Goal: Task Accomplishment & Management: Manage account settings

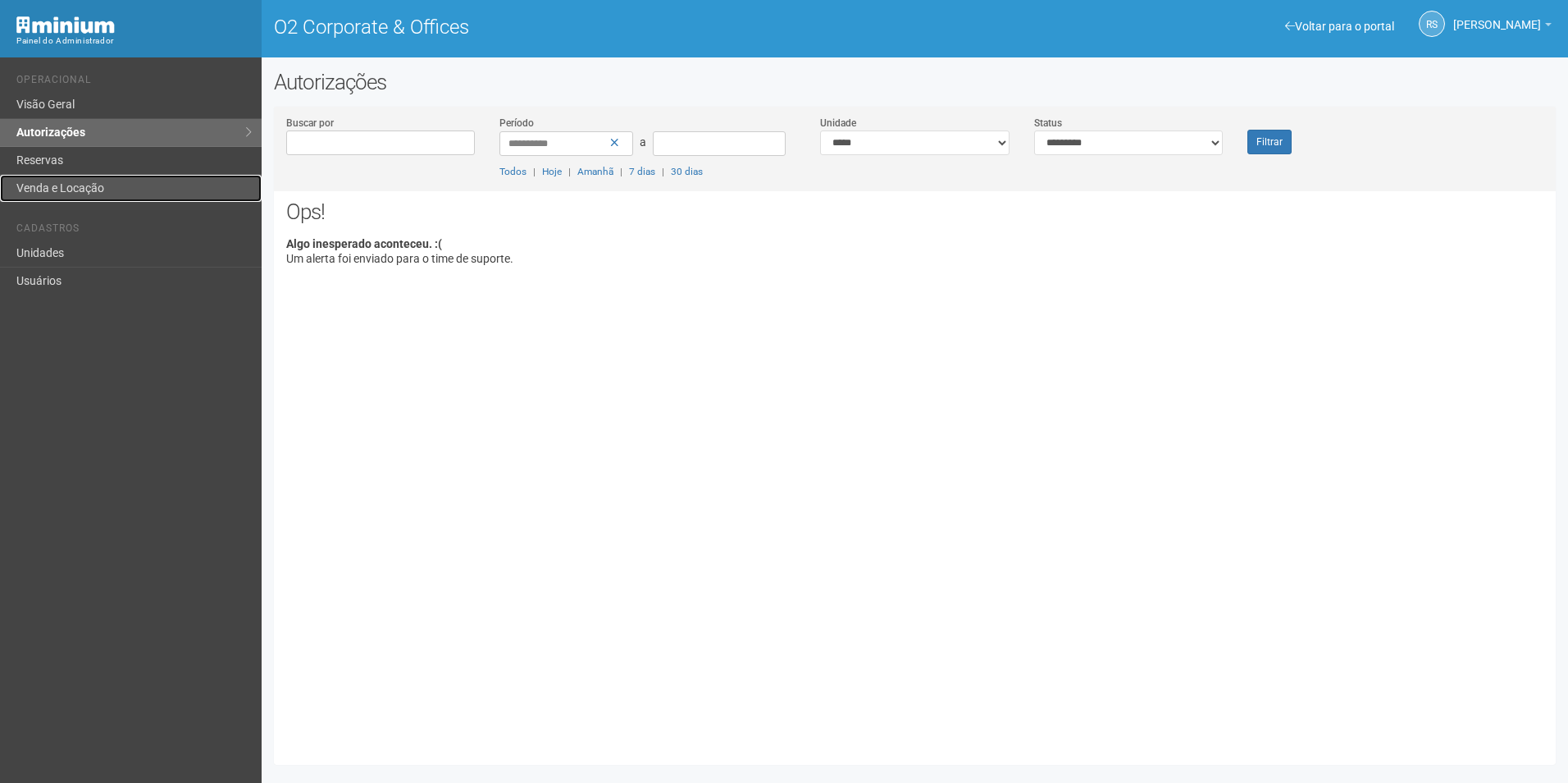
click at [57, 191] on link "Venda e Locação" at bounding box center [130, 188] width 262 height 27
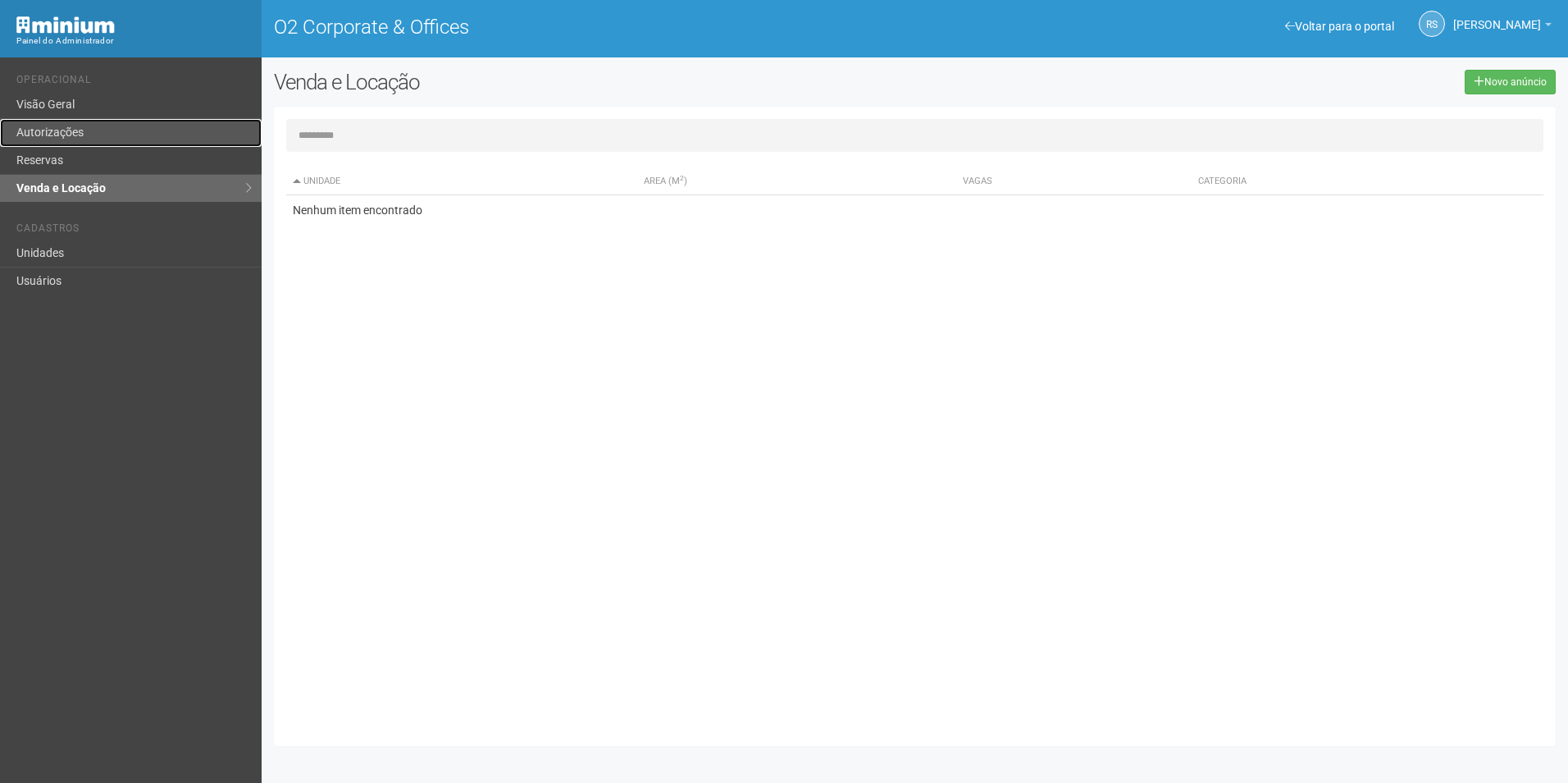
click at [62, 128] on link "Autorizações" at bounding box center [130, 132] width 262 height 28
click at [92, 105] on link "Visão Geral" at bounding box center [130, 105] width 262 height 28
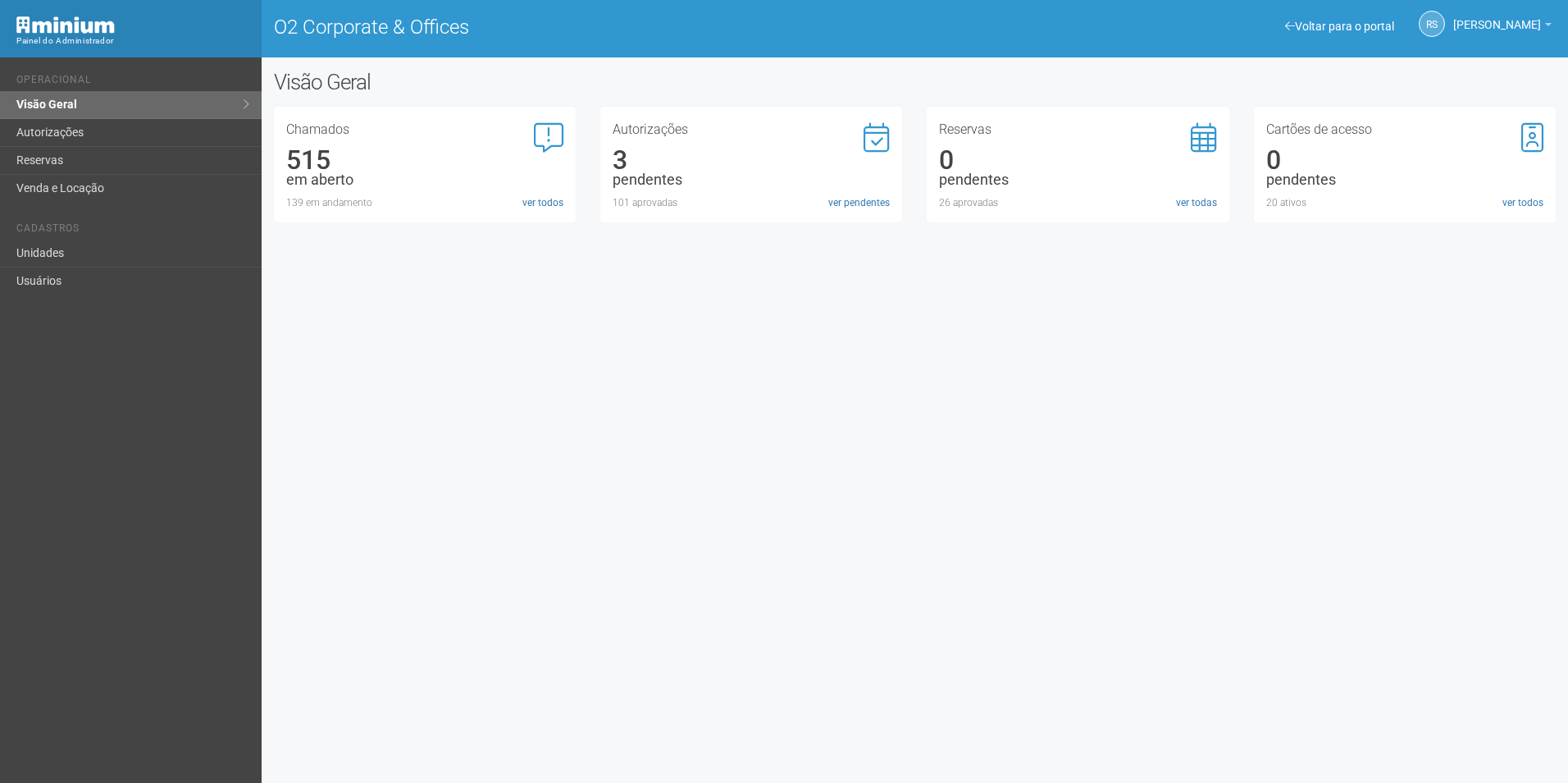
click at [546, 126] on icon at bounding box center [548, 137] width 30 height 30
click at [552, 201] on link "ver todos" at bounding box center [543, 203] width 41 height 15
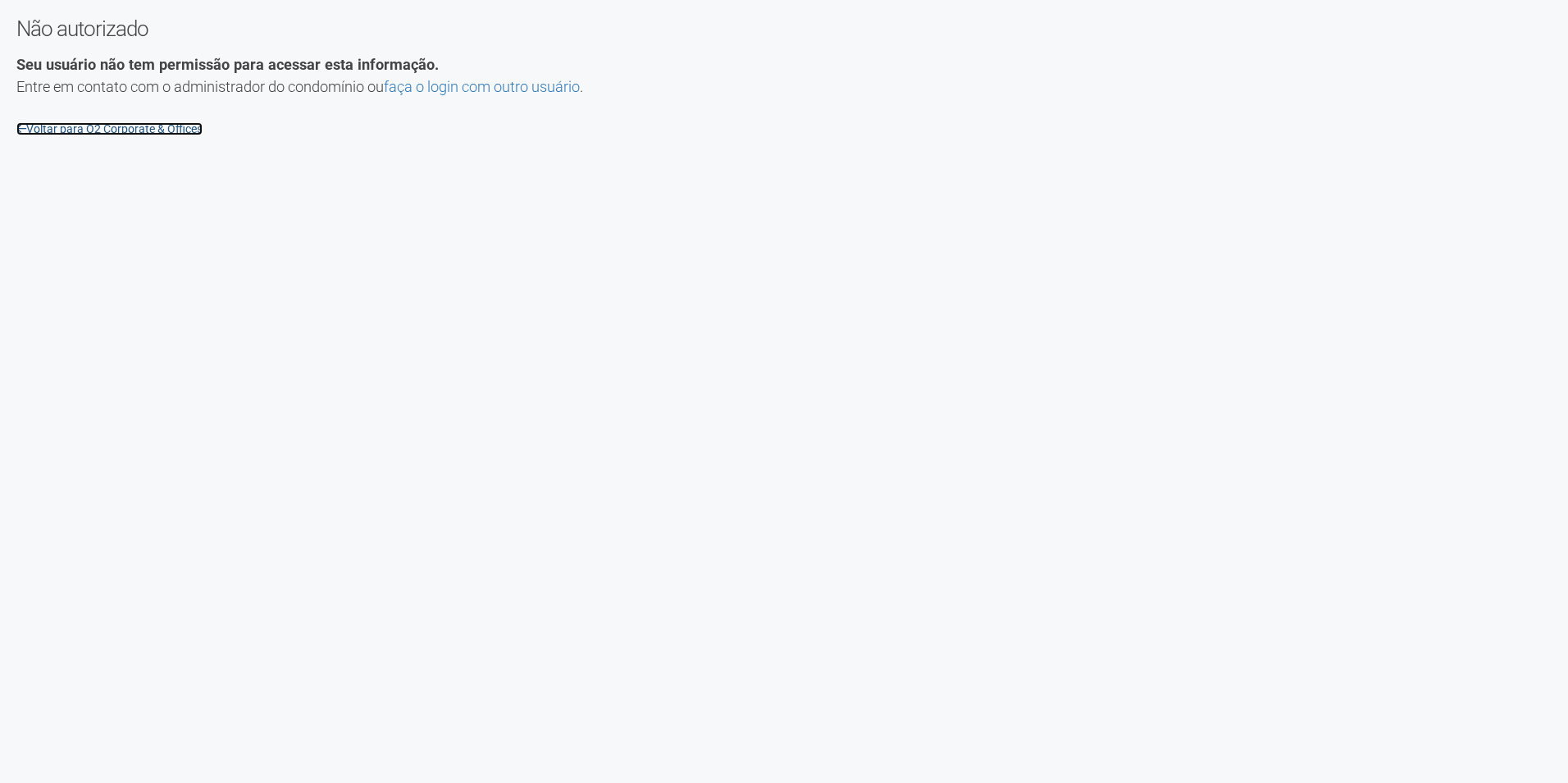
click at [84, 122] on link "Voltar para O2 Corporate & Offices" at bounding box center [109, 129] width 187 height 13
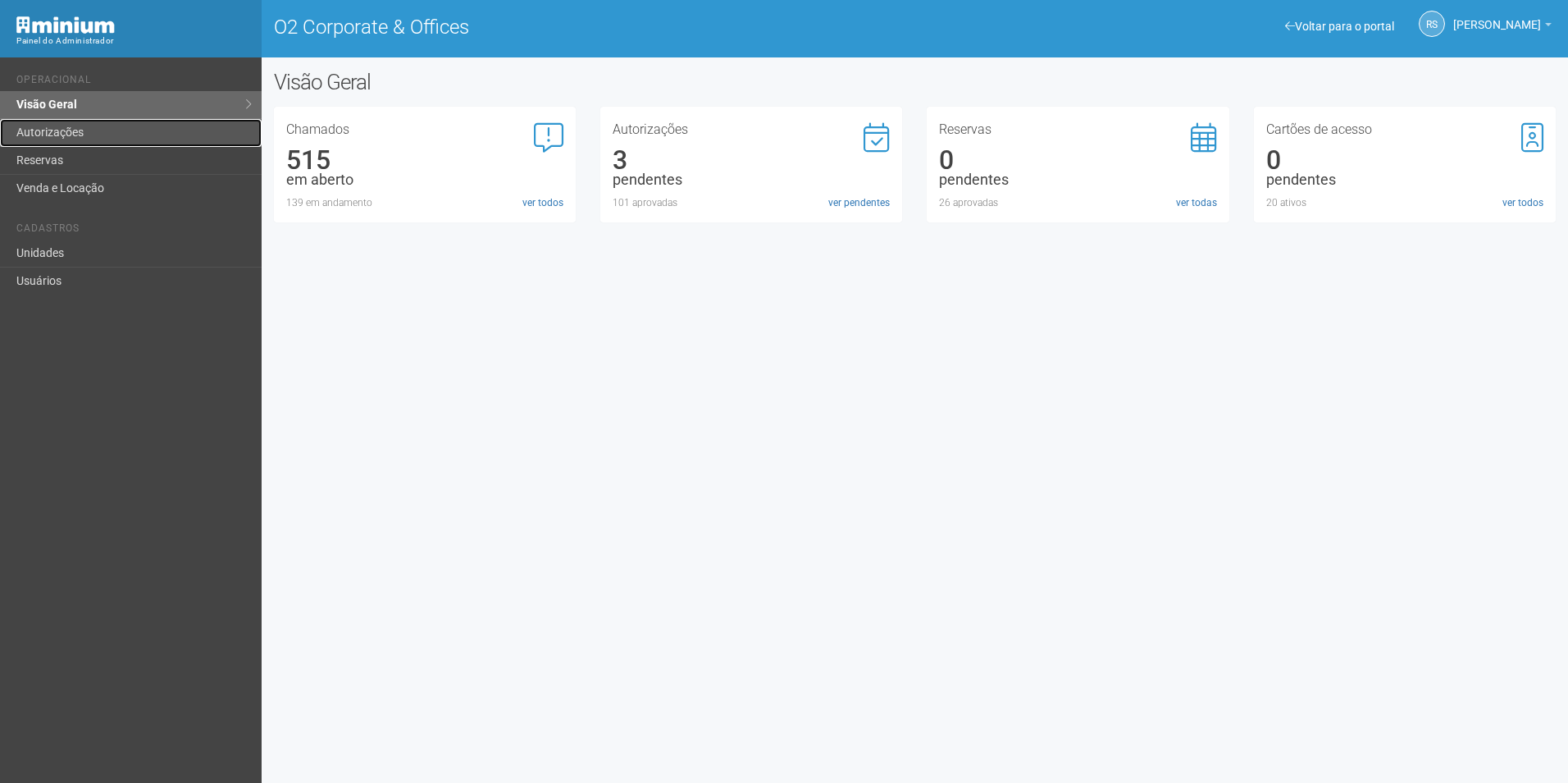
click at [82, 132] on link "Autorizações" at bounding box center [130, 132] width 262 height 28
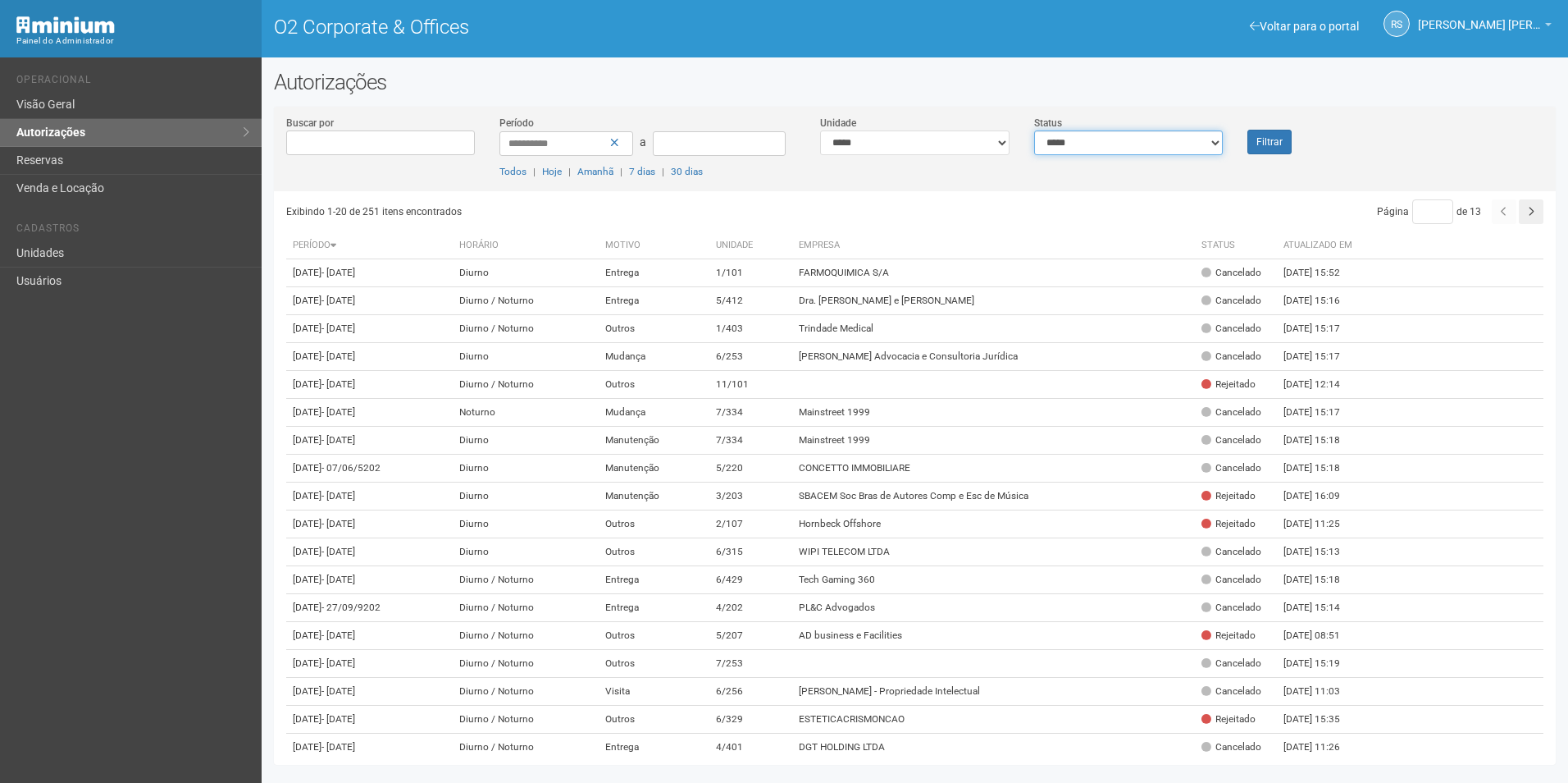
drag, startPoint x: 1094, startPoint y: 143, endPoint x: 1088, endPoint y: 154, distance: 12.5
click at [1094, 143] on select "**********" at bounding box center [1128, 143] width 189 height 25
select select "*"
click at [1034, 130] on select "**********" at bounding box center [1128, 143] width 189 height 25
click at [1247, 140] on button "Filtrar" at bounding box center [1269, 142] width 45 height 25
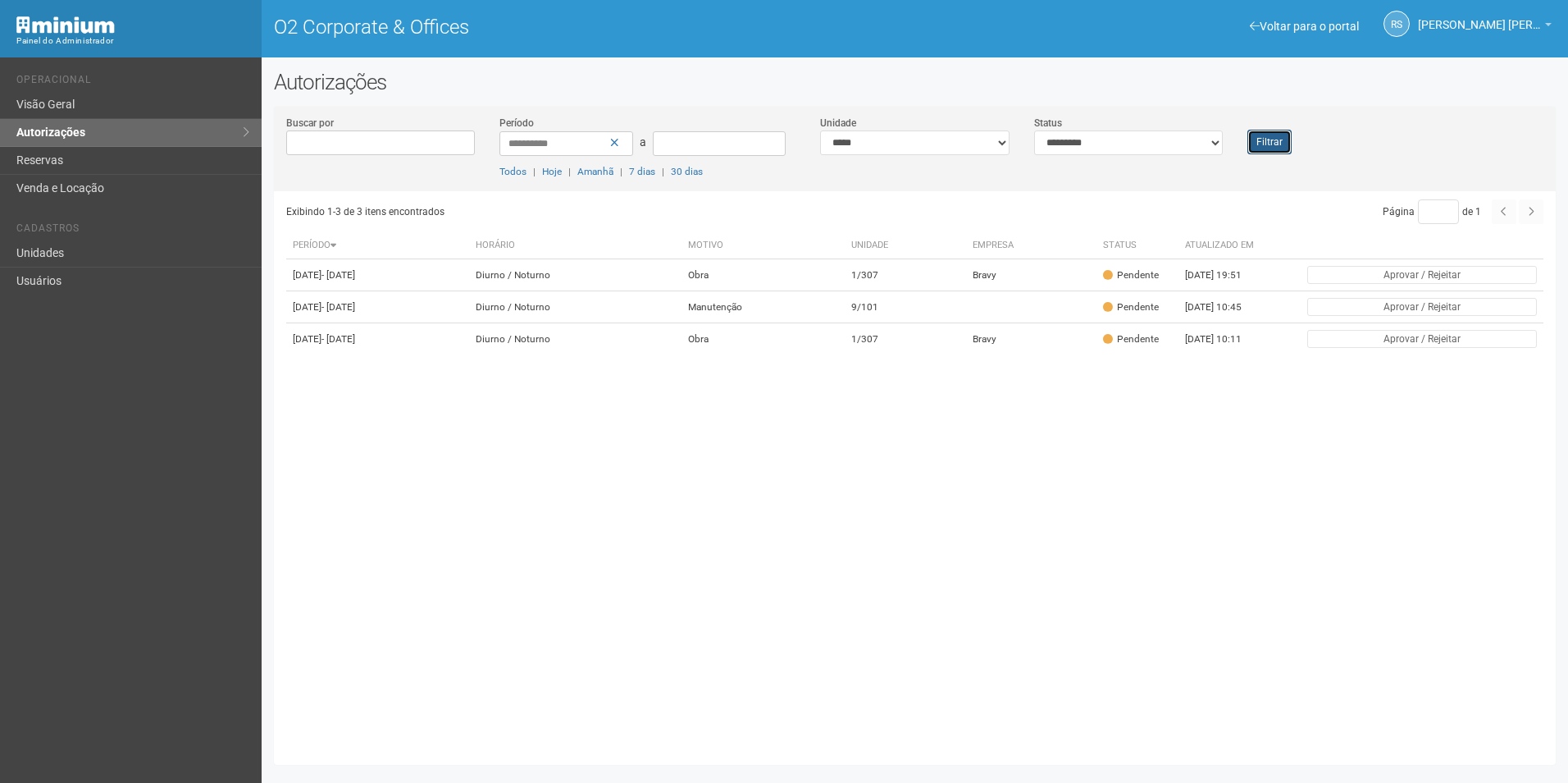
click at [1257, 132] on button "Filtrar" at bounding box center [1269, 142] width 45 height 25
click at [1260, 136] on button "Filtrar" at bounding box center [1269, 142] width 45 height 25
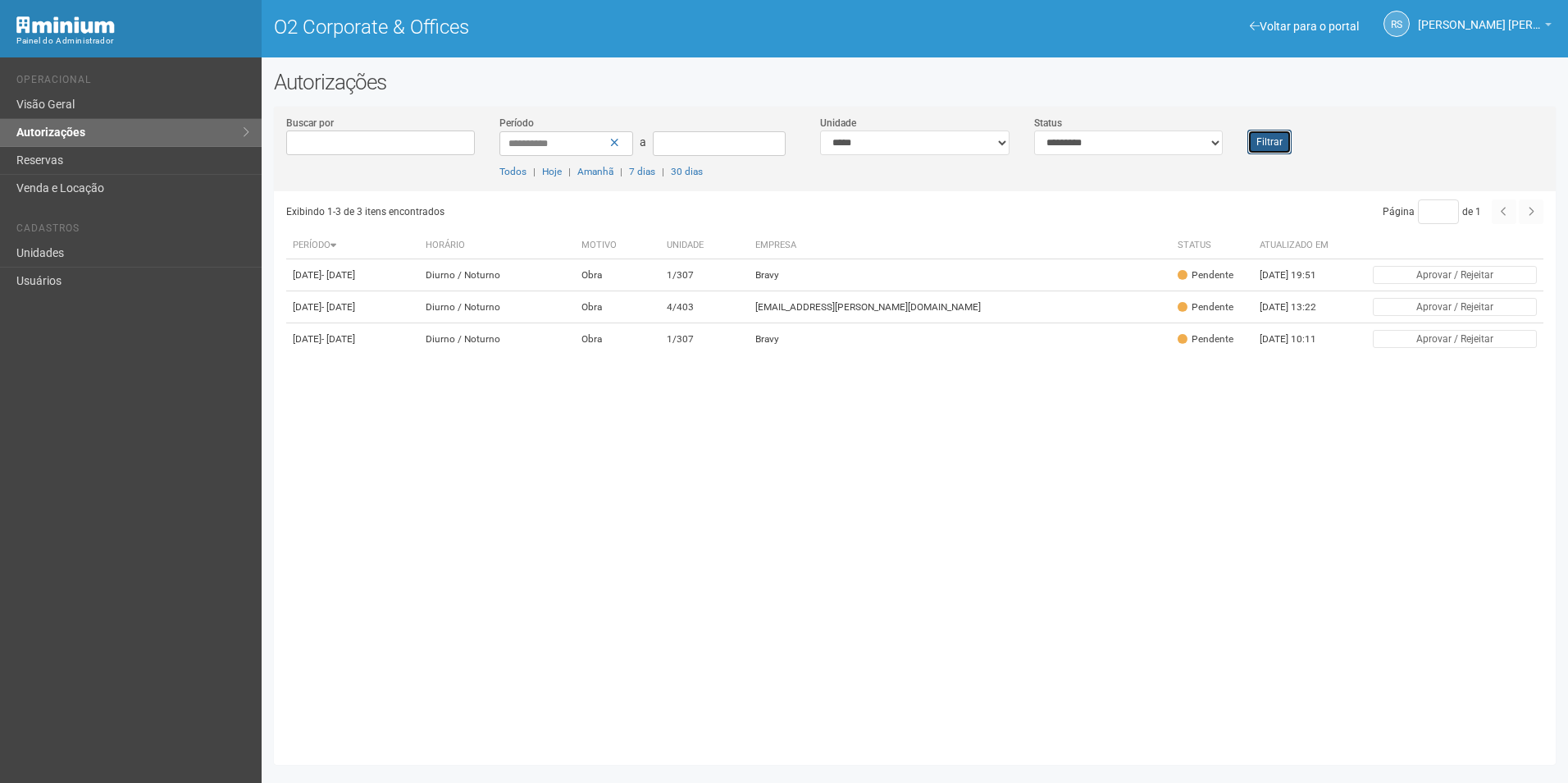
click at [1262, 151] on button "Filtrar" at bounding box center [1269, 142] width 45 height 25
click at [1262, 131] on button "Filtrar" at bounding box center [1269, 142] width 45 height 25
click at [1271, 150] on button "Filtrar" at bounding box center [1269, 142] width 45 height 25
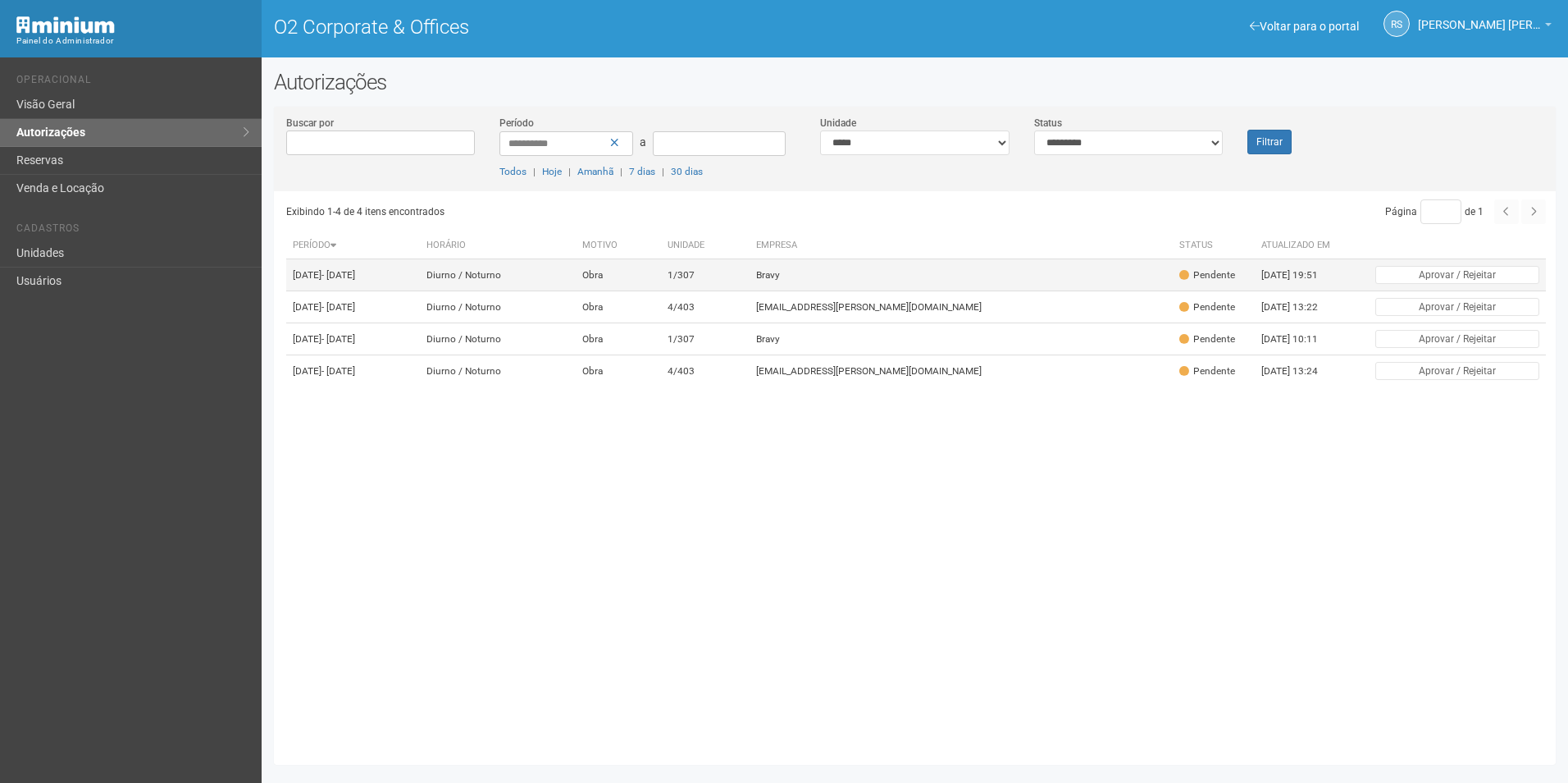
click at [749, 275] on td "1/307" at bounding box center [705, 275] width 89 height 32
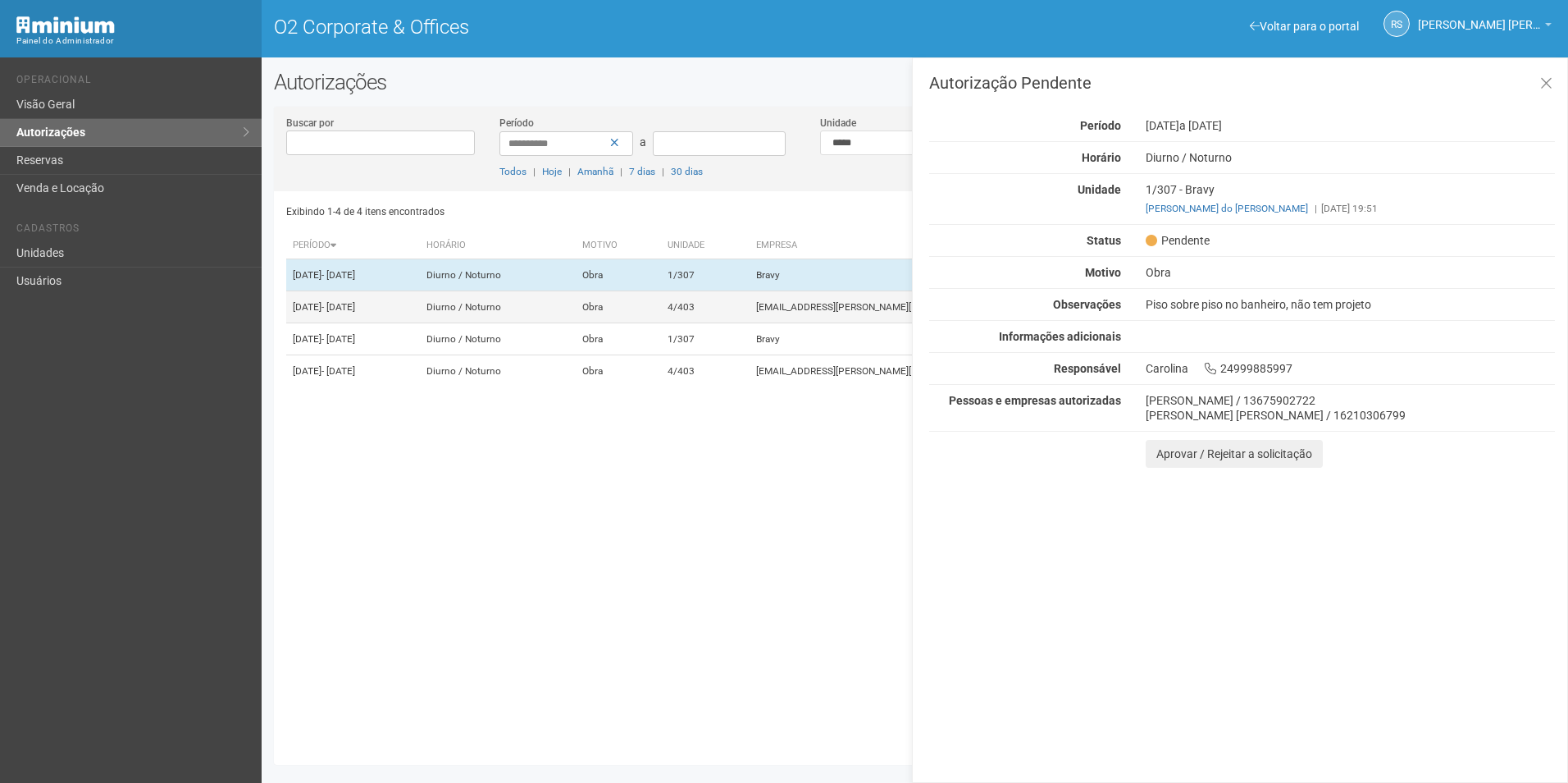
click at [749, 323] on td "4/403" at bounding box center [705, 308] width 89 height 32
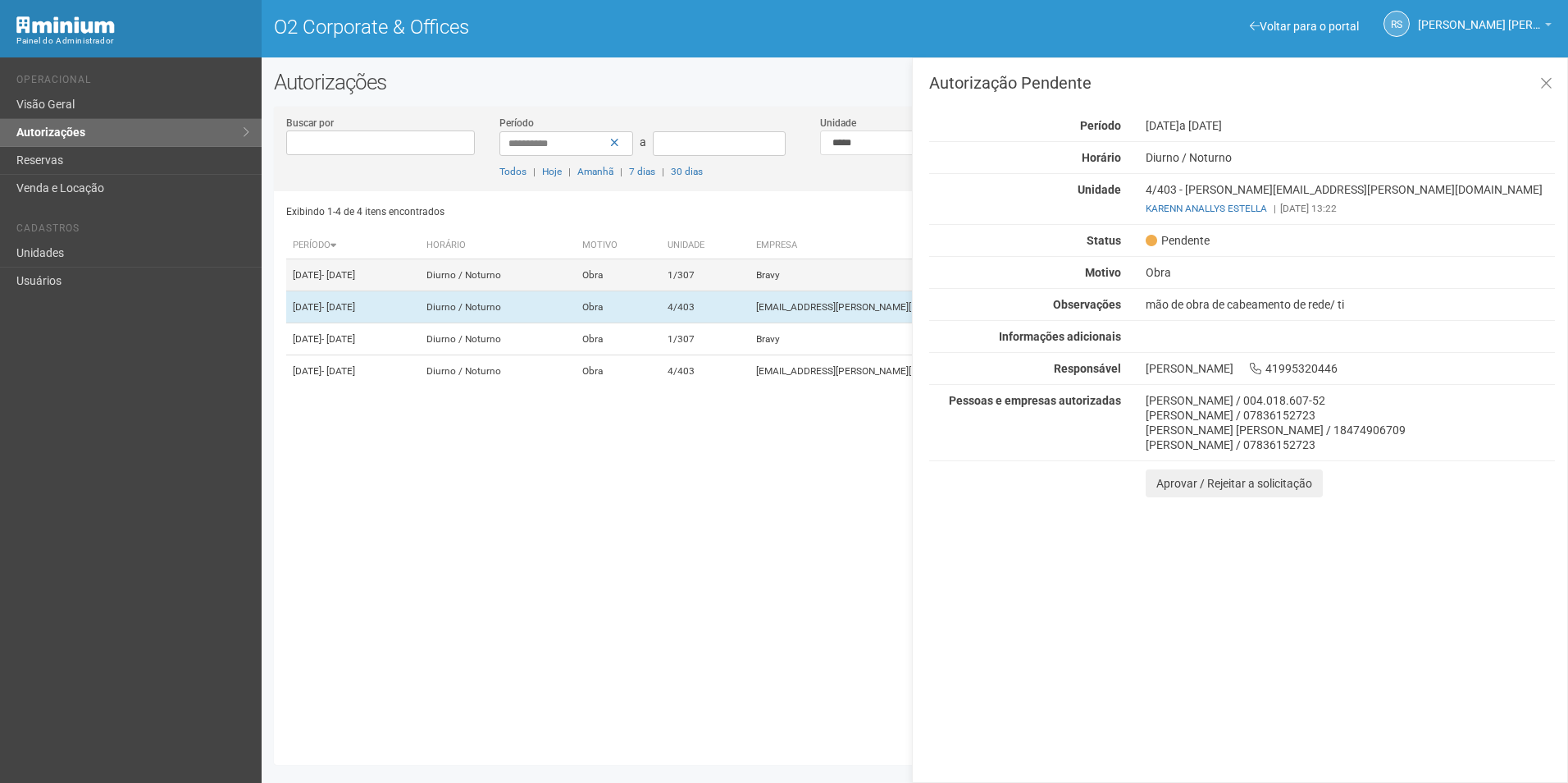
click at [749, 283] on td "1/307" at bounding box center [705, 275] width 89 height 32
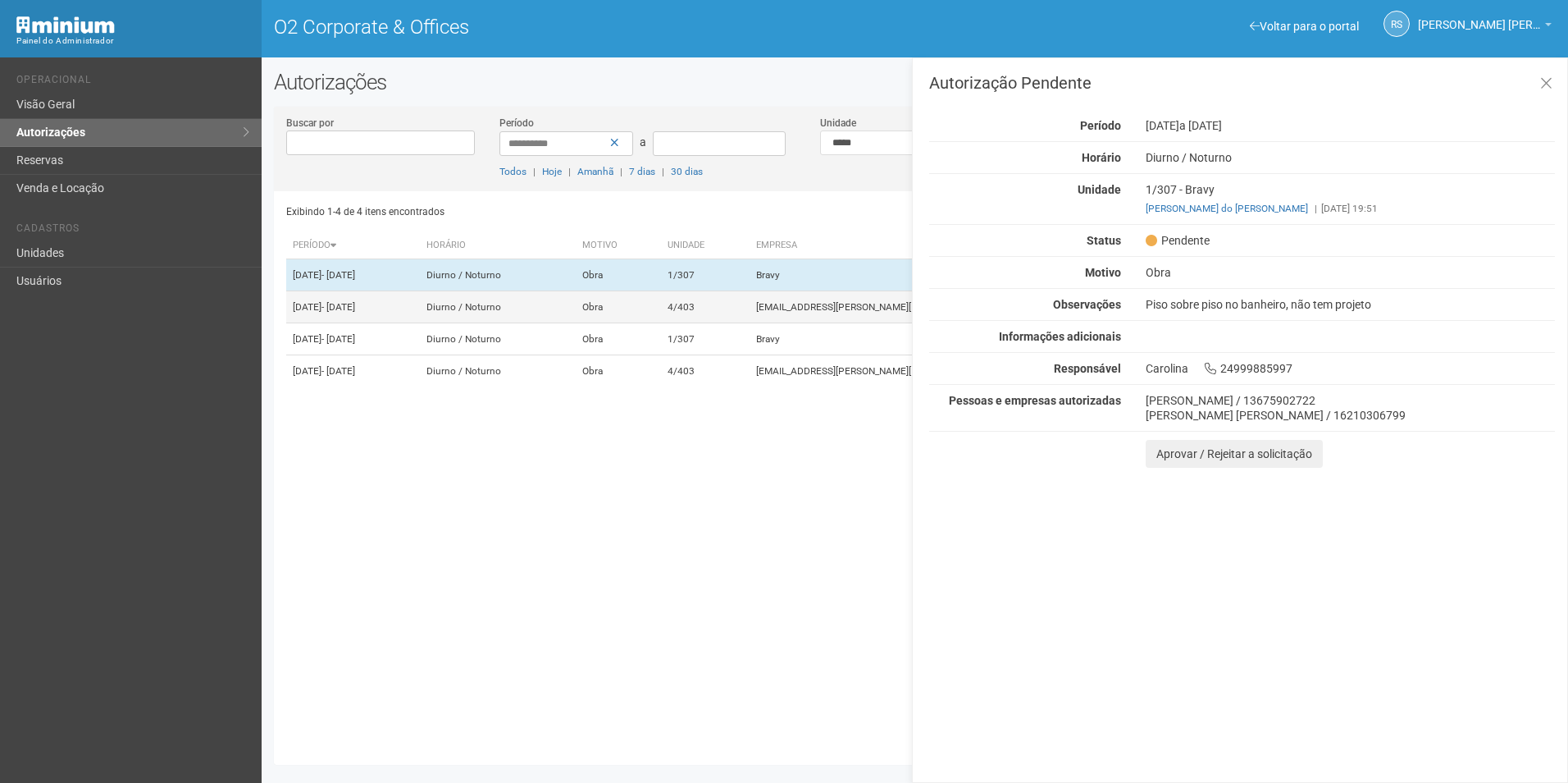
click at [749, 323] on td "4/403" at bounding box center [705, 308] width 89 height 32
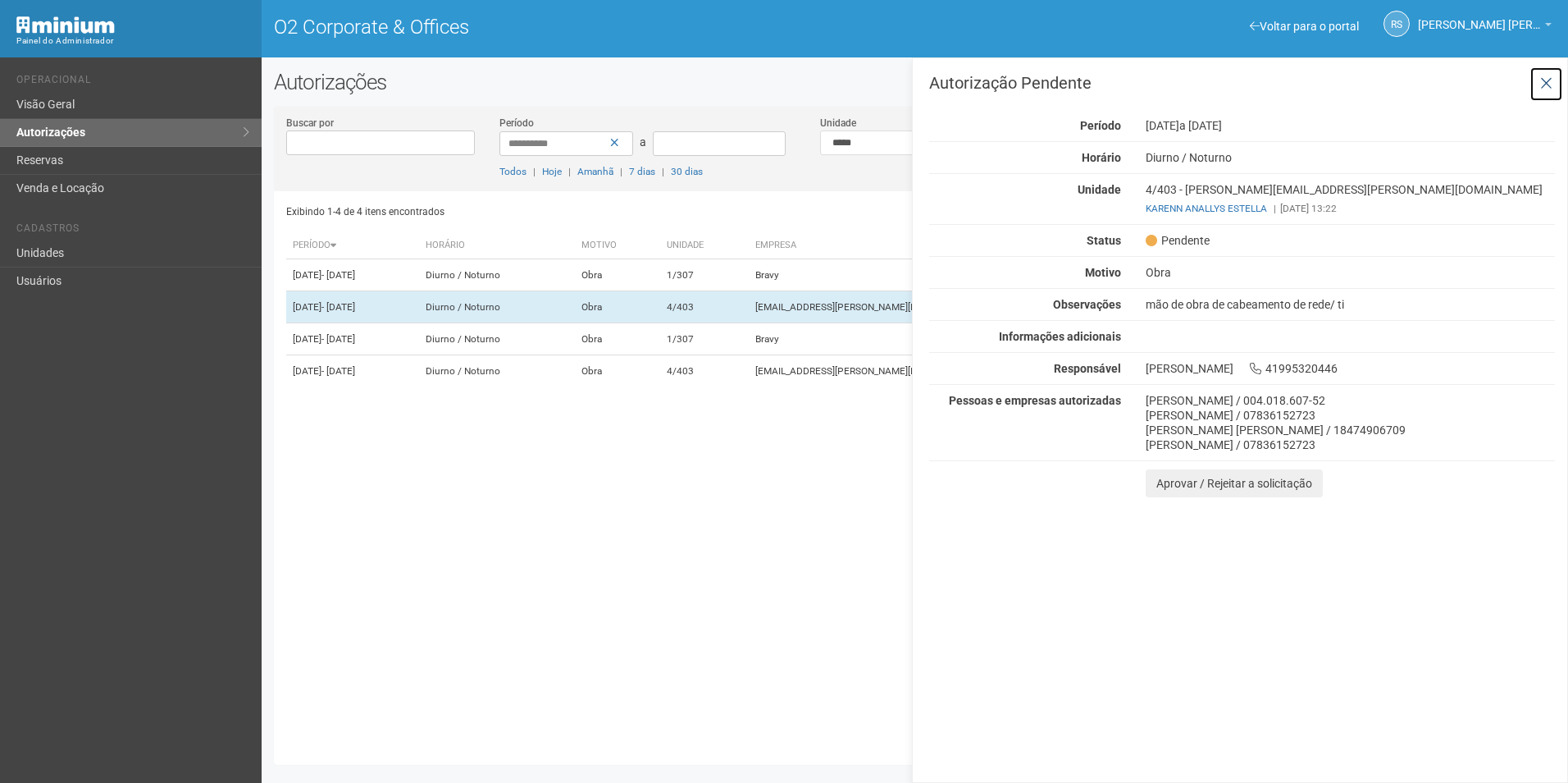
click at [1537, 74] on button at bounding box center [1545, 84] width 33 height 35
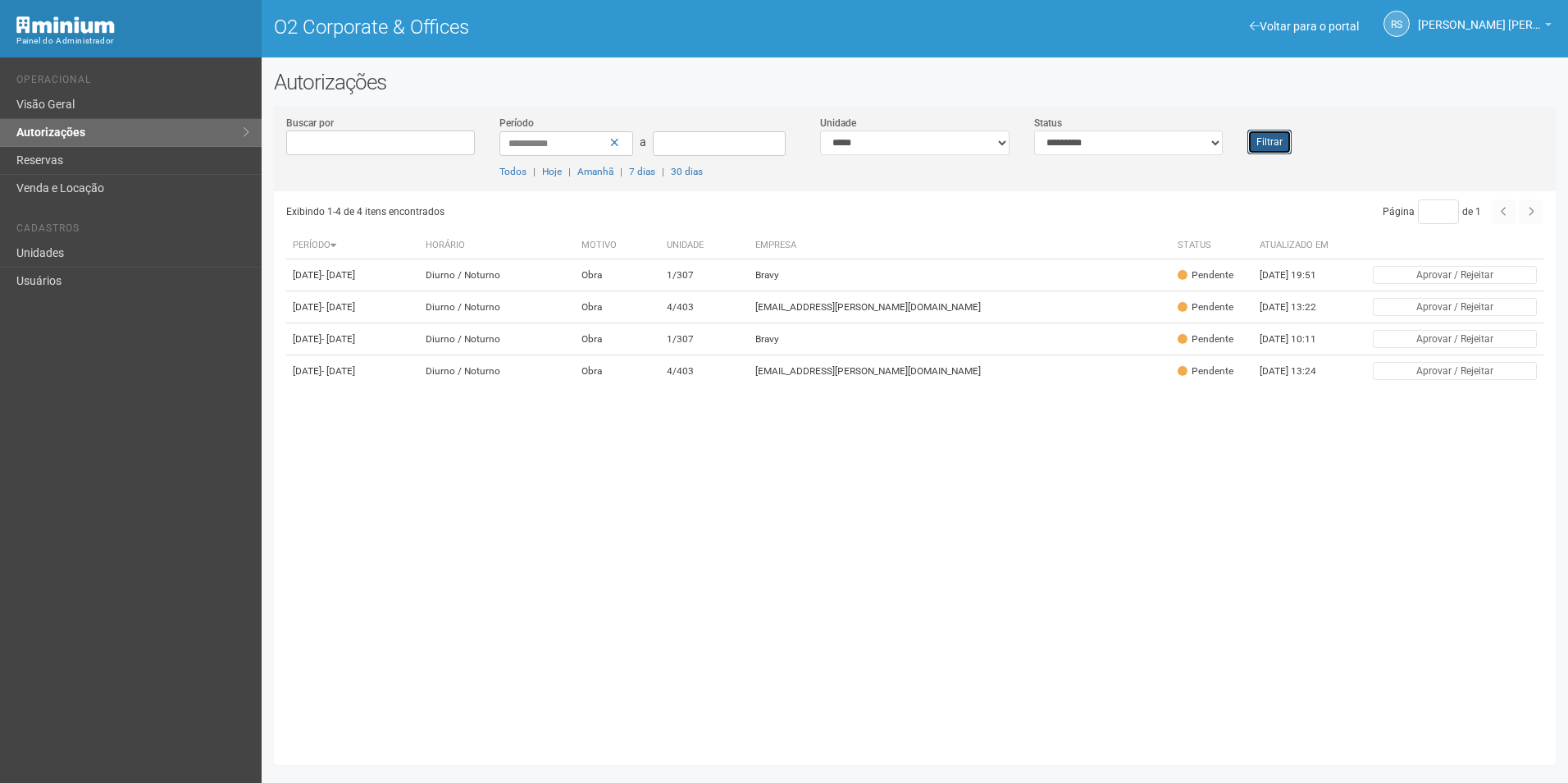
click at [1280, 137] on button "Filtrar" at bounding box center [1269, 142] width 45 height 25
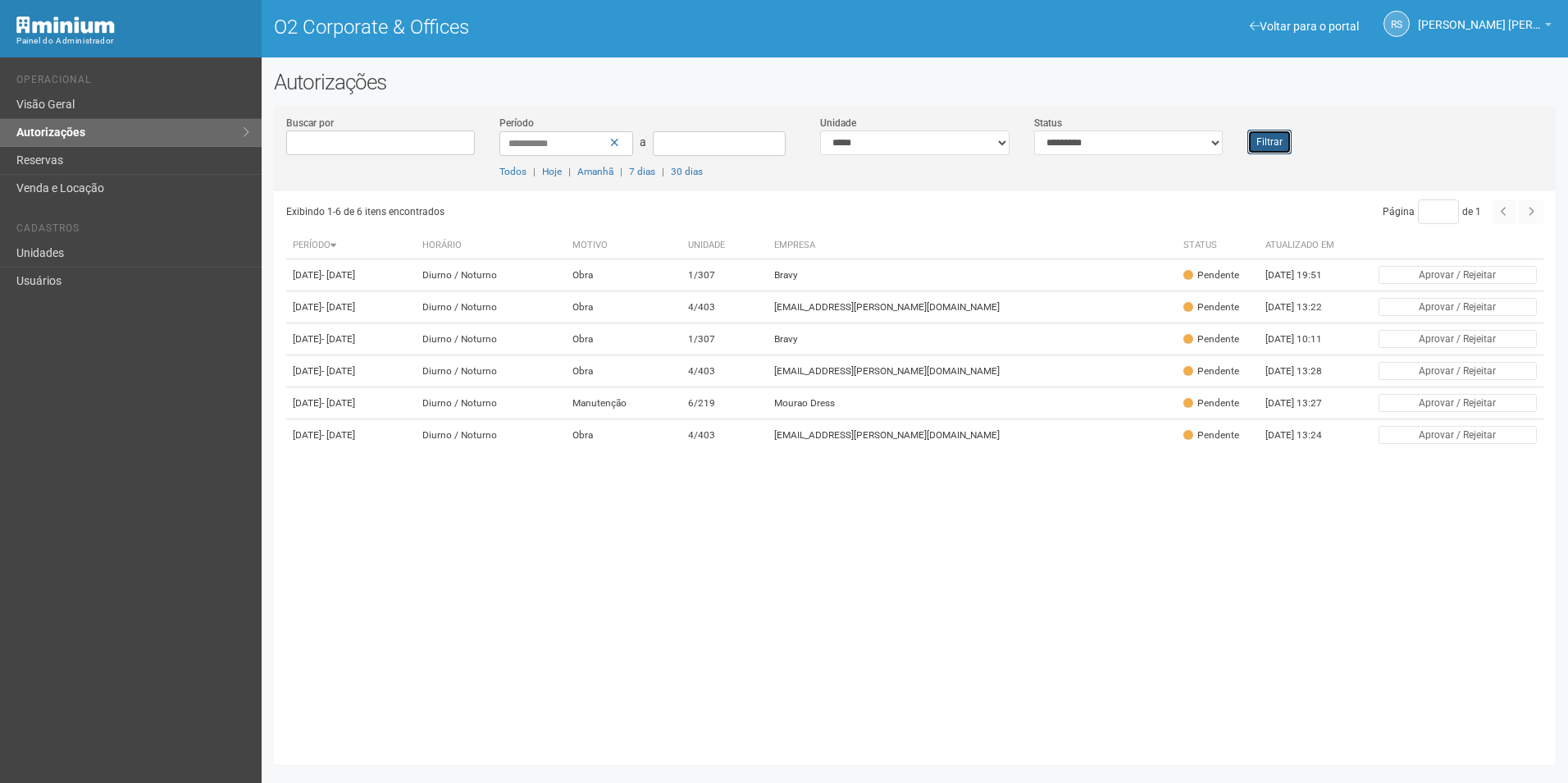
click at [1281, 144] on button "Filtrar" at bounding box center [1269, 142] width 45 height 25
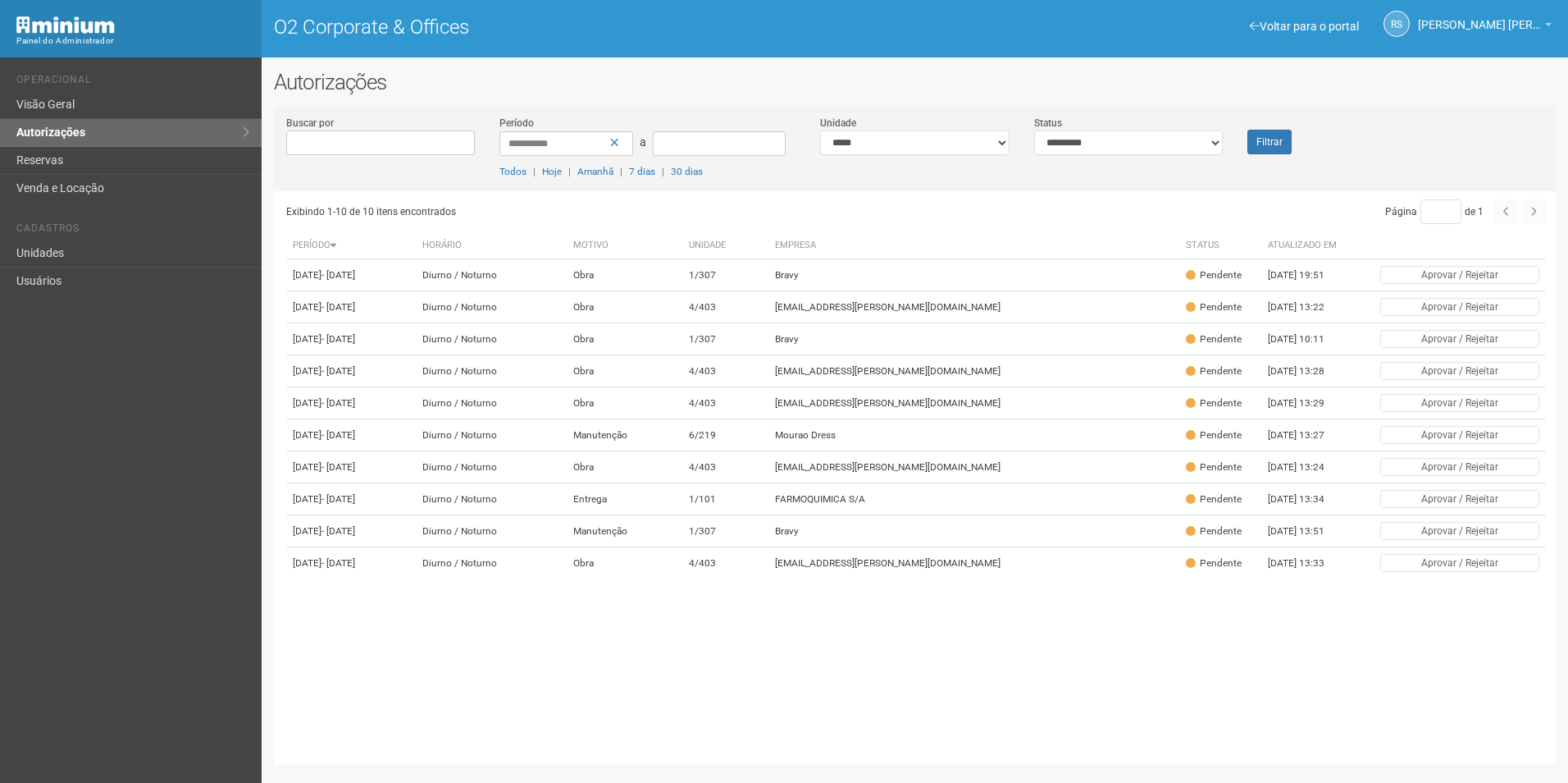
click at [1454, 736] on div "Exibindo 1-10 de 10 itens encontrados Página * de 1 Período Horário Motivo Unid…" at bounding box center [921, 472] width 1269 height 561
click at [972, 316] on td "[EMAIL_ADDRESS][PERSON_NAME][DOMAIN_NAME]" at bounding box center [974, 308] width 411 height 32
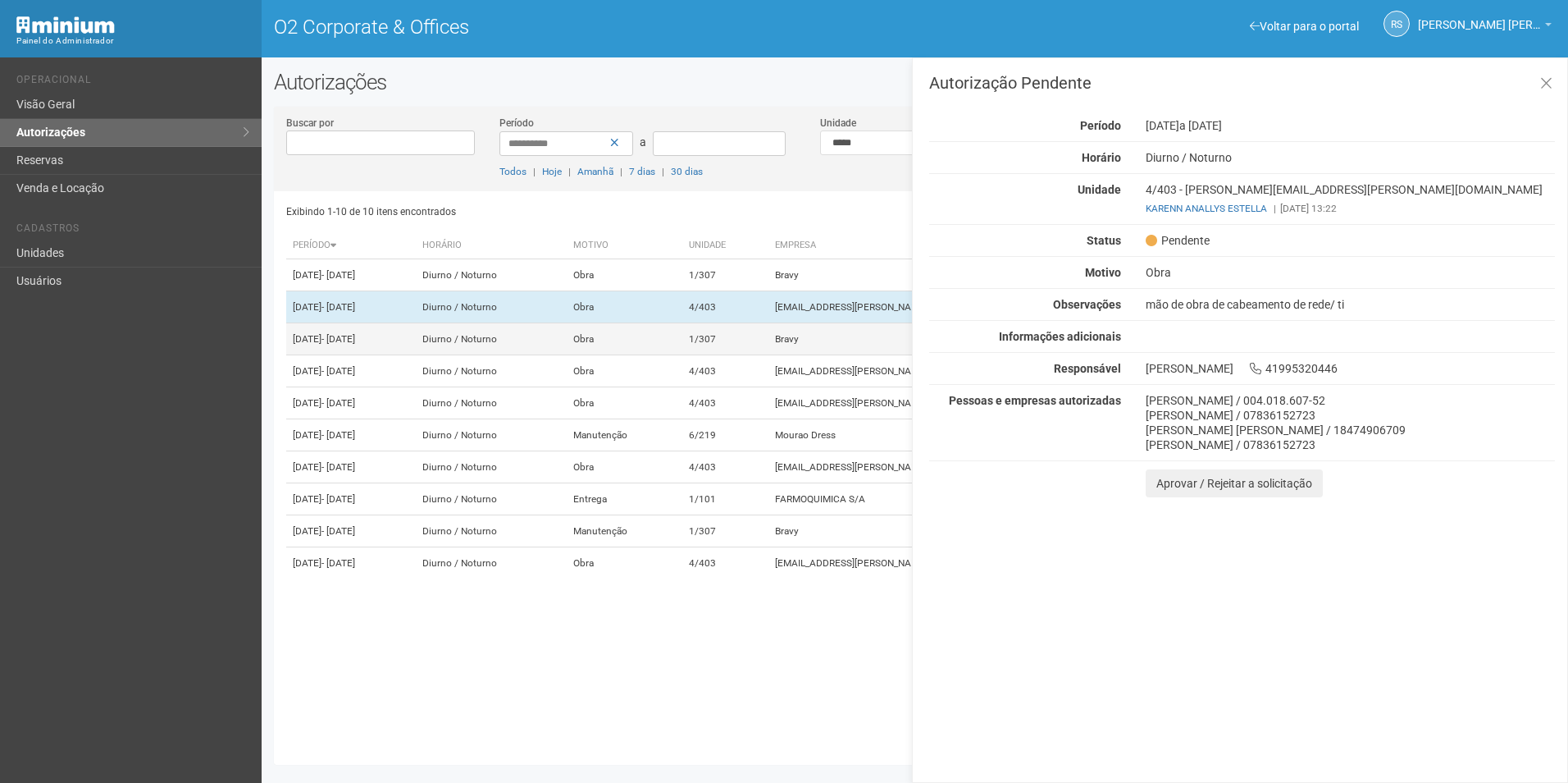
click at [768, 345] on td "1/307" at bounding box center [725, 339] width 86 height 32
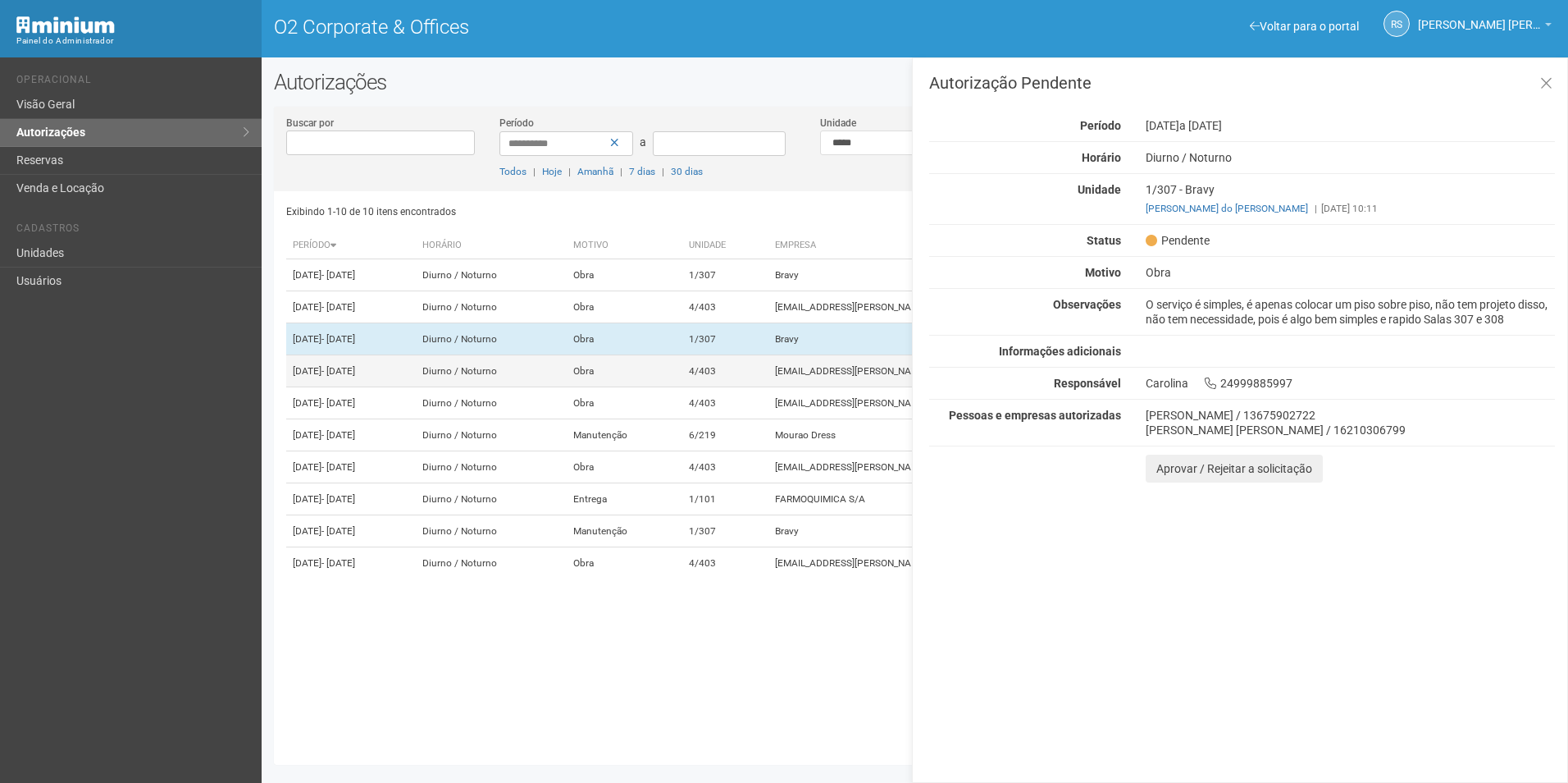
click at [768, 388] on td "4/403" at bounding box center [725, 371] width 86 height 32
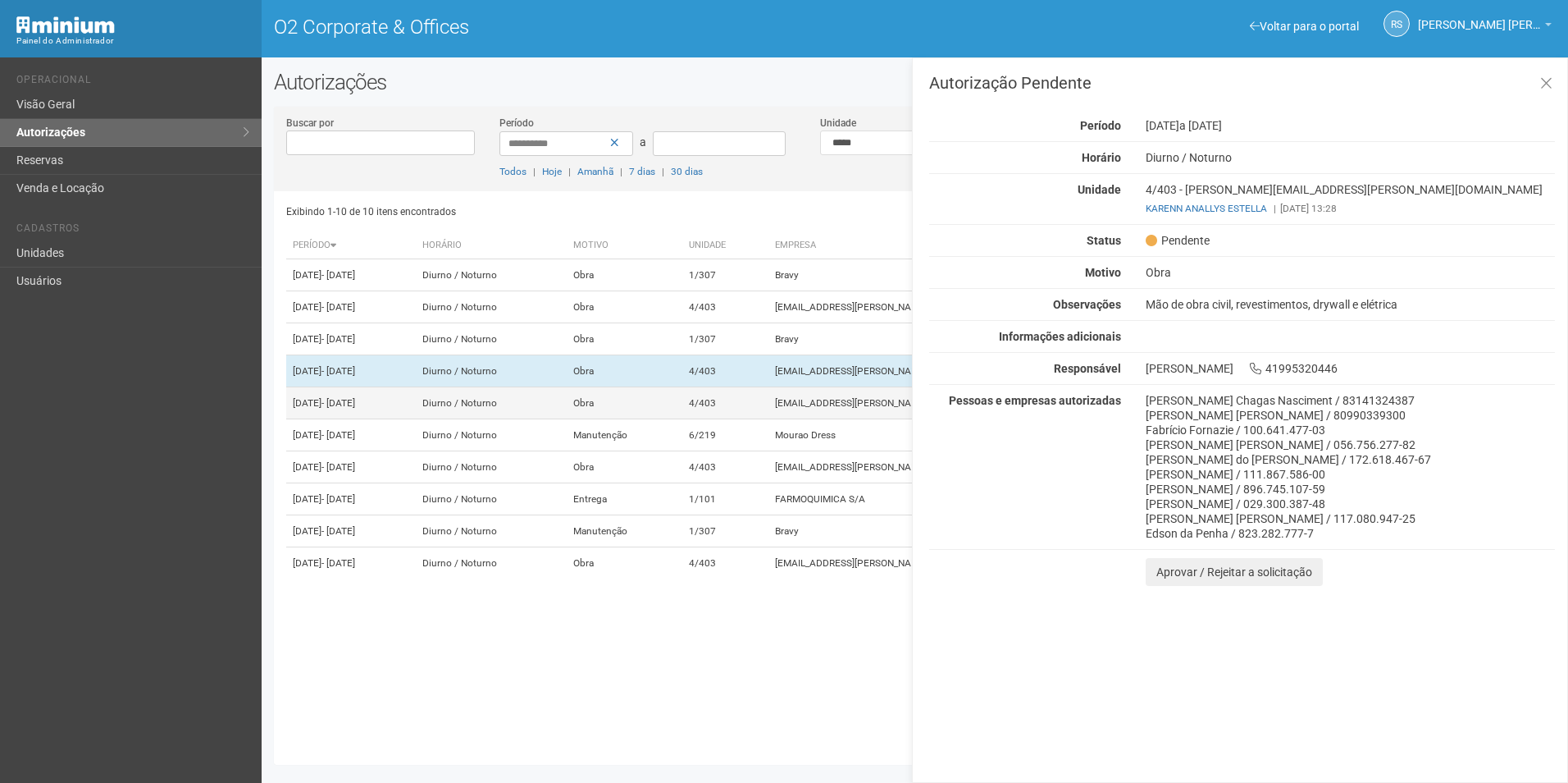
click at [768, 419] on td "4/403" at bounding box center [725, 404] width 86 height 32
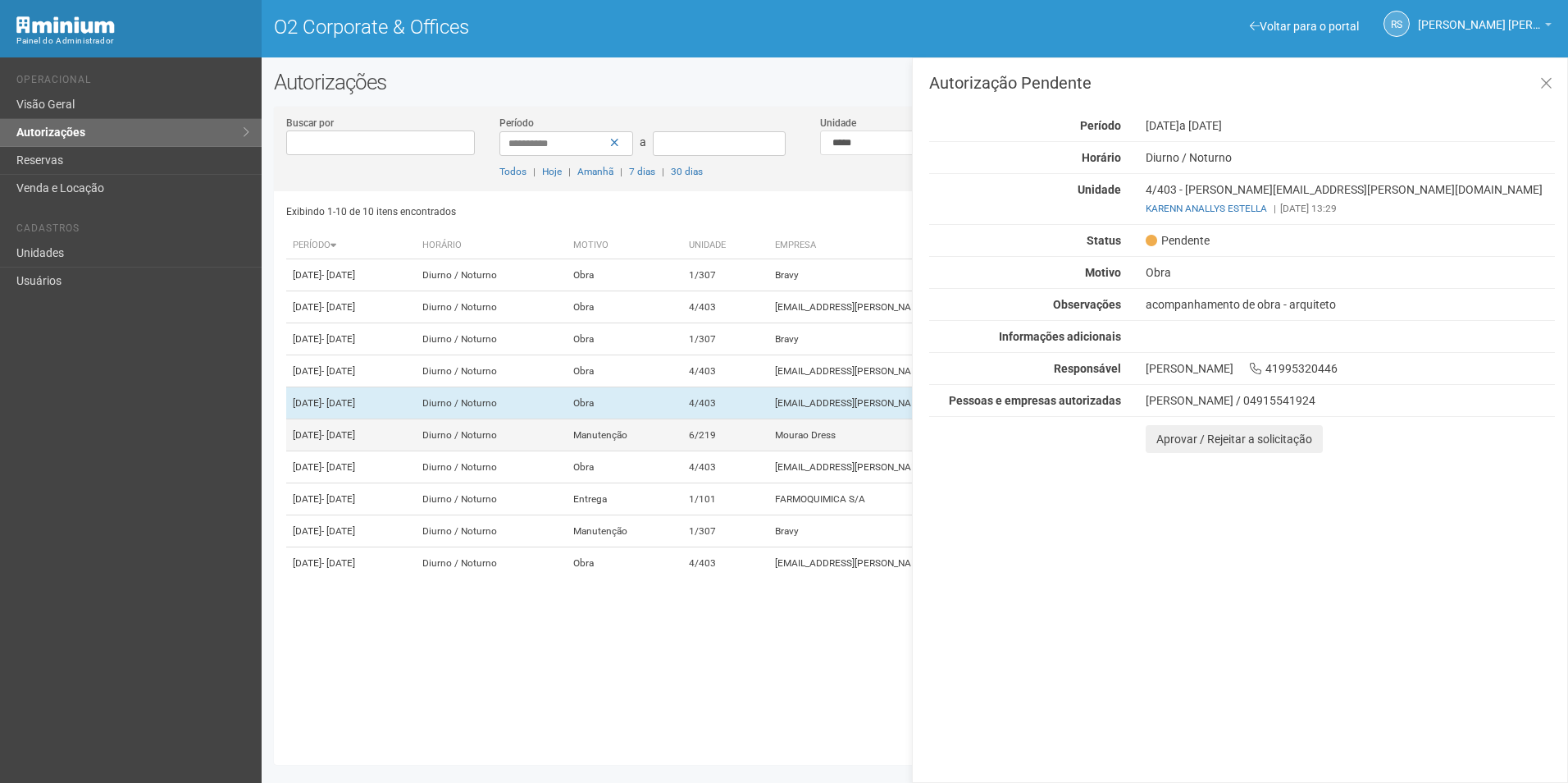
click at [768, 452] on td "6/219" at bounding box center [725, 435] width 86 height 32
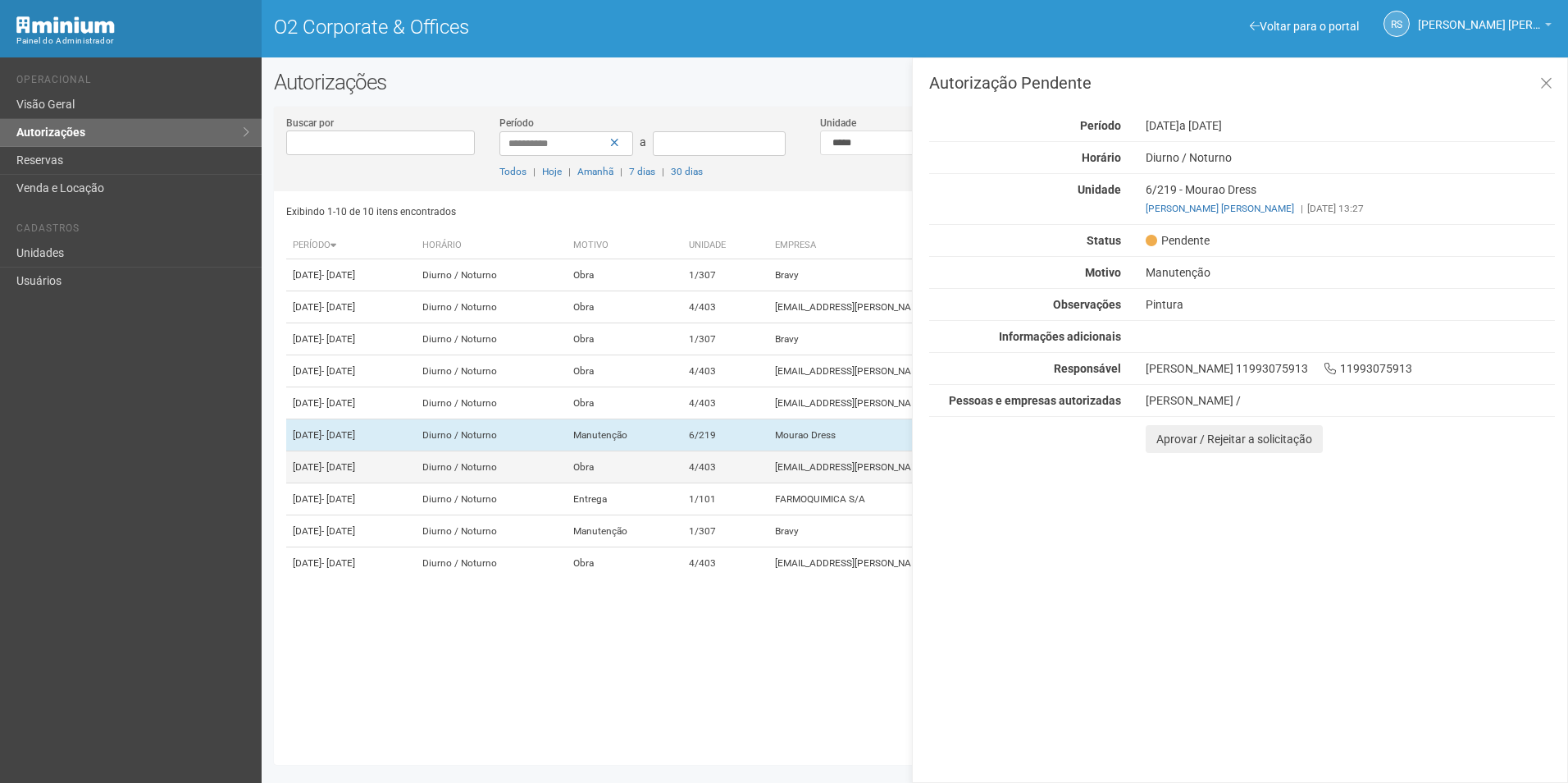
click at [768, 483] on td "4/403" at bounding box center [725, 468] width 86 height 32
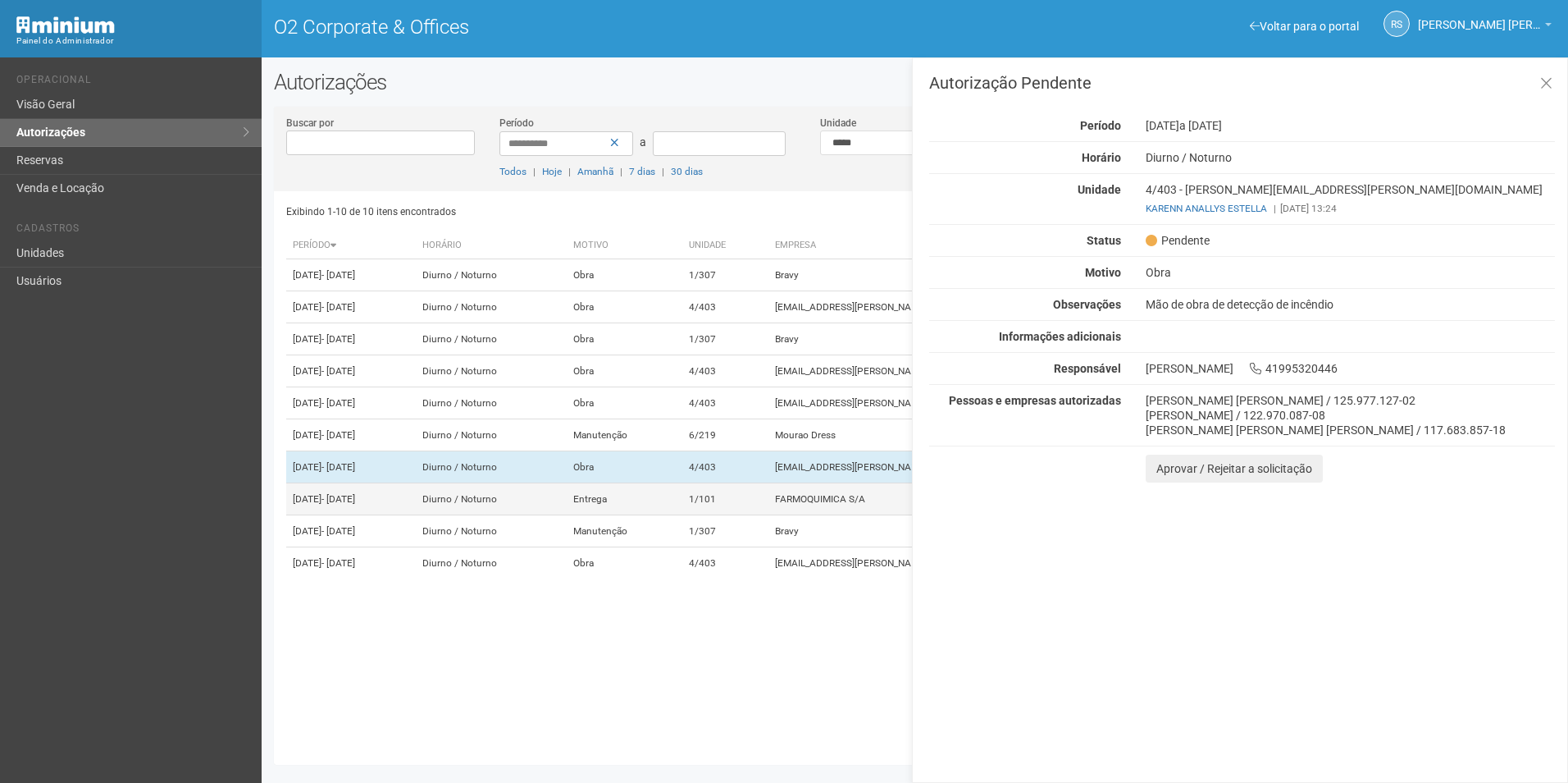
click at [768, 515] on td "1/101" at bounding box center [725, 499] width 86 height 32
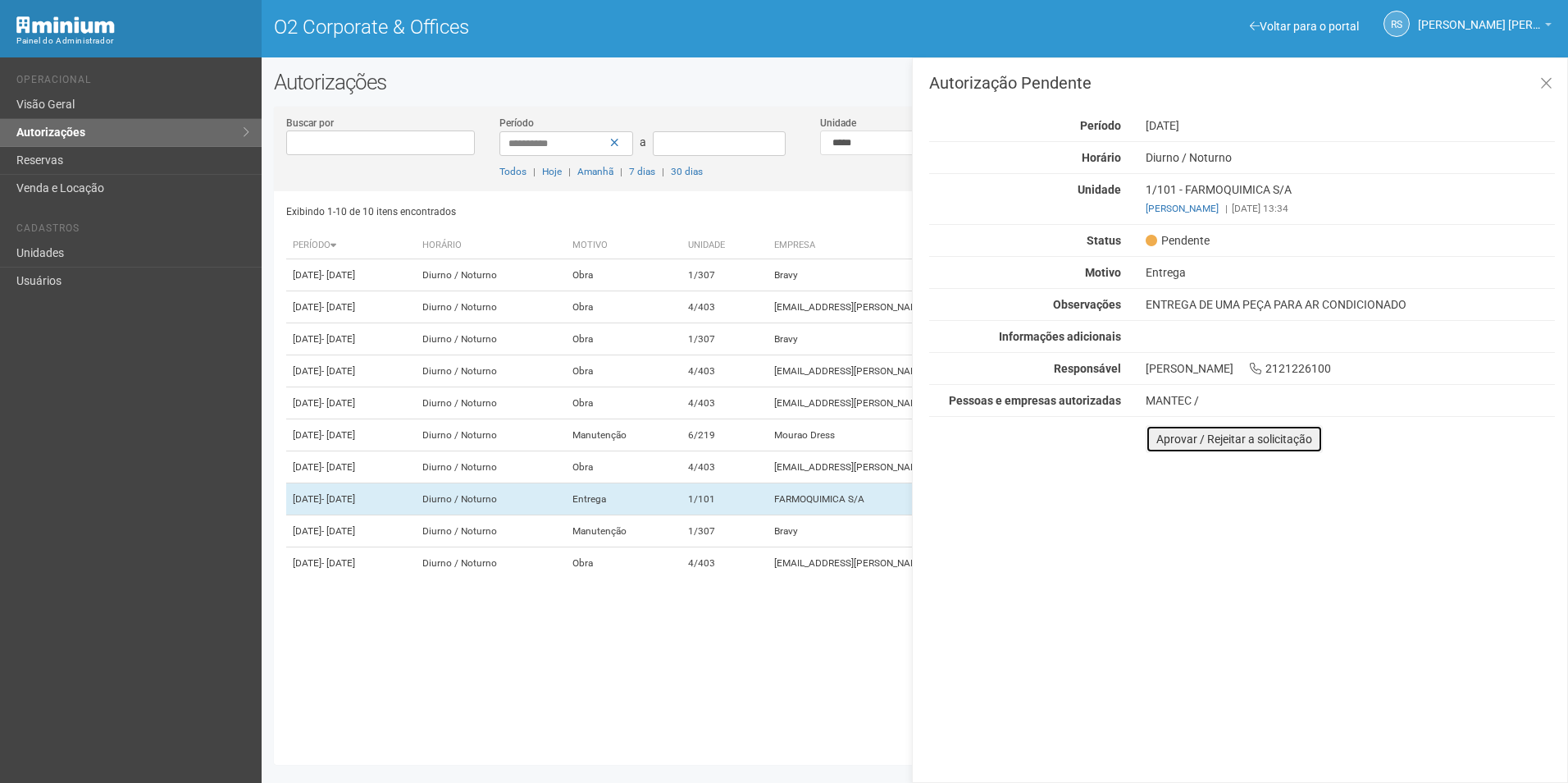
click at [1173, 440] on button "Aprovar / Rejeitar a solicitação" at bounding box center [1234, 438] width 177 height 28
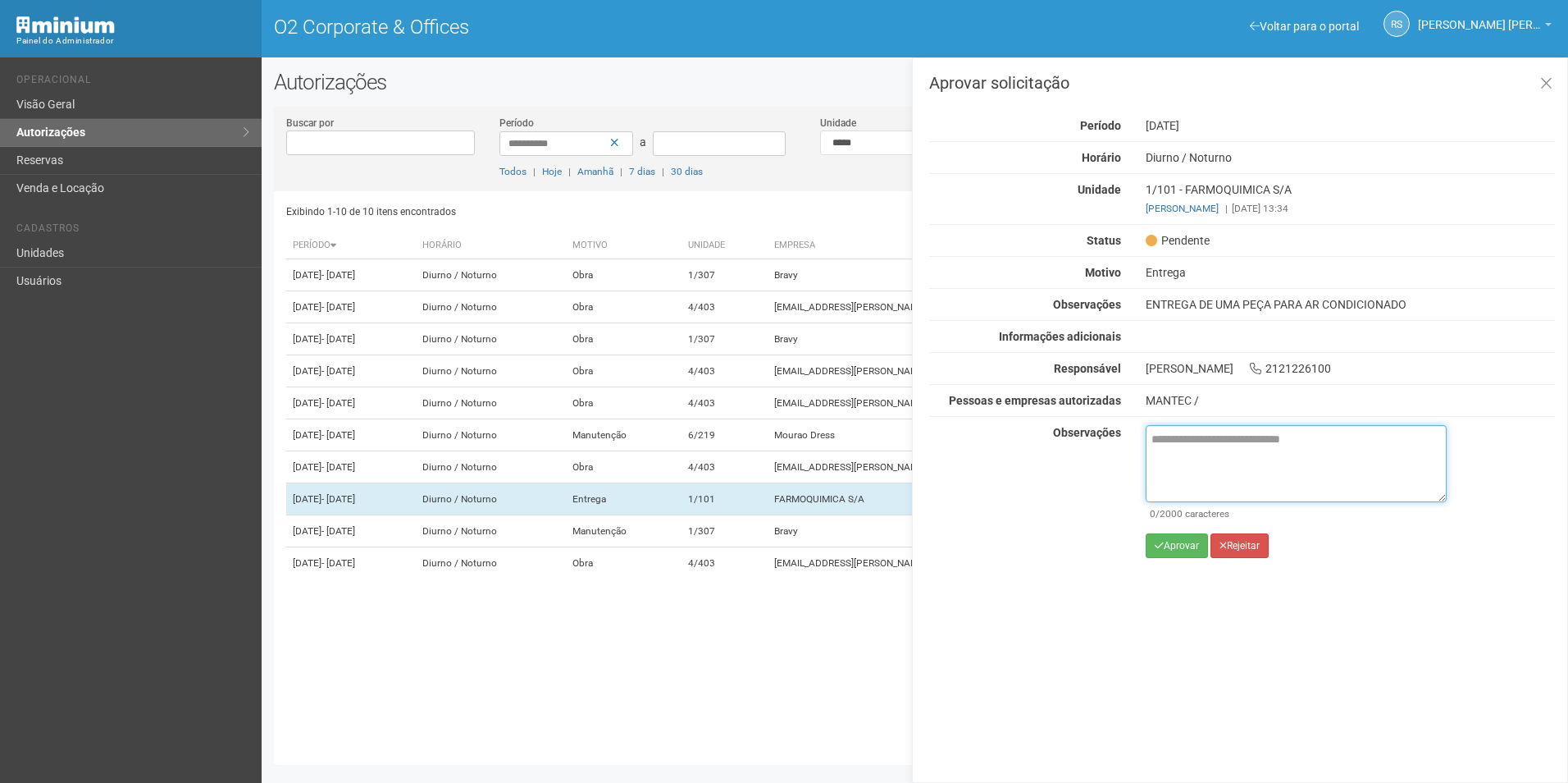
click at [1215, 467] on textarea at bounding box center [1296, 463] width 301 height 77
paste textarea "**********"
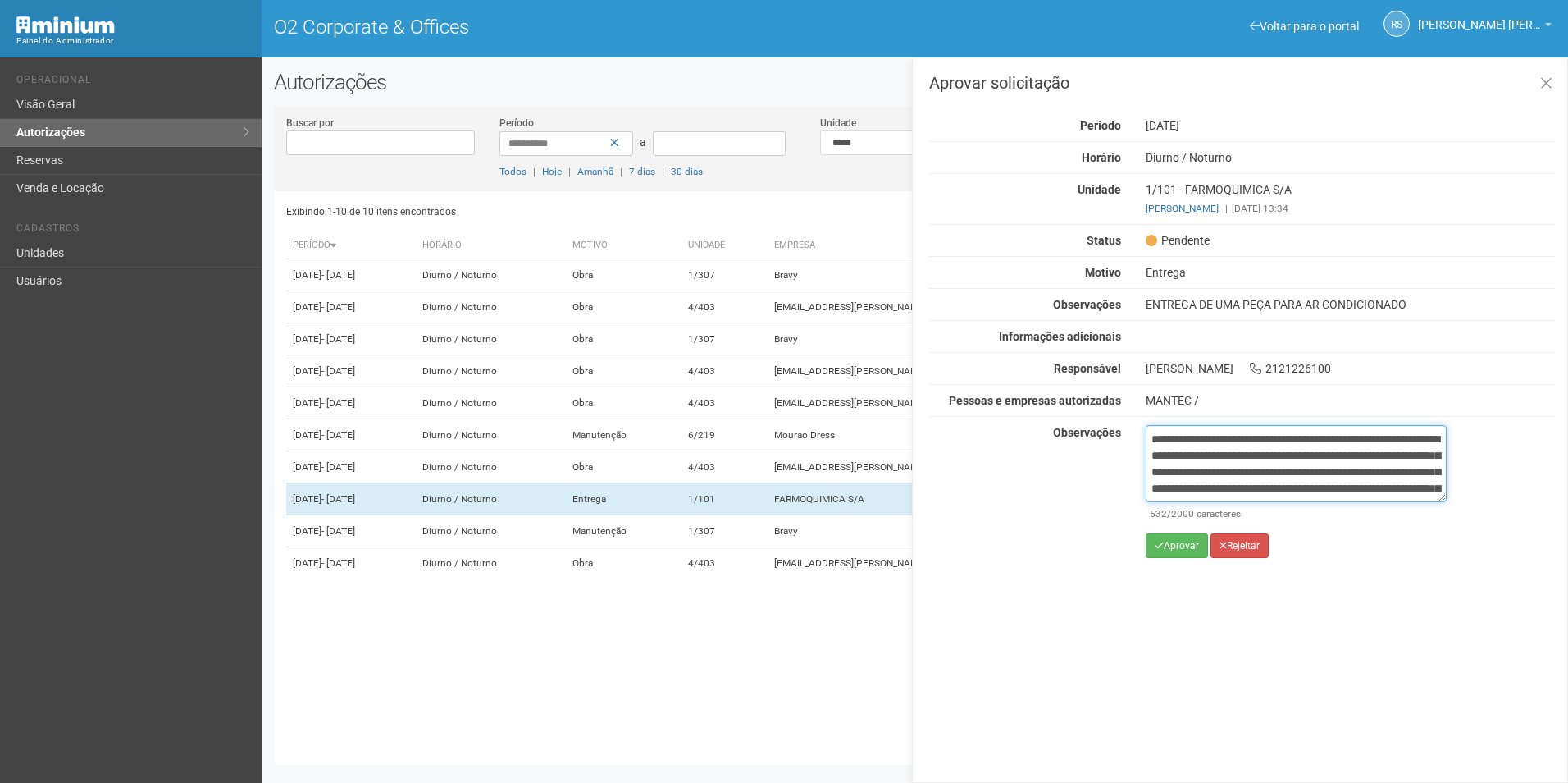
scroll to position [109, 0]
type textarea "**********"
click at [1178, 558] on div "**********" at bounding box center [1296, 497] width 301 height 145
click at [1187, 541] on button "Aprovar" at bounding box center [1176, 546] width 62 height 25
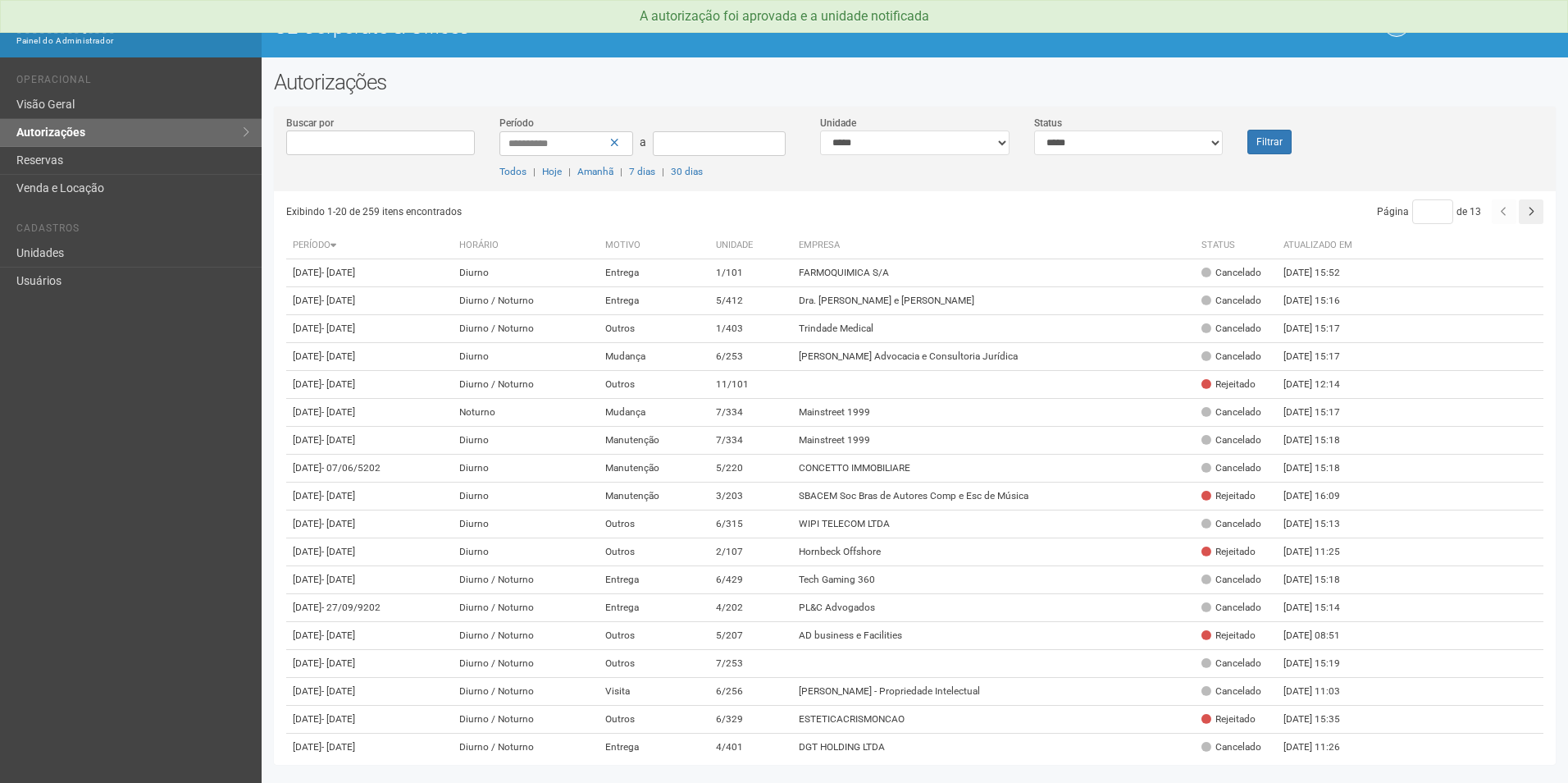
drag, startPoint x: 1151, startPoint y: 157, endPoint x: 1152, endPoint y: 146, distance: 11.0
click at [1151, 158] on div "**********" at bounding box center [915, 153] width 1281 height 76
drag, startPoint x: 1152, startPoint y: 146, endPoint x: 1148, endPoint y: 157, distance: 11.7
click at [1153, 146] on select "**********" at bounding box center [1128, 143] width 189 height 25
select select "*"
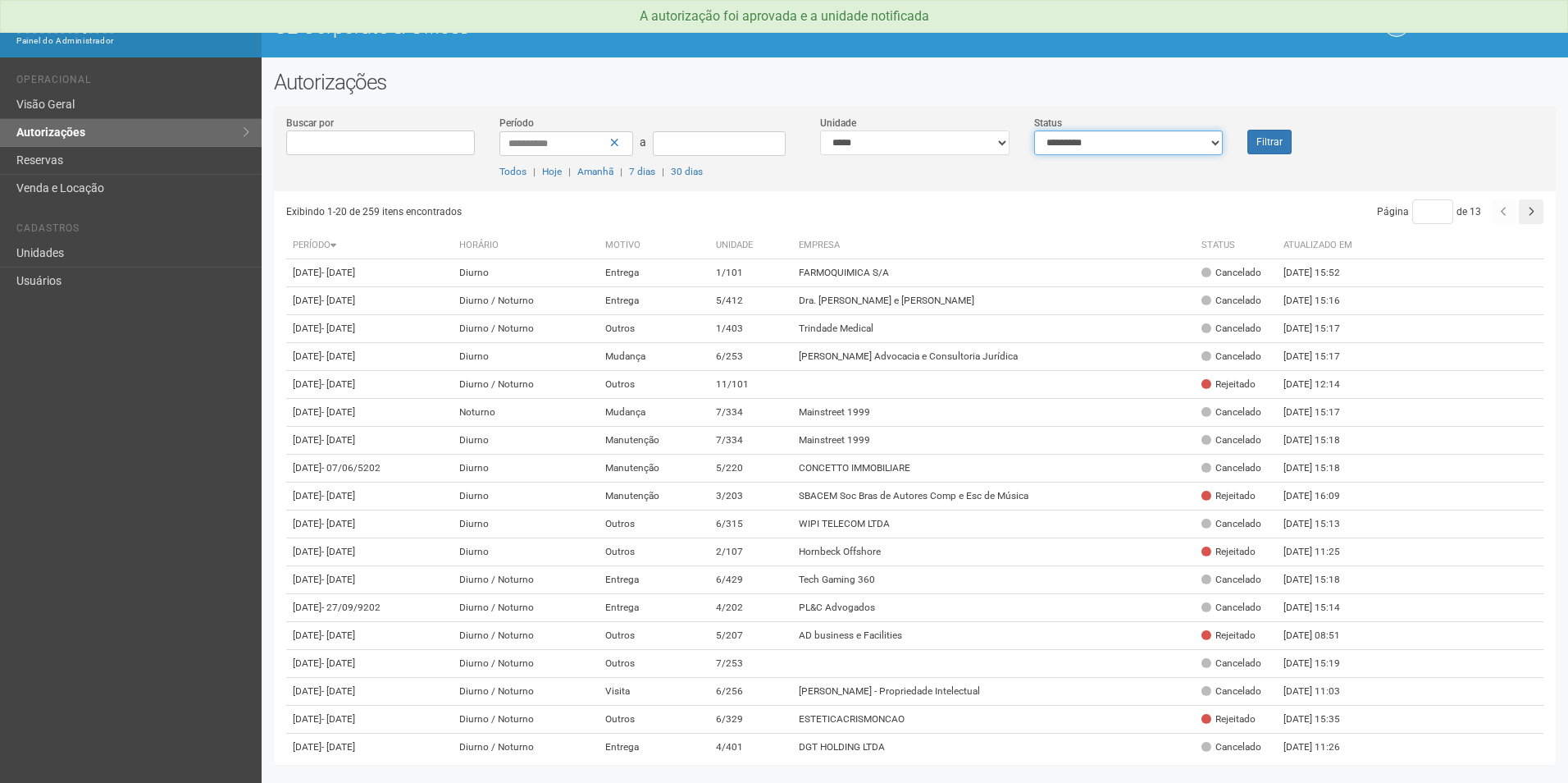
click at [1034, 130] on select "**********" at bounding box center [1128, 143] width 189 height 25
click at [1268, 139] on button "Filtrar" at bounding box center [1269, 142] width 45 height 25
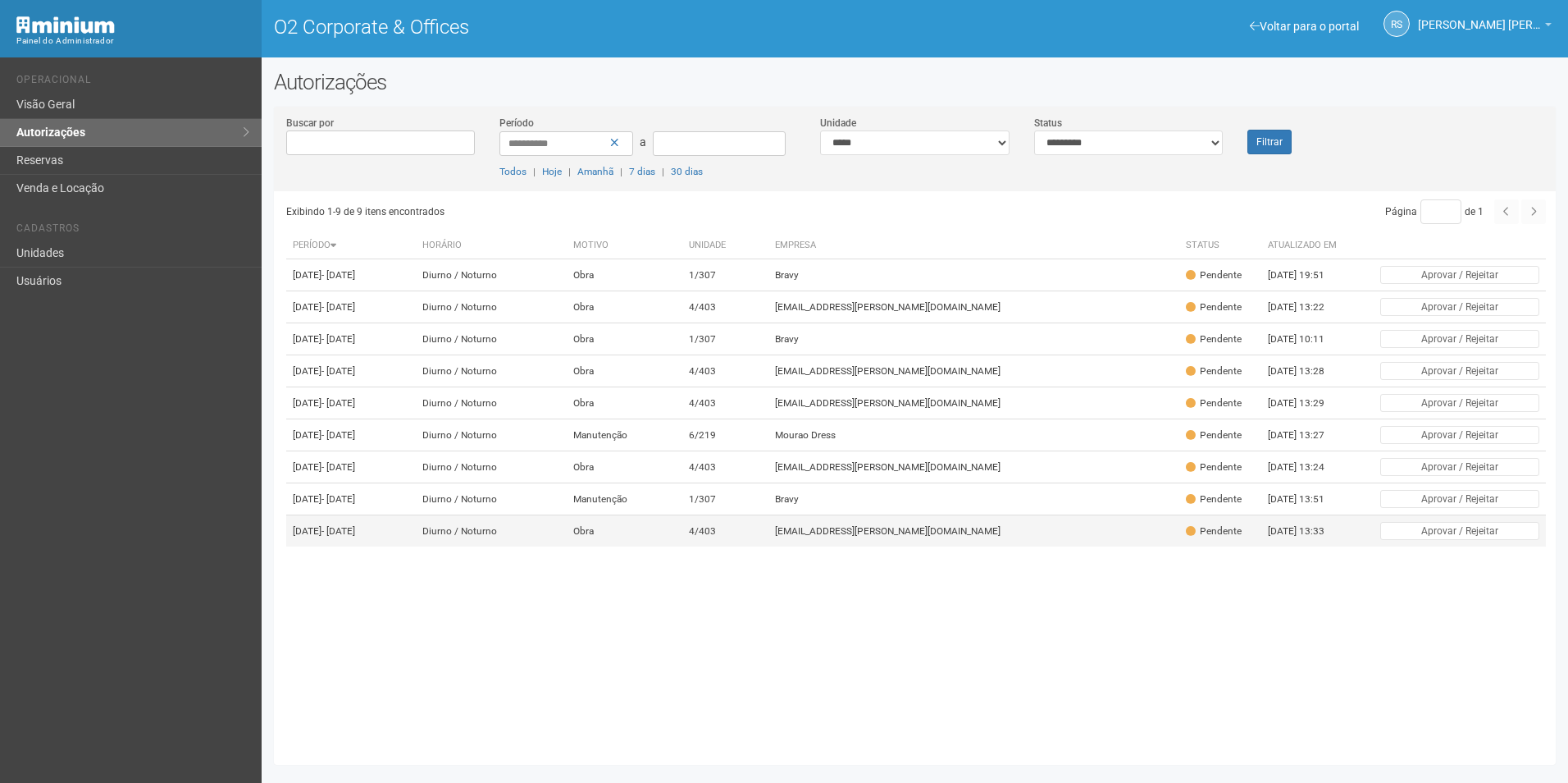
click at [1043, 548] on td "[EMAIL_ADDRESS][PERSON_NAME][DOMAIN_NAME]" at bounding box center [974, 532] width 411 height 32
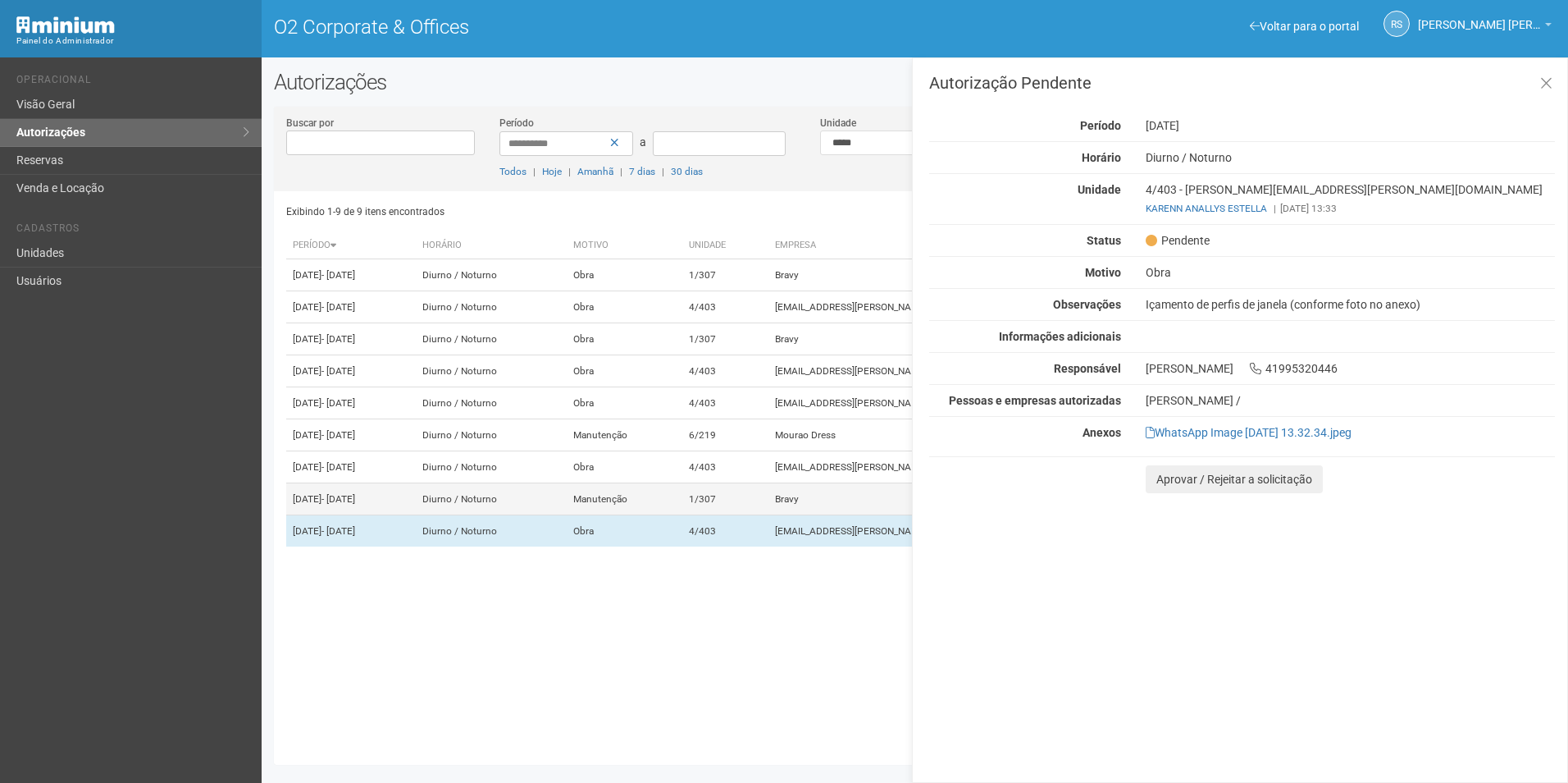
click at [768, 515] on td "1/307" at bounding box center [725, 499] width 86 height 32
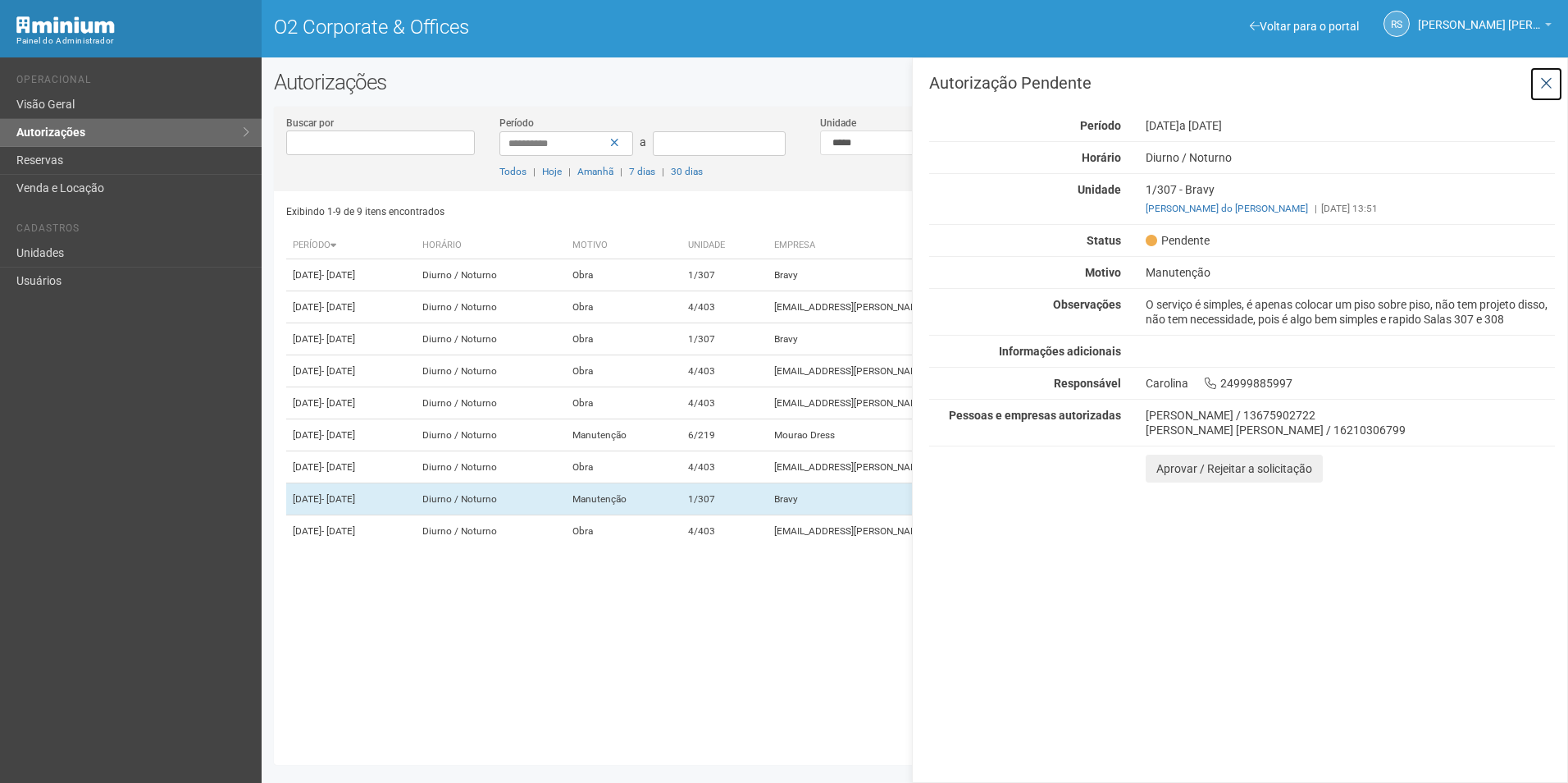
click at [1543, 86] on icon at bounding box center [1546, 83] width 12 height 16
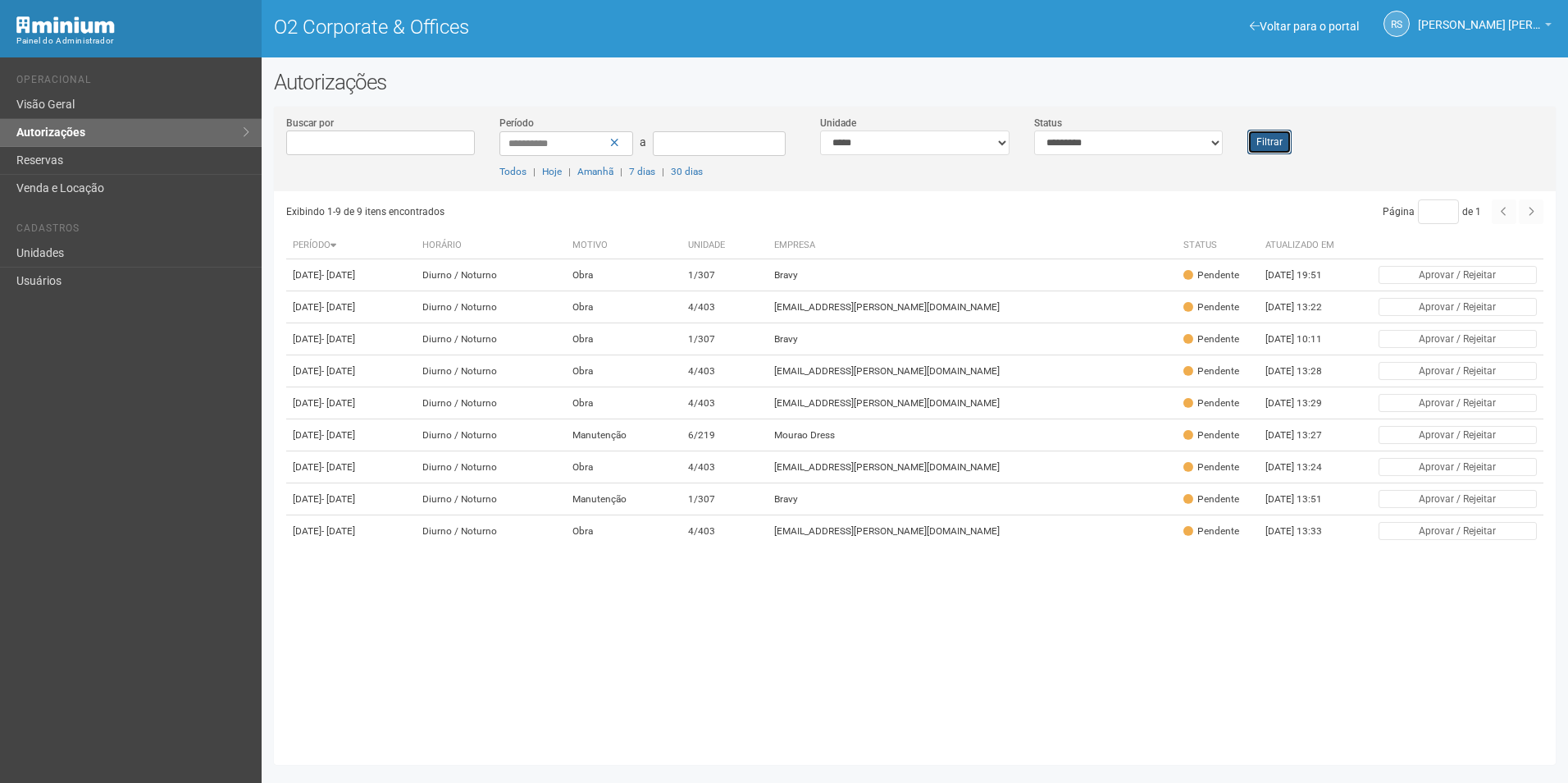
click at [1258, 134] on button "Filtrar" at bounding box center [1269, 142] width 45 height 25
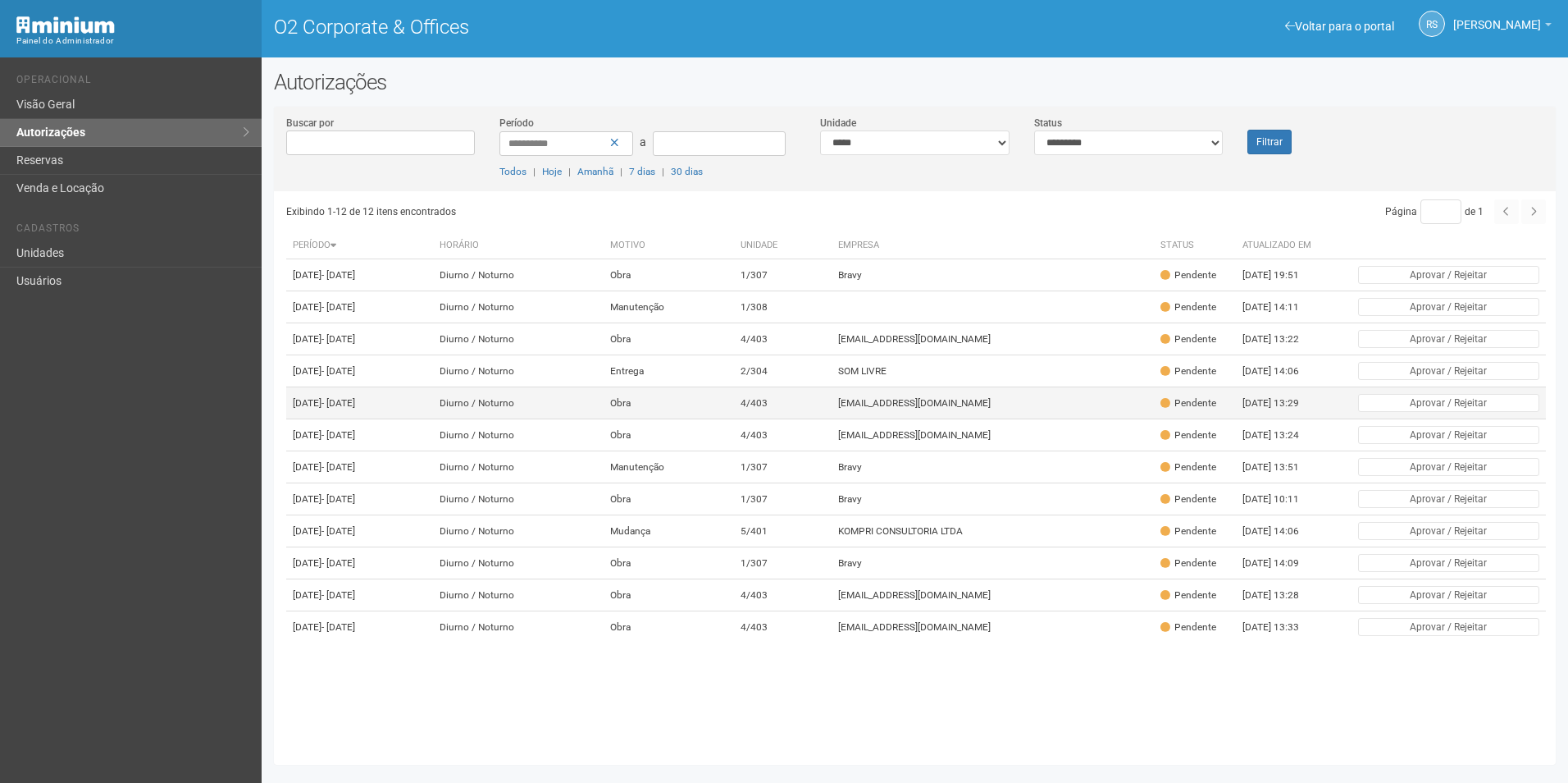
scroll to position [26, 0]
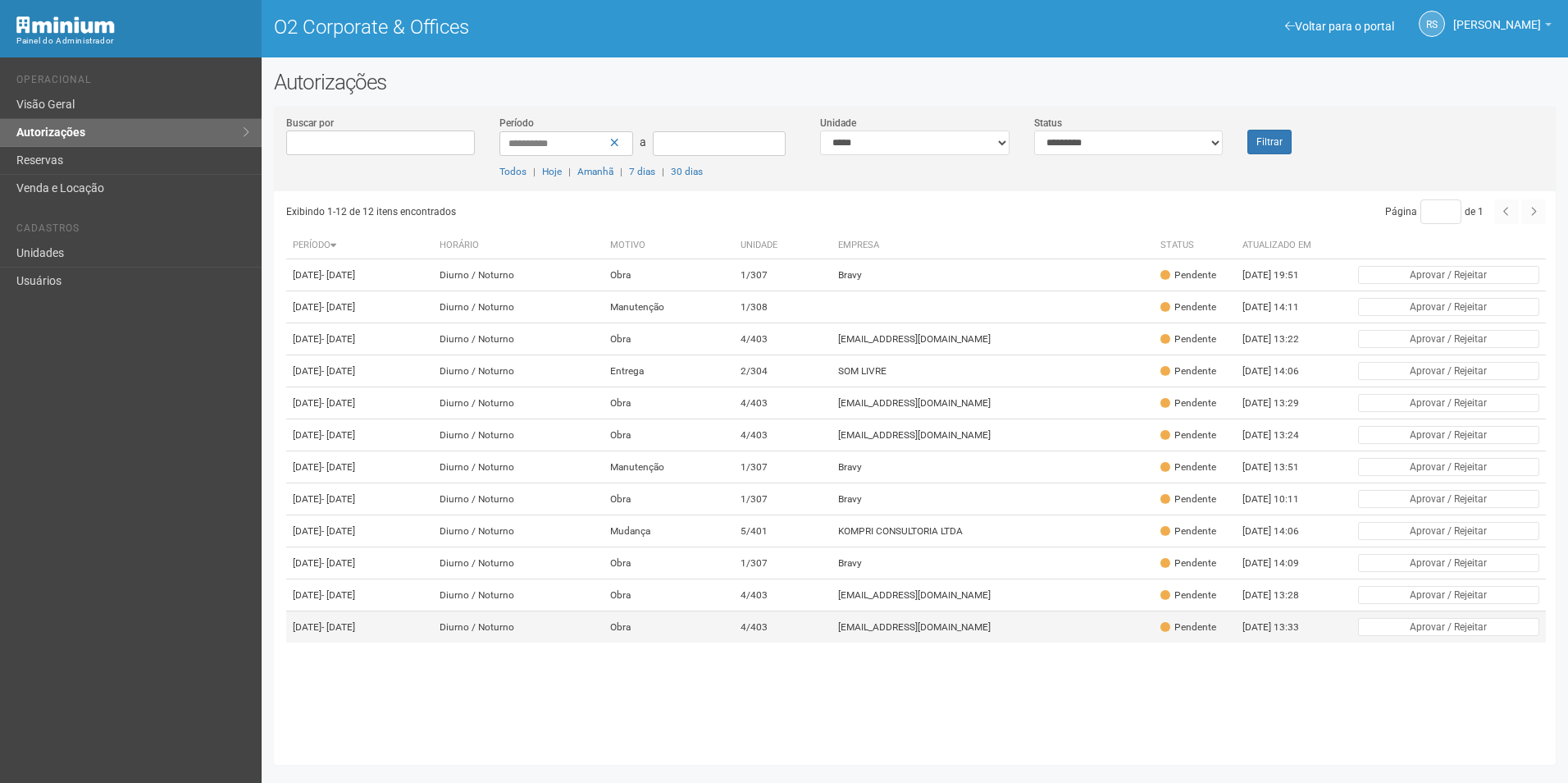
click at [831, 643] on td "4/403" at bounding box center [783, 628] width 97 height 32
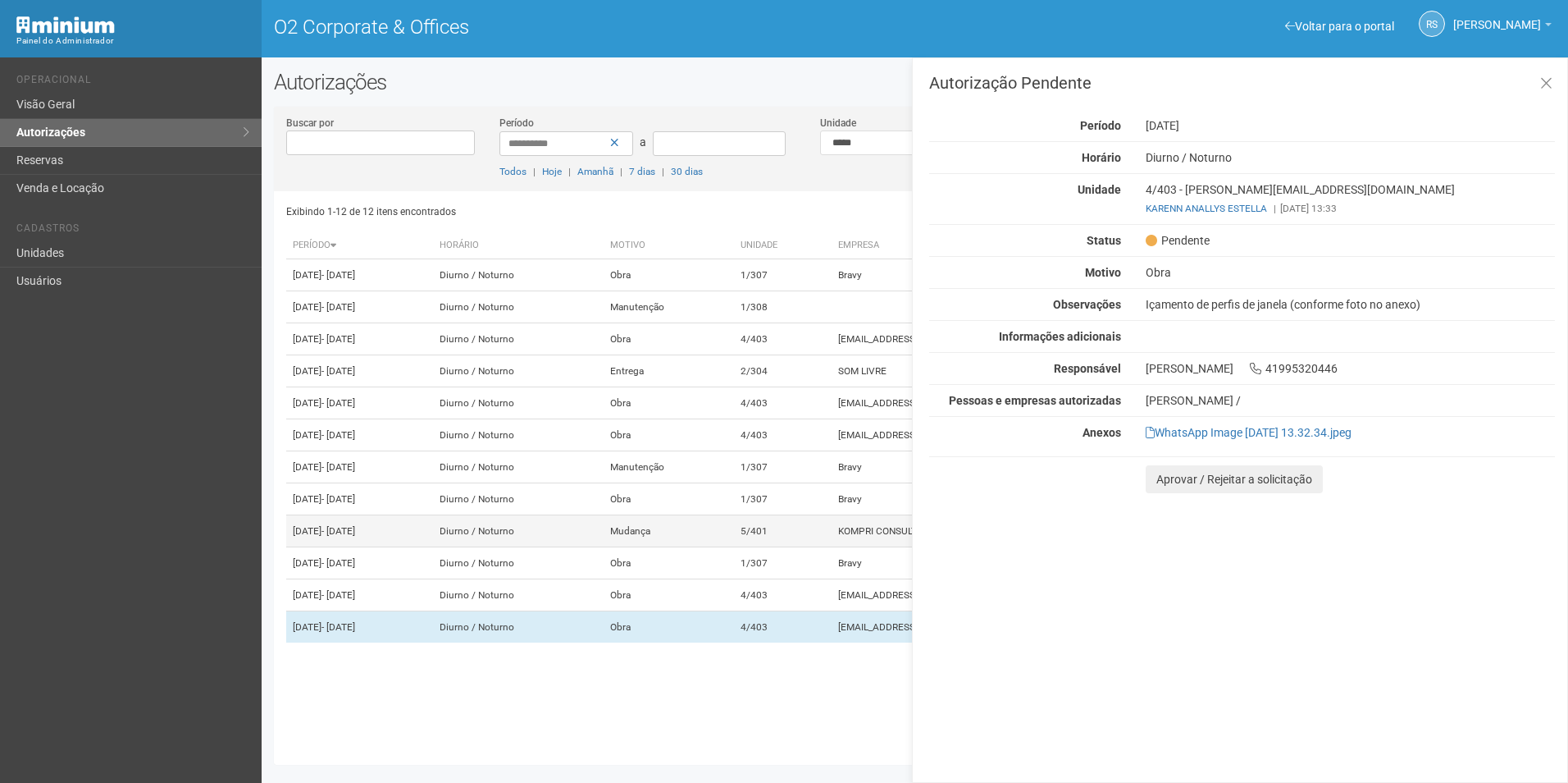
click at [734, 548] on td "Mudança" at bounding box center [668, 532] width 130 height 32
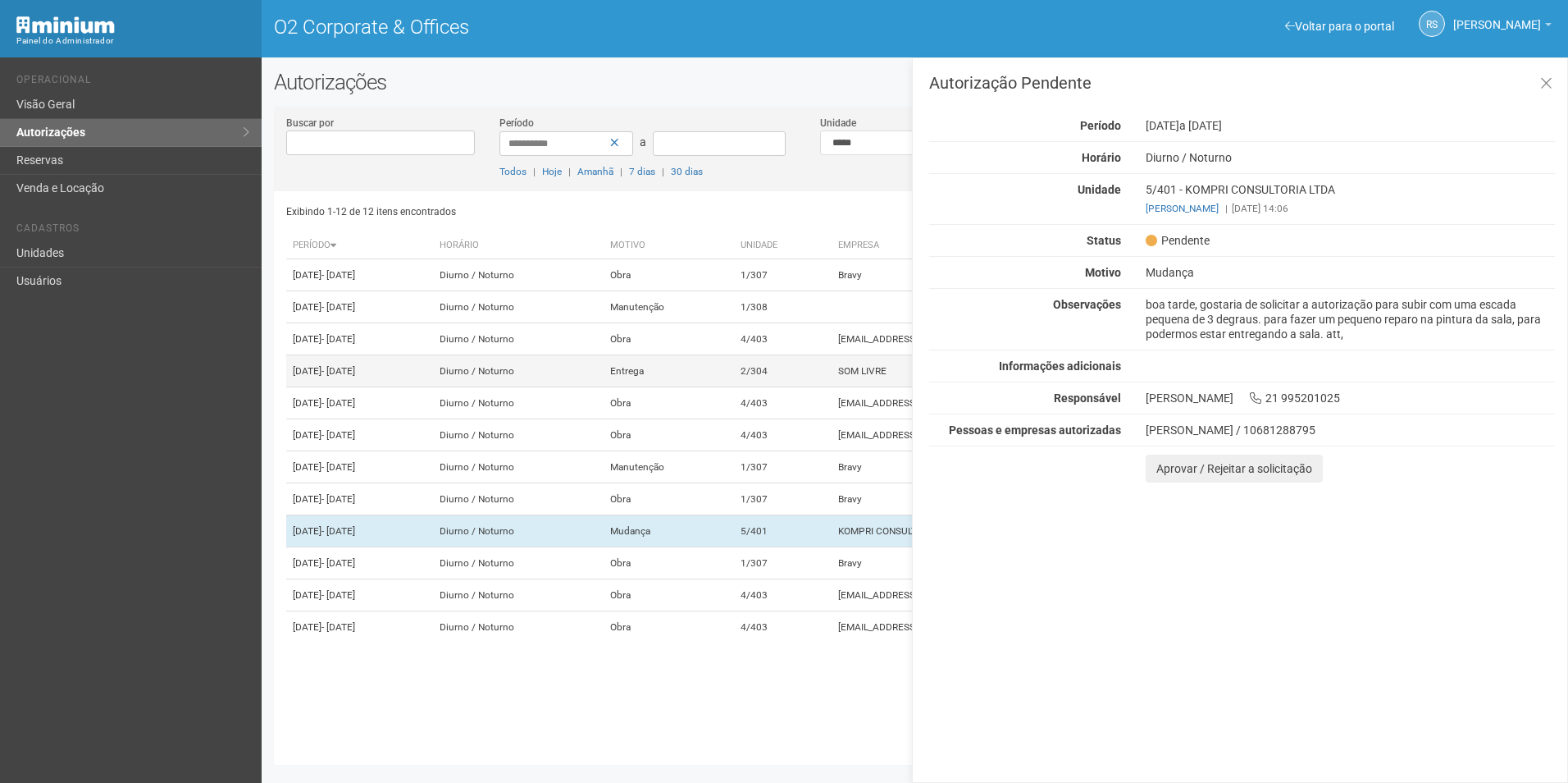
click at [734, 375] on td "Entrega" at bounding box center [668, 371] width 130 height 32
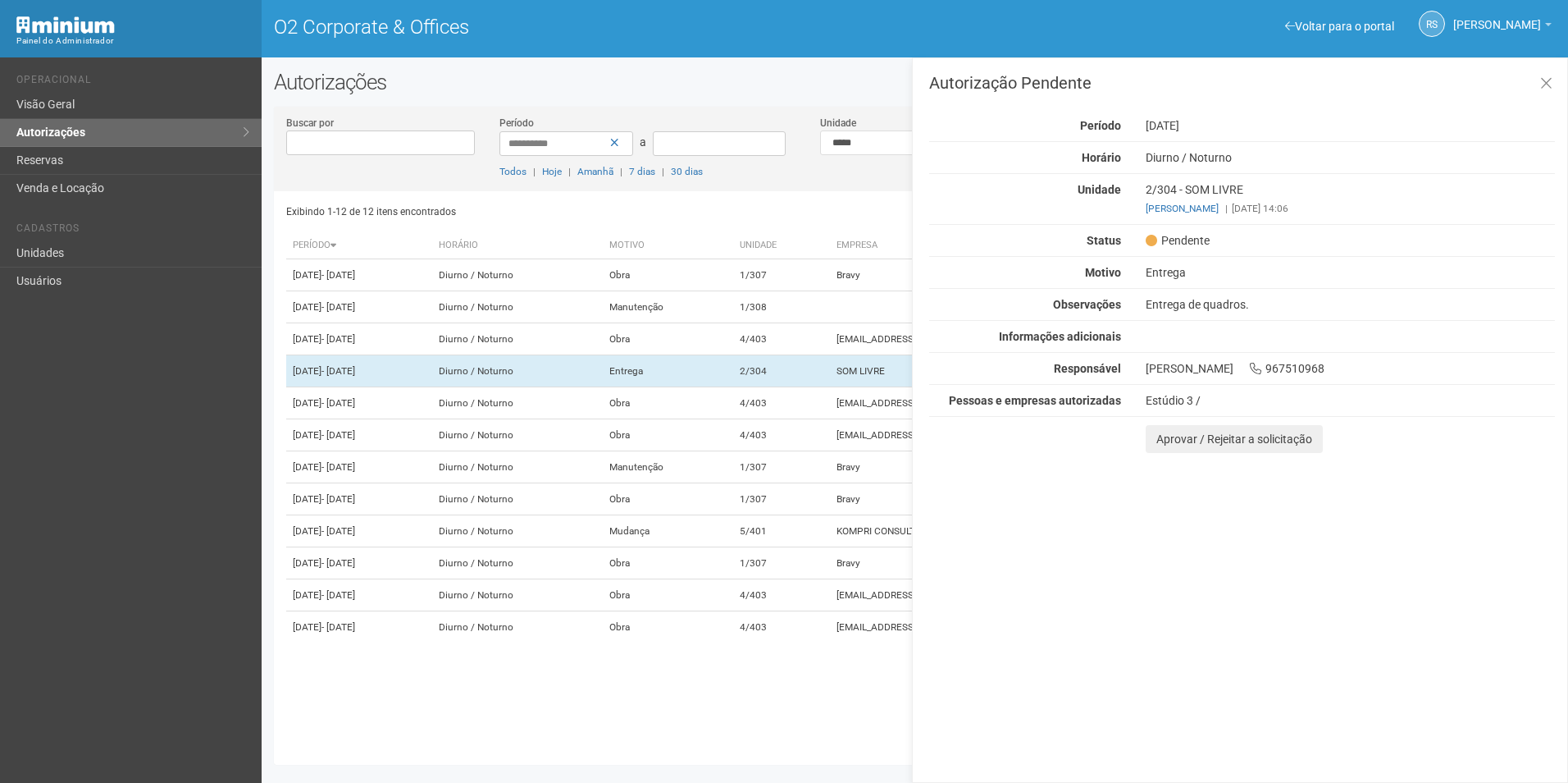
drag, startPoint x: 1454, startPoint y: 692, endPoint x: 1452, endPoint y: 683, distance: 9.2
click at [1454, 691] on div "Autorização Pendente Período 18/09/2025 Horário Diurno / Noturno Unidade 2/304 …" at bounding box center [1240, 419] width 656 height 725
click at [1167, 439] on button "Aprovar / Rejeitar a solicitação" at bounding box center [1234, 438] width 177 height 28
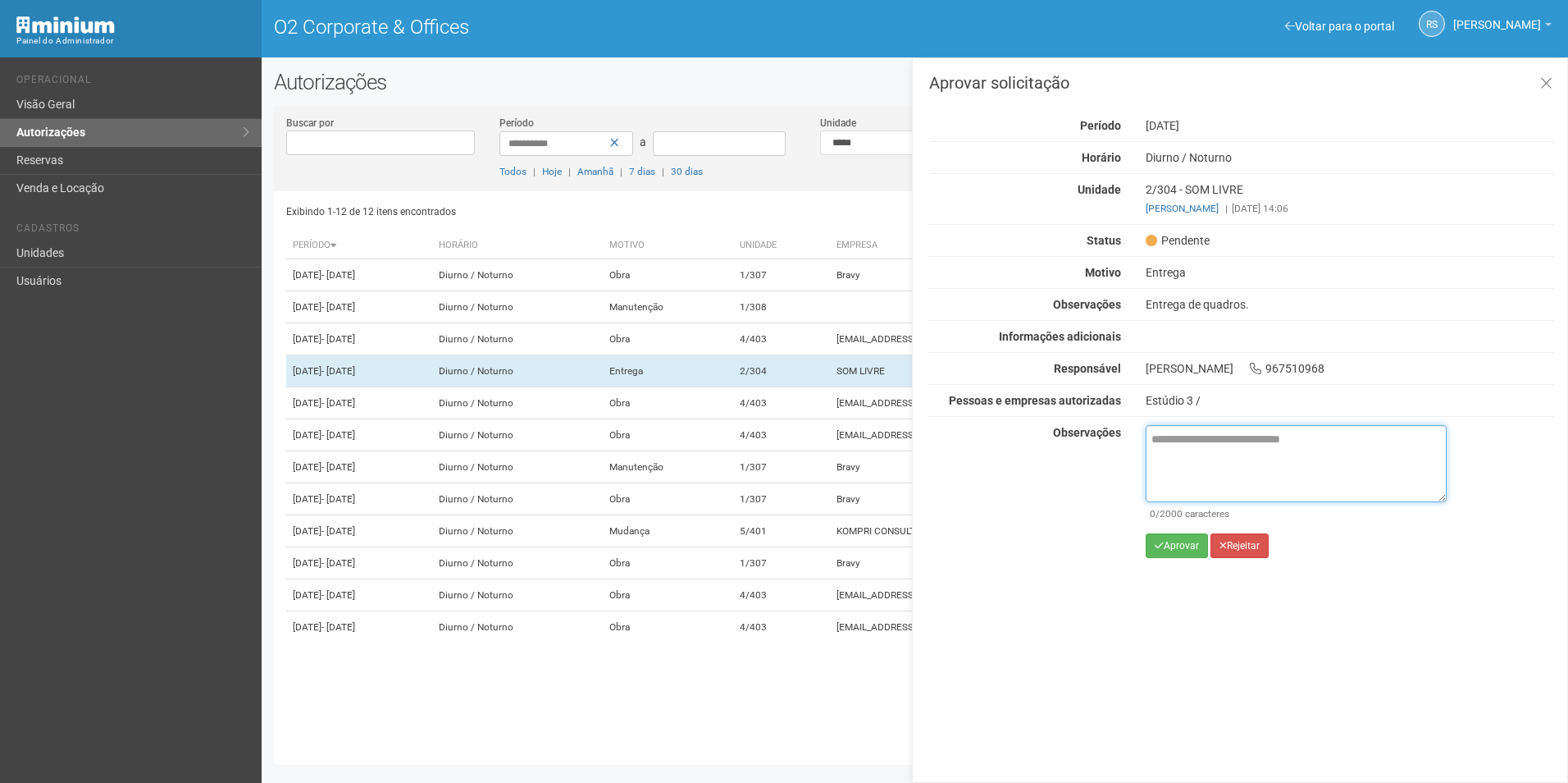
click at [1255, 458] on textarea at bounding box center [1296, 463] width 301 height 77
paste textarea "**********"
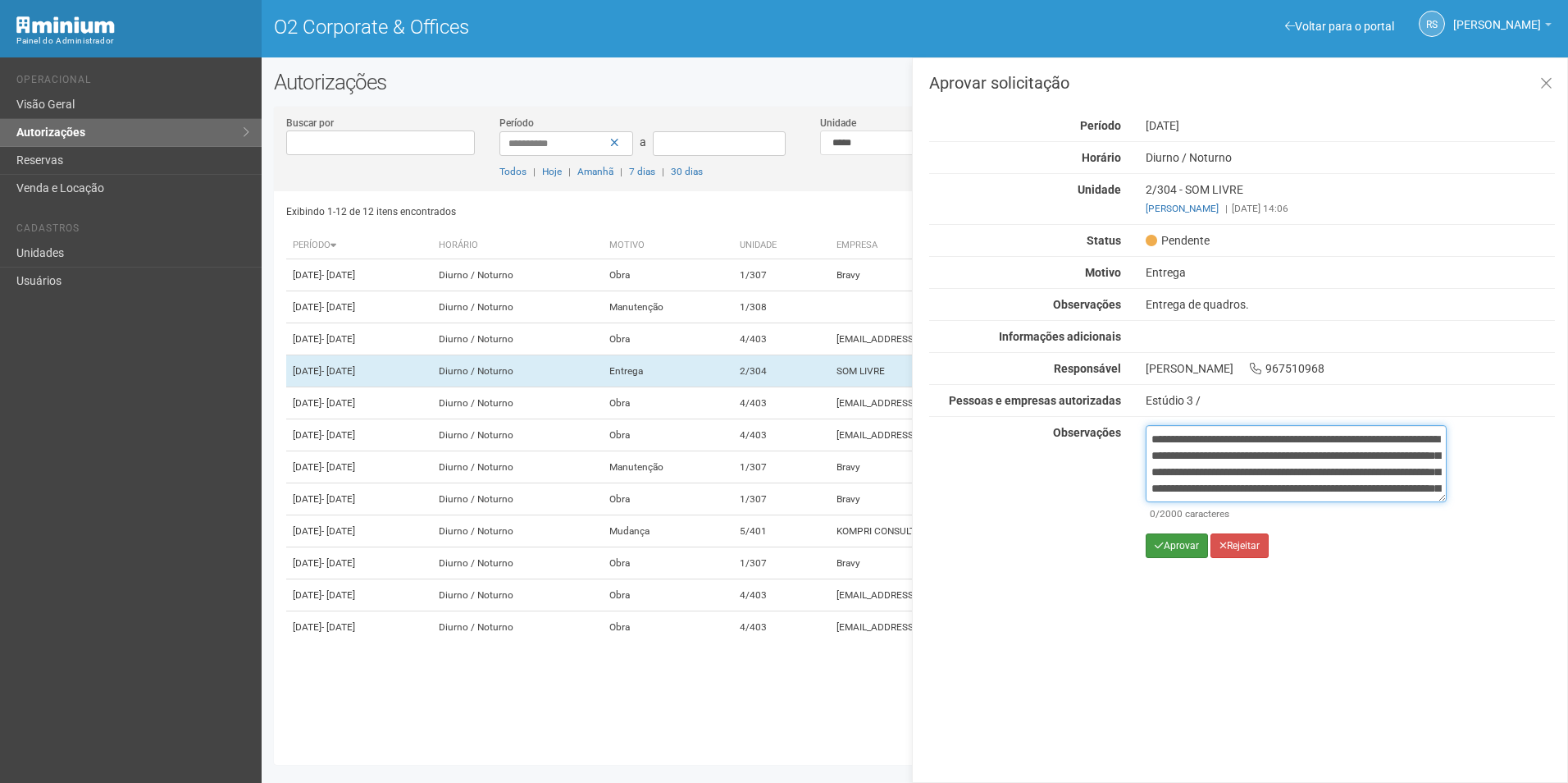
scroll to position [109, 0]
type textarea "**********"
click at [1182, 549] on button "Aprovar" at bounding box center [1176, 546] width 62 height 25
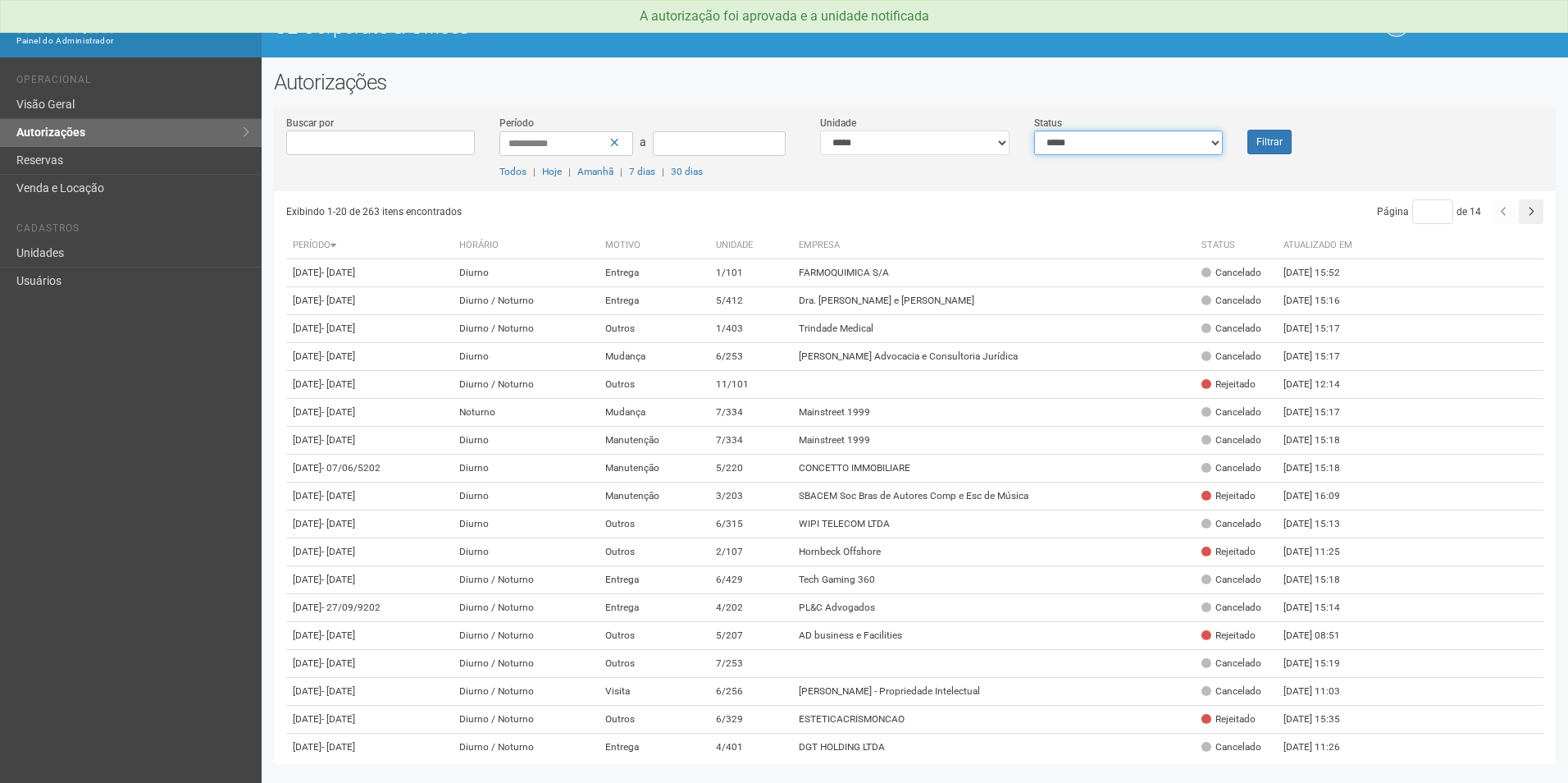
click at [1087, 133] on select "**********" at bounding box center [1128, 143] width 189 height 25
select select "*"
click at [1034, 130] on select "**********" at bounding box center [1128, 143] width 189 height 25
click at [1255, 143] on button "Filtrar" at bounding box center [1269, 142] width 45 height 25
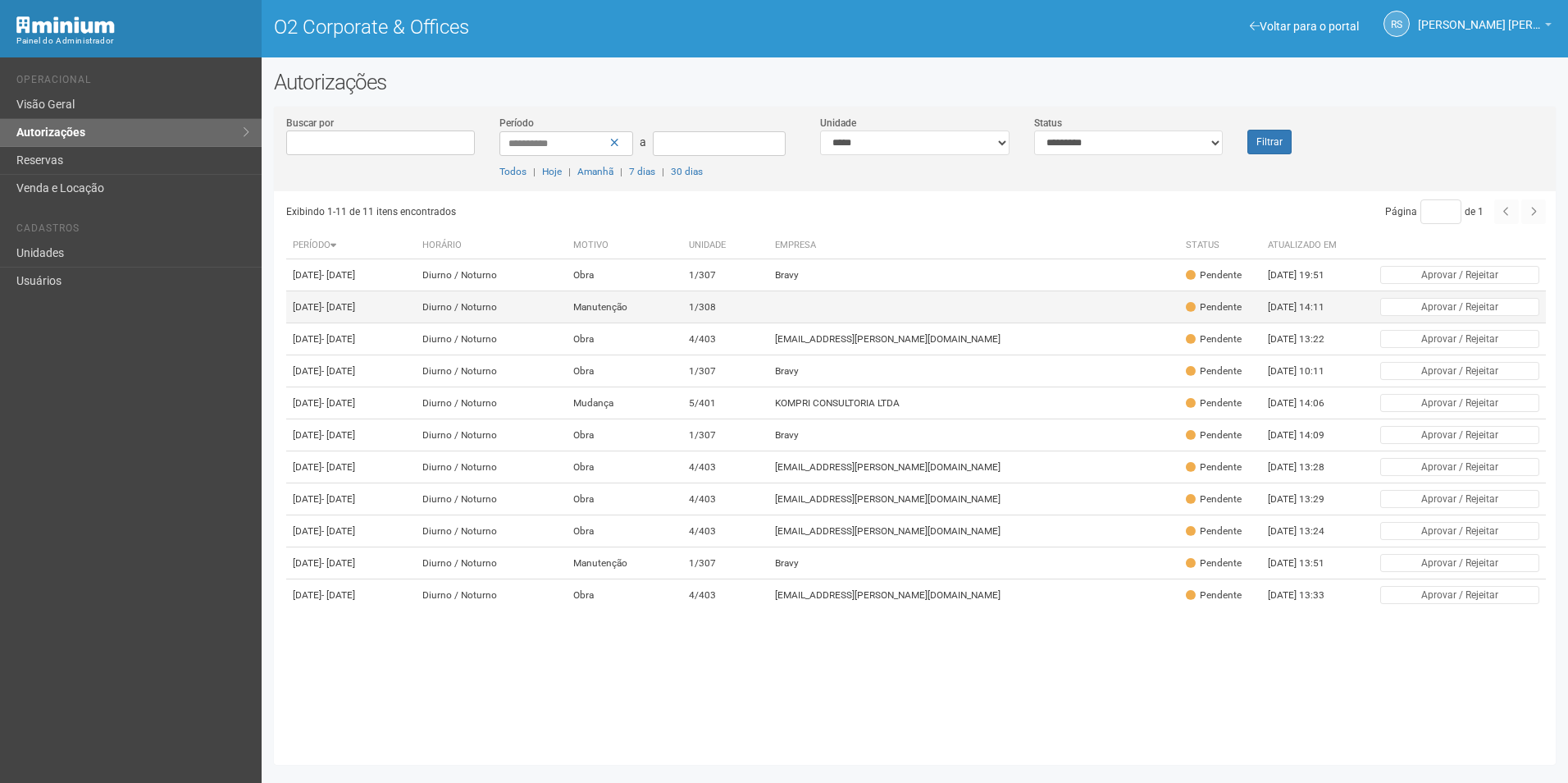
click at [957, 323] on td at bounding box center [974, 308] width 411 height 32
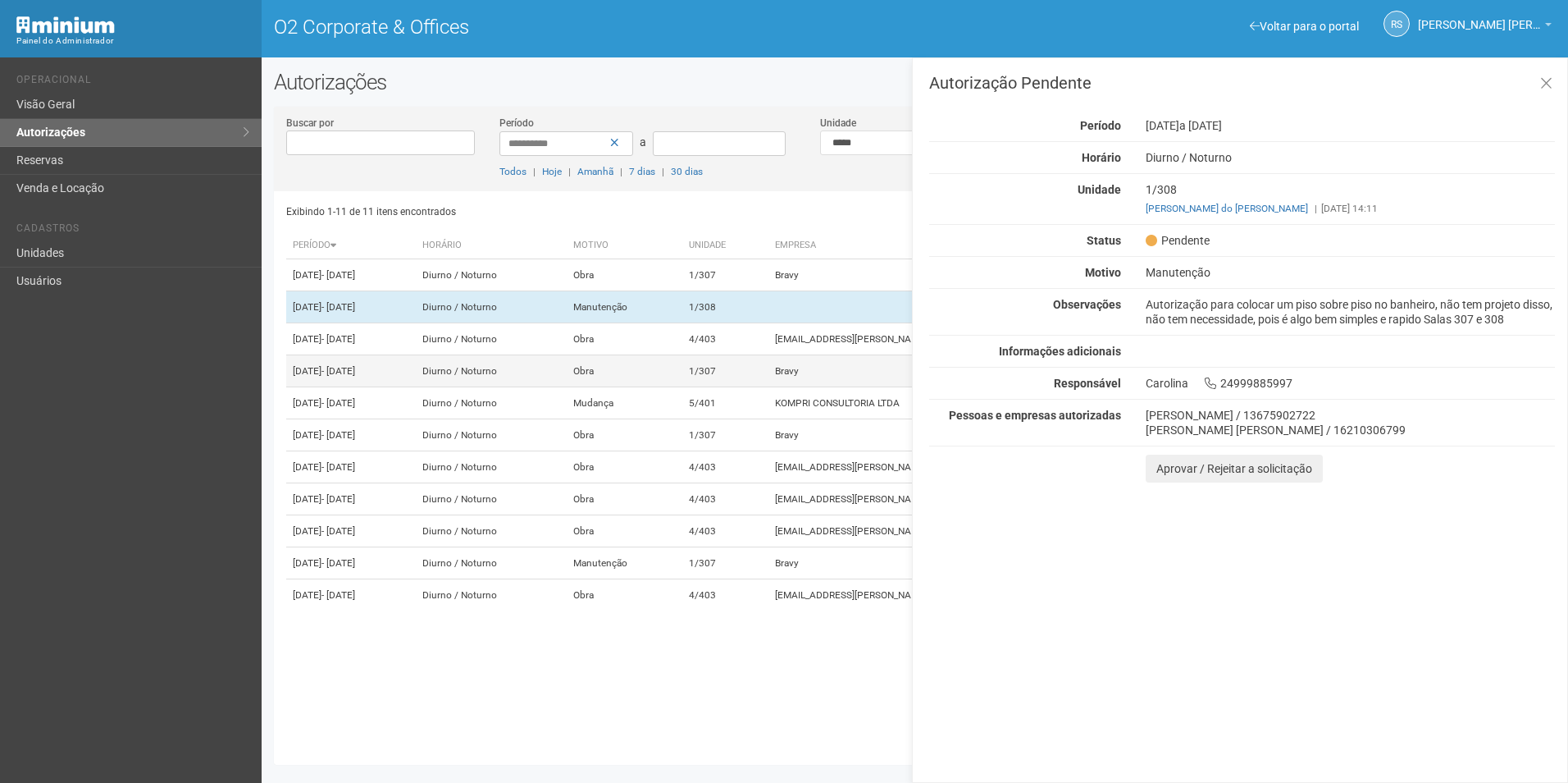
click at [768, 388] on td "1/307" at bounding box center [725, 371] width 86 height 32
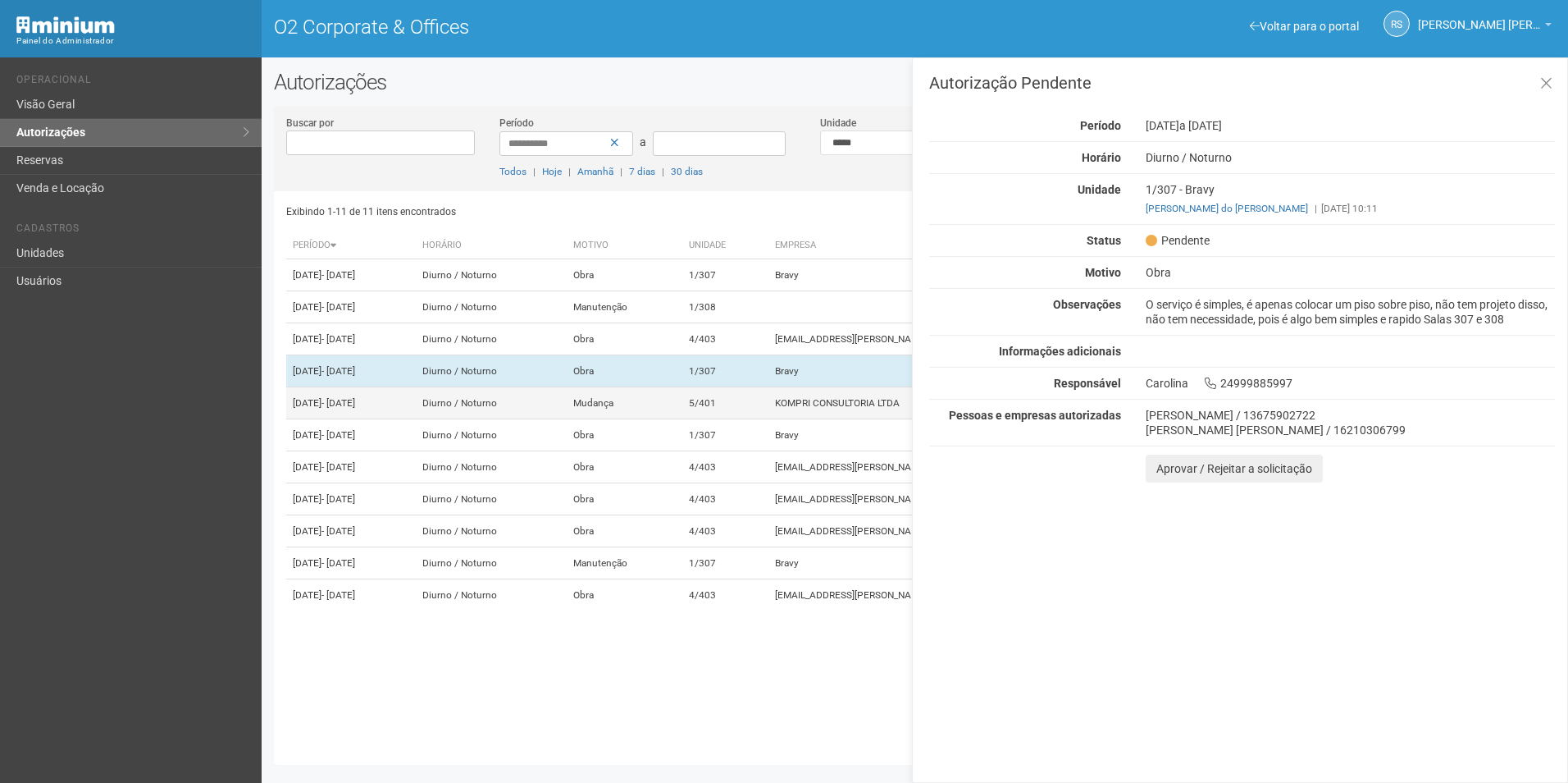
click at [768, 419] on td "5/401" at bounding box center [725, 404] width 86 height 32
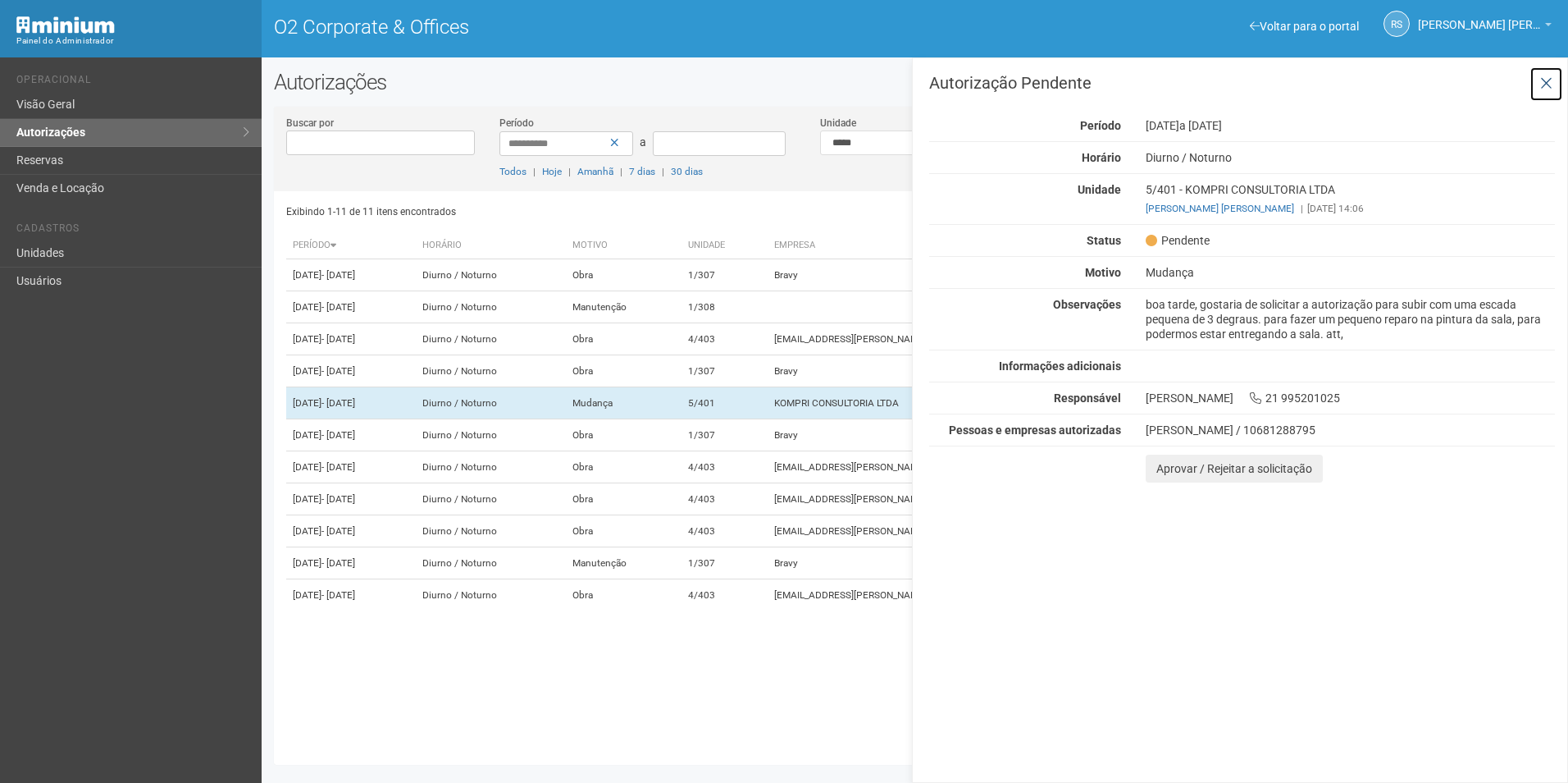
click at [1553, 74] on button at bounding box center [1545, 84] width 33 height 35
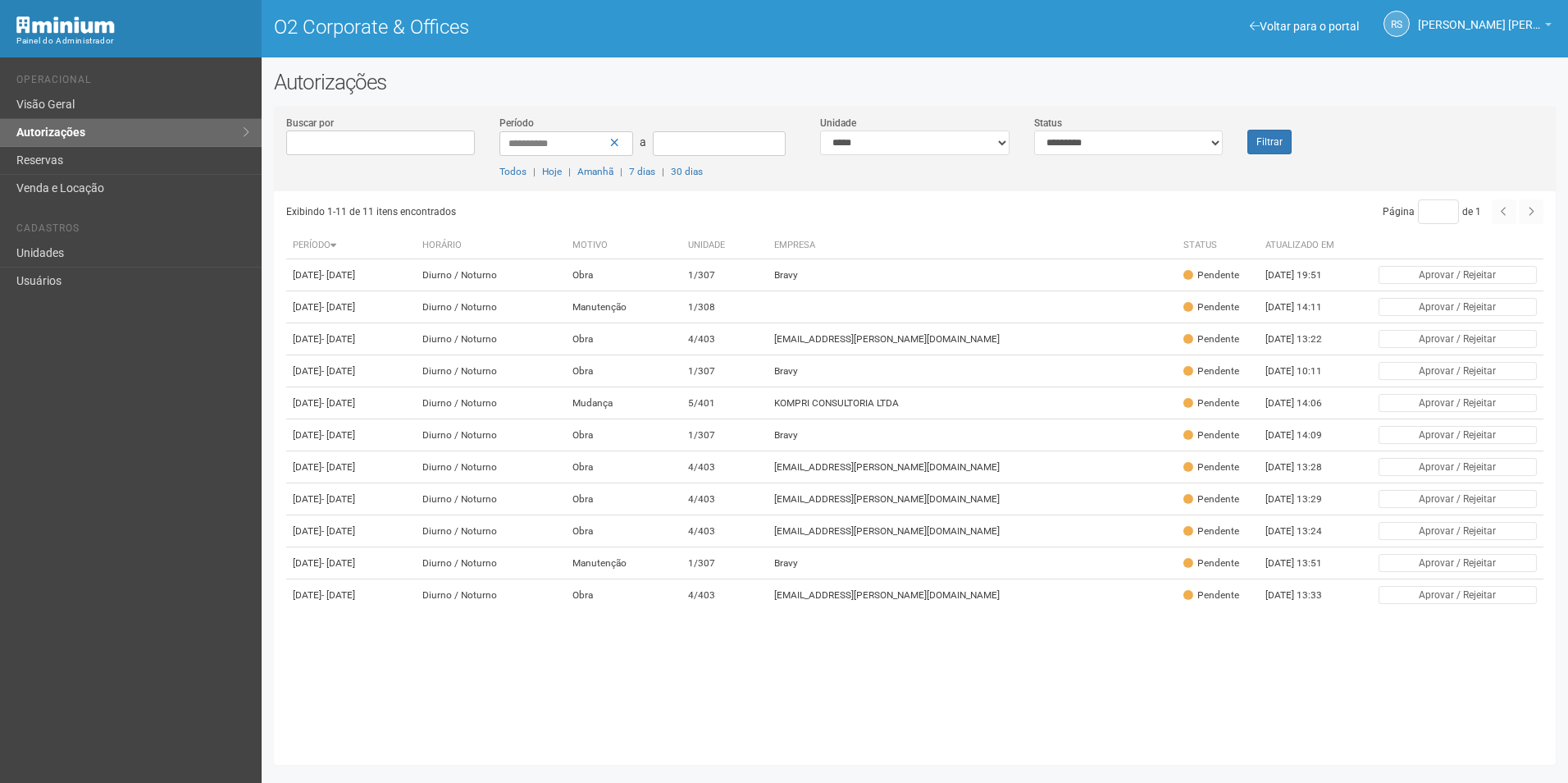
click at [1294, 133] on div "Filtrar" at bounding box center [1288, 134] width 107 height 39
click at [1282, 138] on button "Filtrar" at bounding box center [1269, 142] width 45 height 25
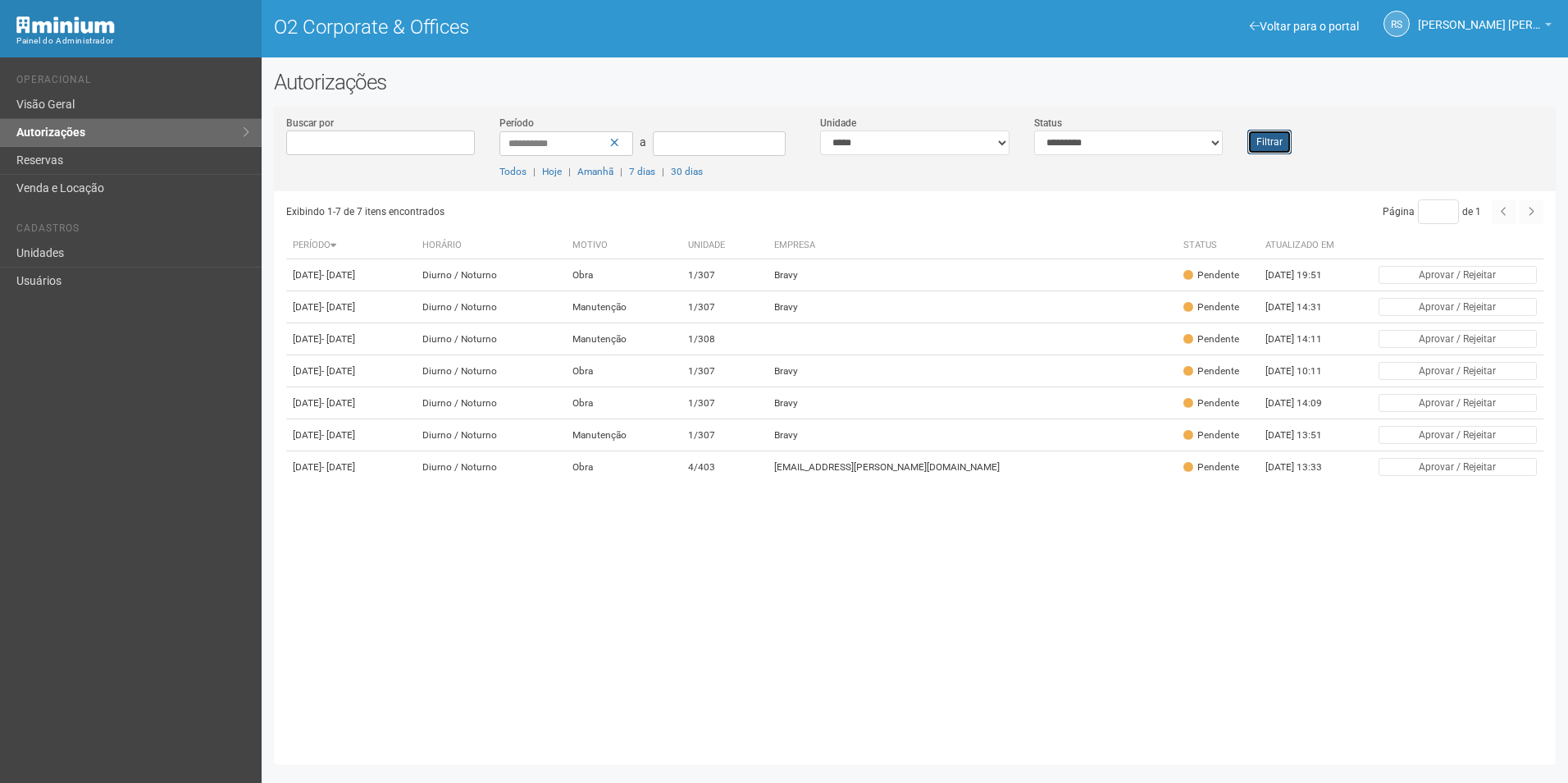
click at [1257, 146] on button "Filtrar" at bounding box center [1269, 142] width 45 height 25
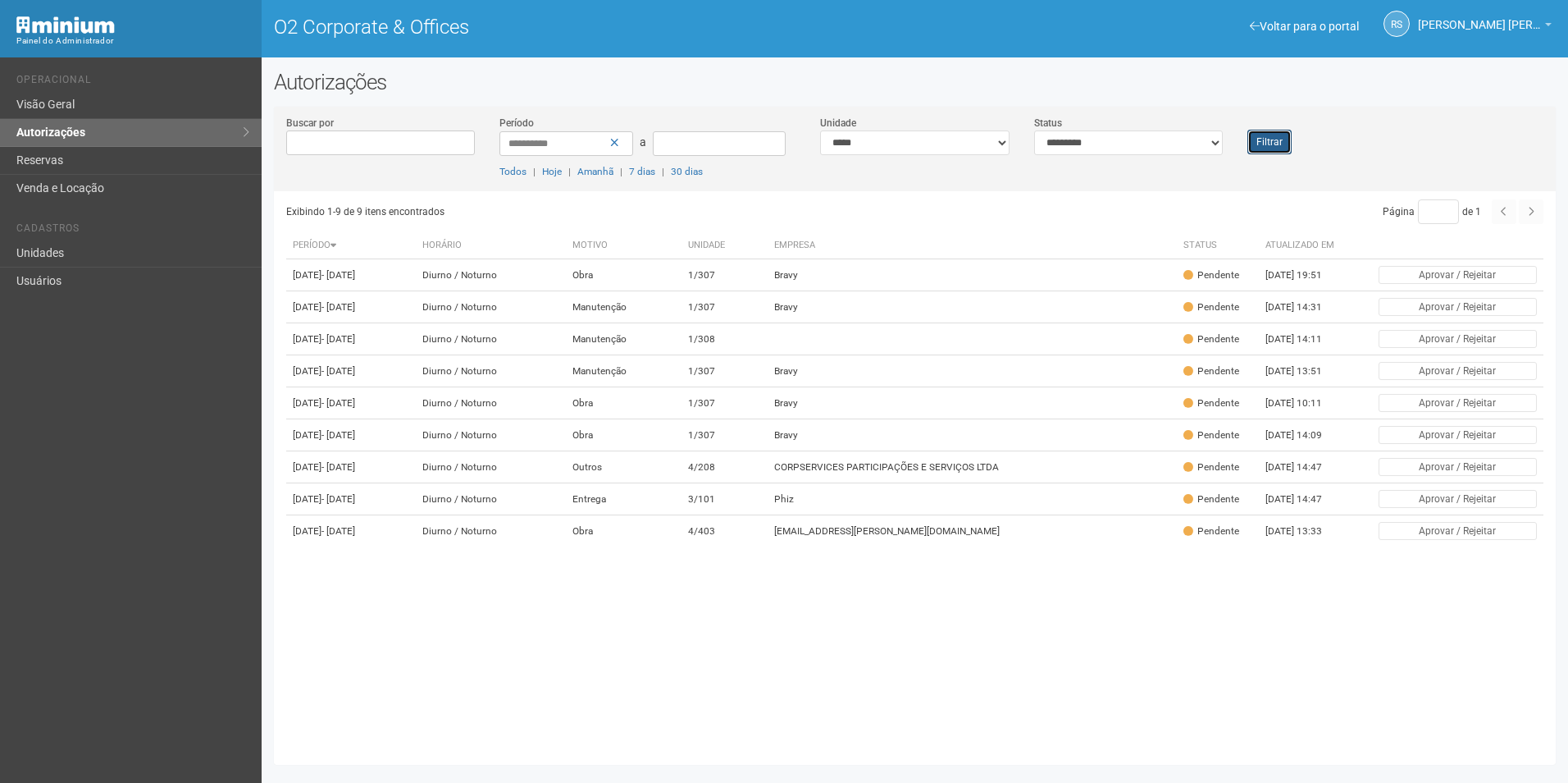
click at [1264, 138] on button "Filtrar" at bounding box center [1269, 142] width 45 height 25
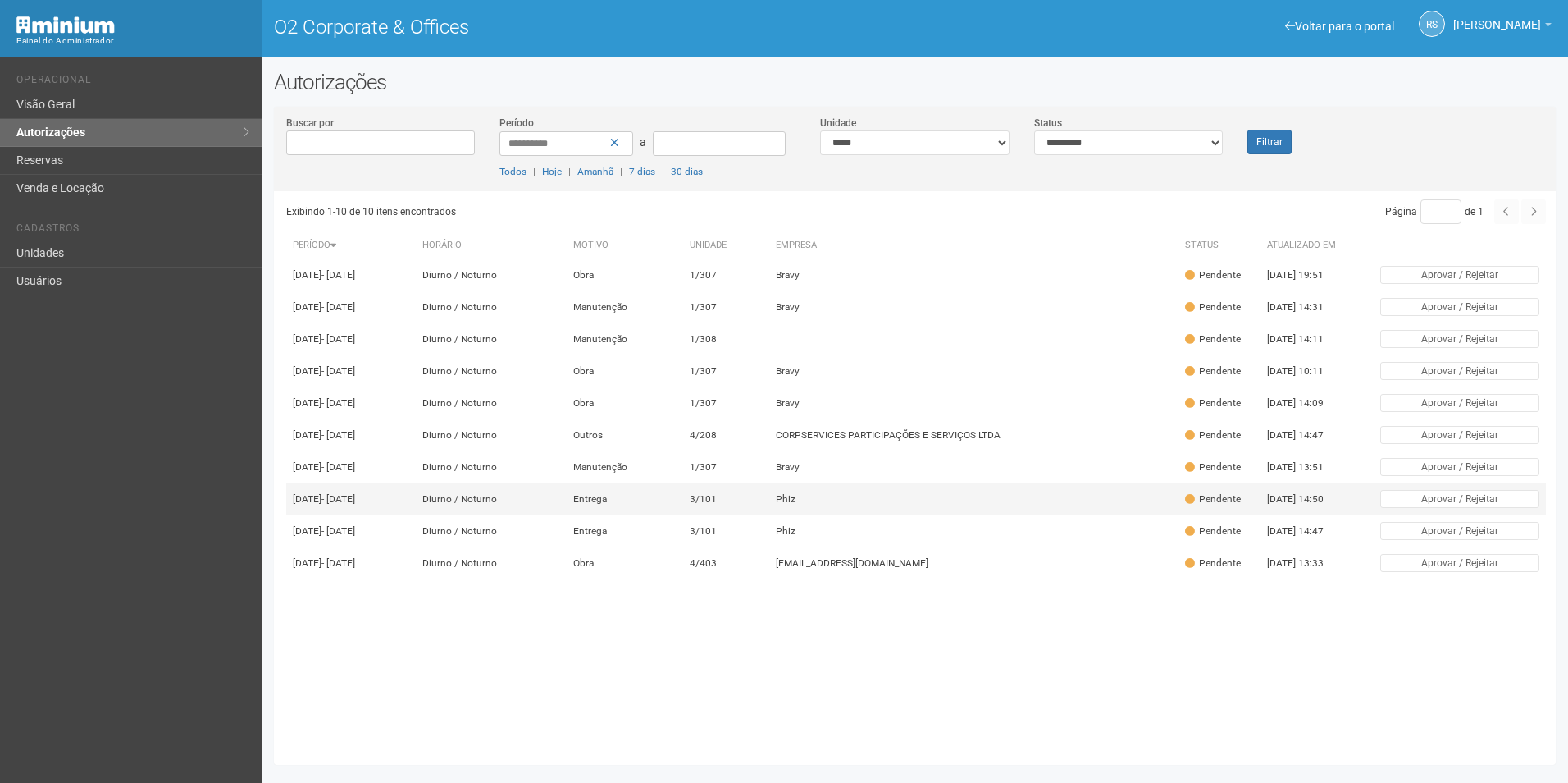
click at [911, 515] on td "Phiz" at bounding box center [974, 499] width 410 height 32
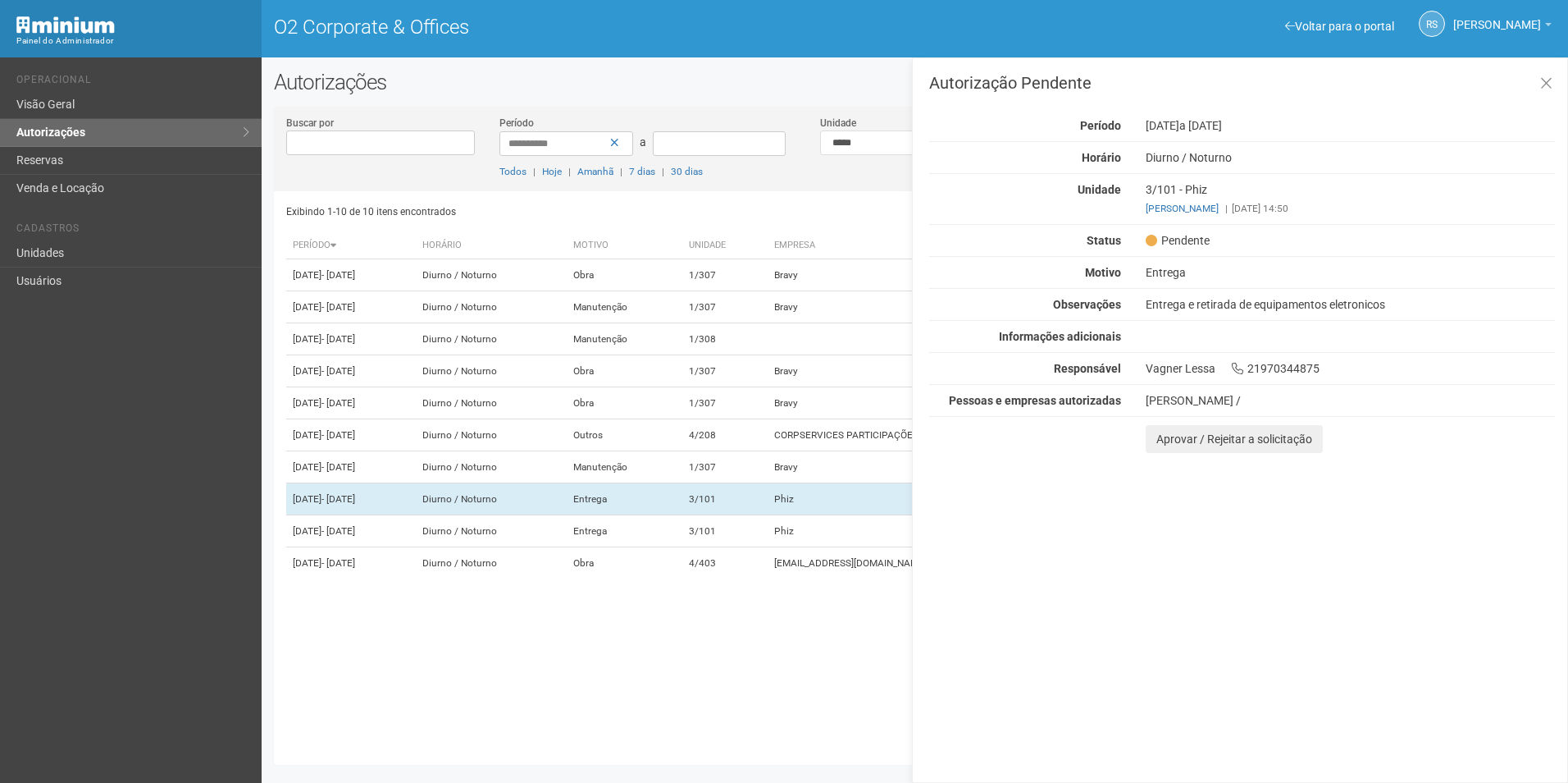
click at [1464, 680] on div "Autorização Pendente Período 20/09/2025 a 21/09/2025 Horário Diurno / Noturno U…" at bounding box center [1240, 419] width 656 height 725
click at [1176, 447] on button "Aprovar / Rejeitar a solicitação" at bounding box center [1234, 438] width 177 height 28
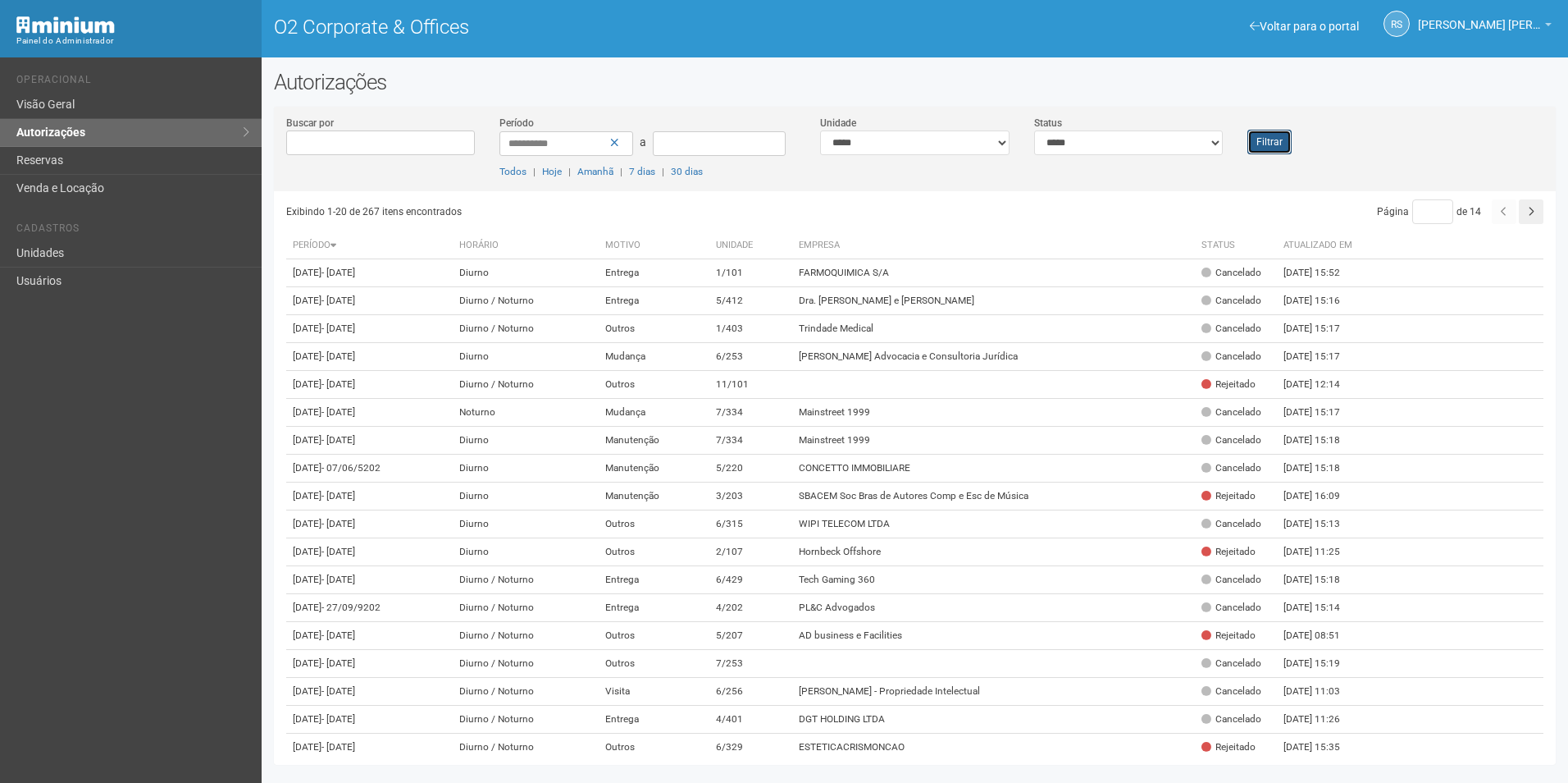
click at [1269, 146] on button "Filtrar" at bounding box center [1269, 142] width 45 height 25
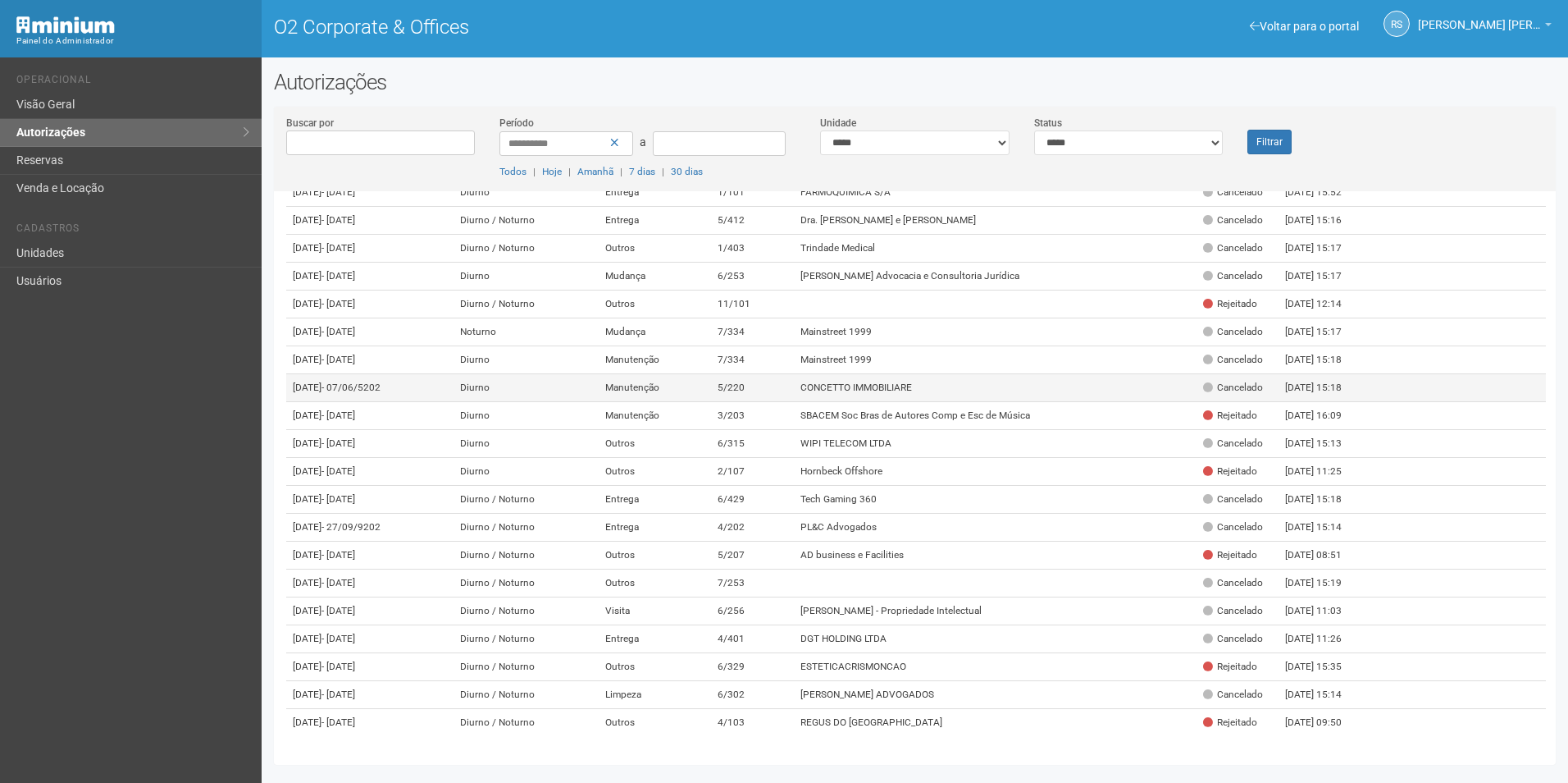
scroll to position [329, 0]
drag, startPoint x: 1152, startPoint y: 142, endPoint x: 1133, endPoint y: 153, distance: 22.0
click at [1152, 142] on select "**********" at bounding box center [1128, 143] width 189 height 25
select select "*"
click at [1034, 130] on select "**********" at bounding box center [1128, 143] width 189 height 25
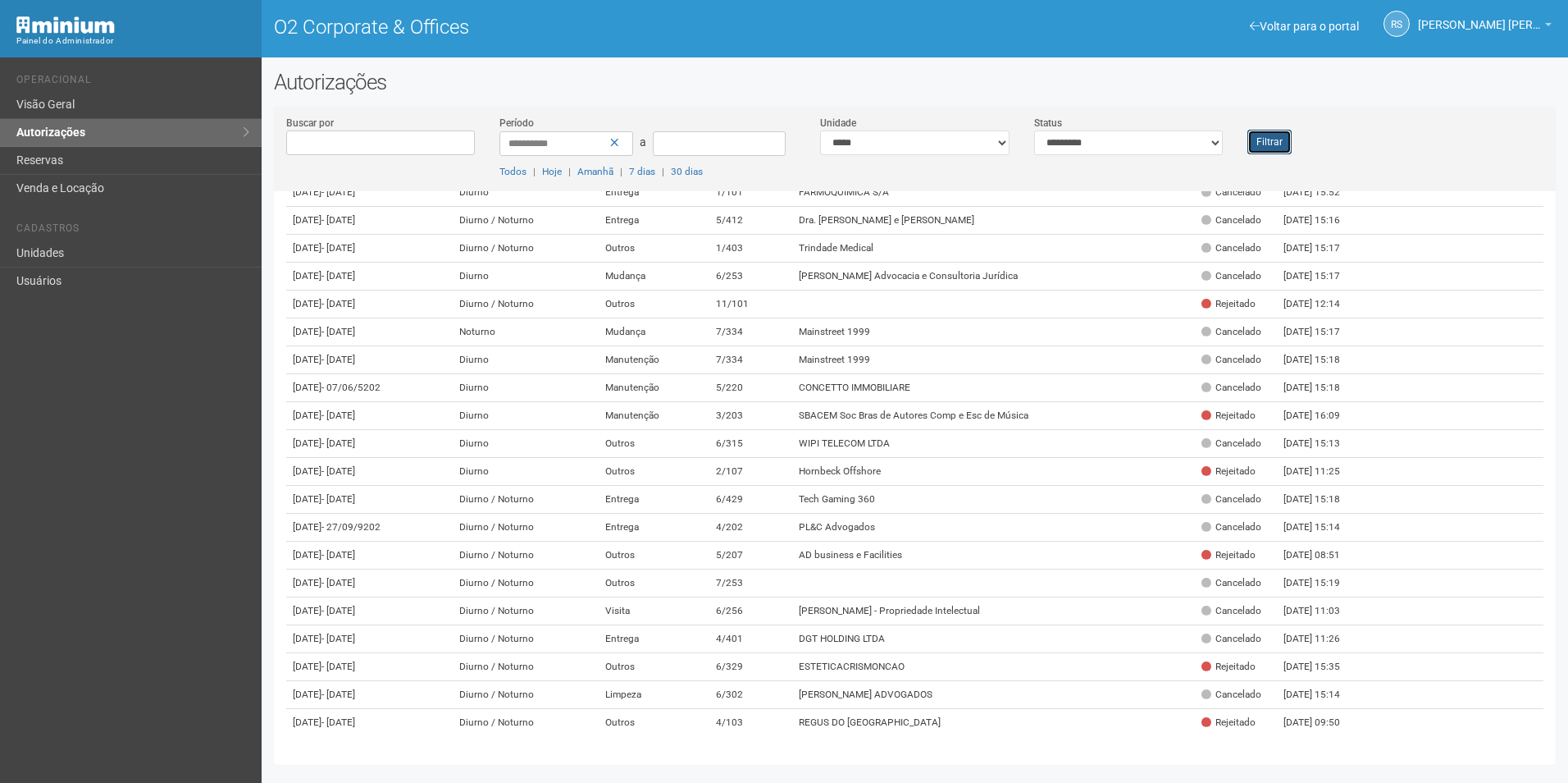
click at [1287, 145] on button "Filtrar" at bounding box center [1269, 142] width 45 height 25
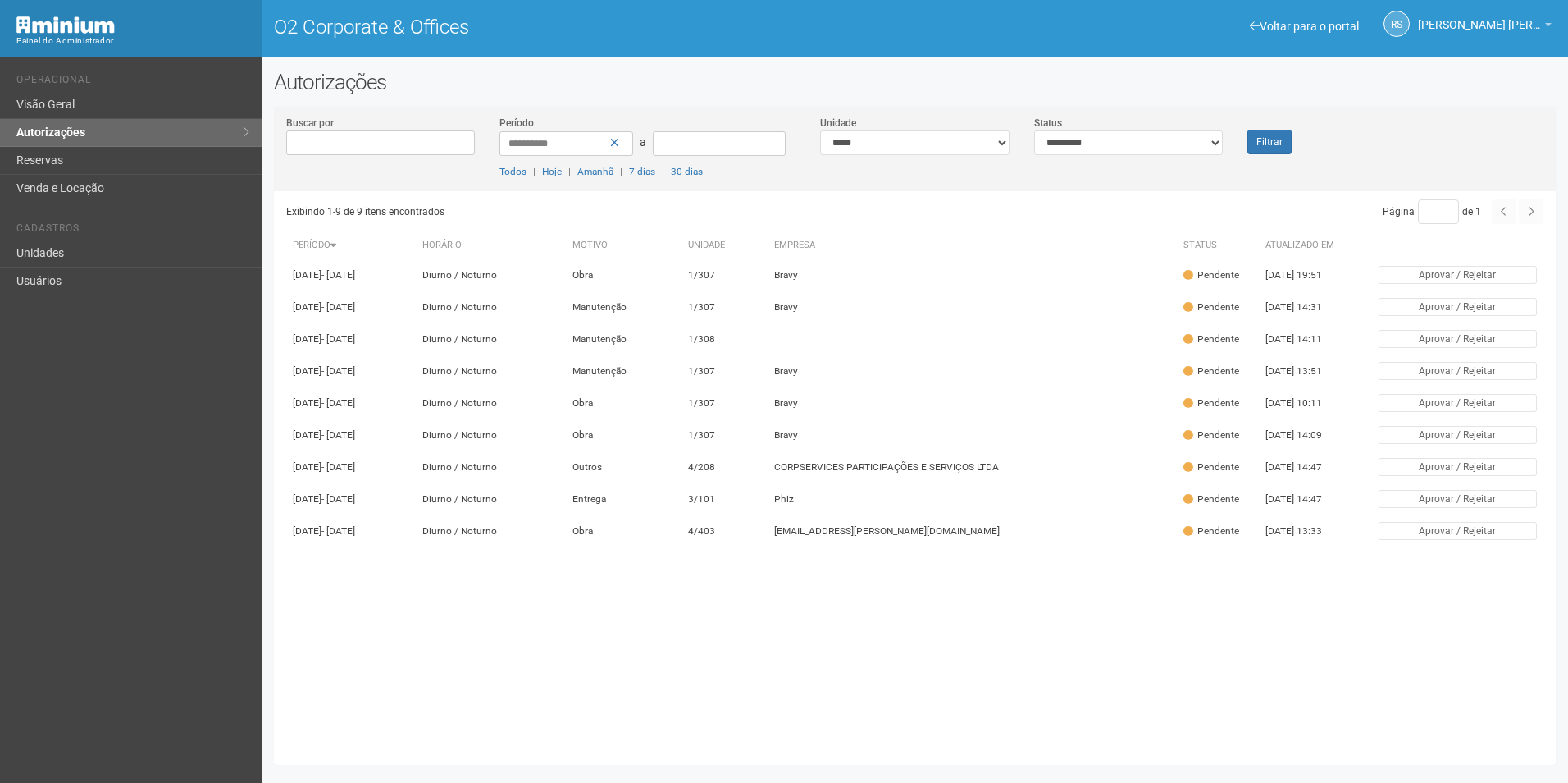
click at [1264, 154] on div "**********" at bounding box center [915, 153] width 1281 height 76
click at [1272, 143] on button "Filtrar" at bounding box center [1269, 142] width 45 height 25
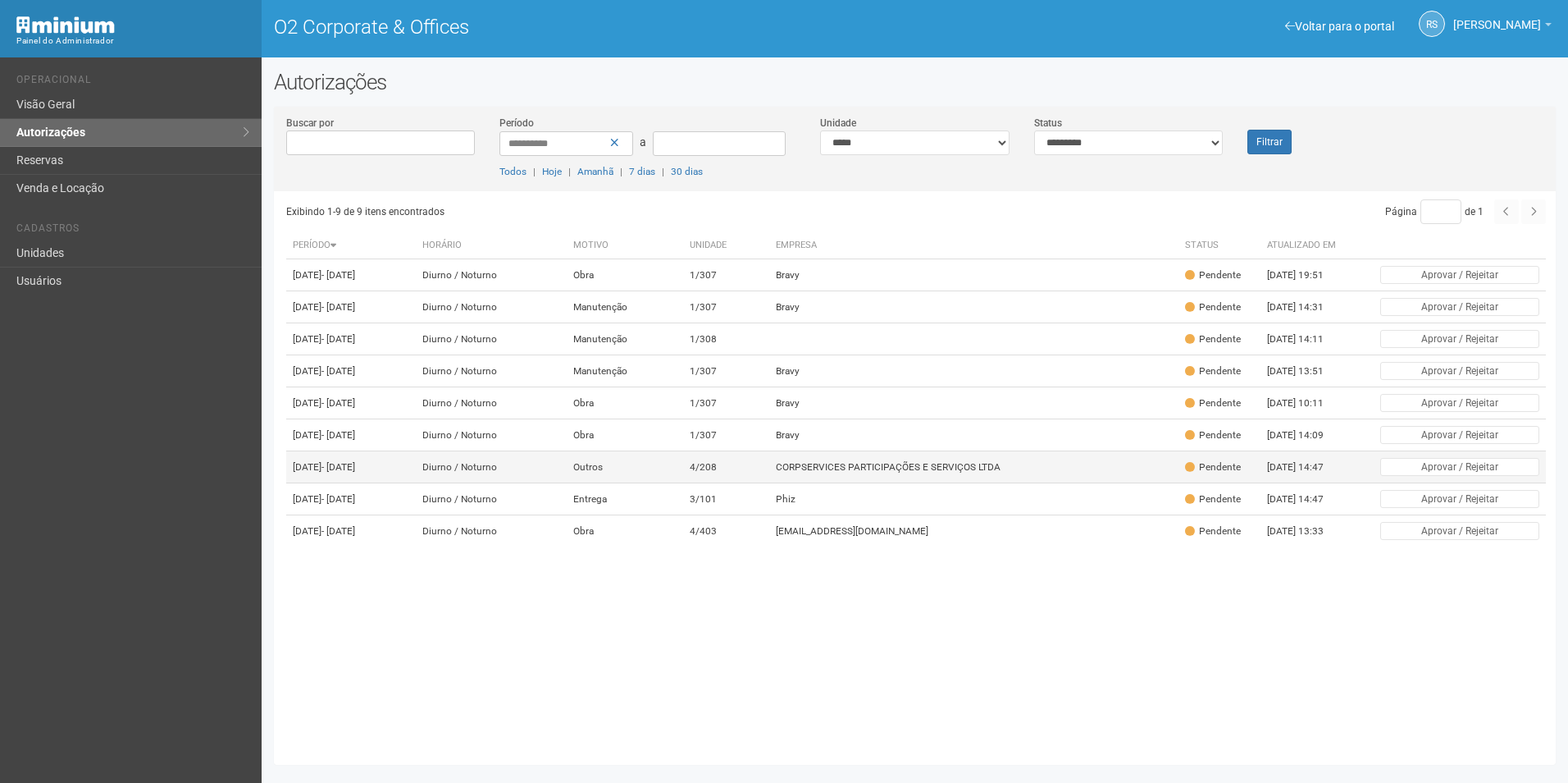
click at [878, 483] on td "CORPSERVICES PARTICIPAÇÕES E SERVIÇOS LTDA" at bounding box center [974, 468] width 410 height 32
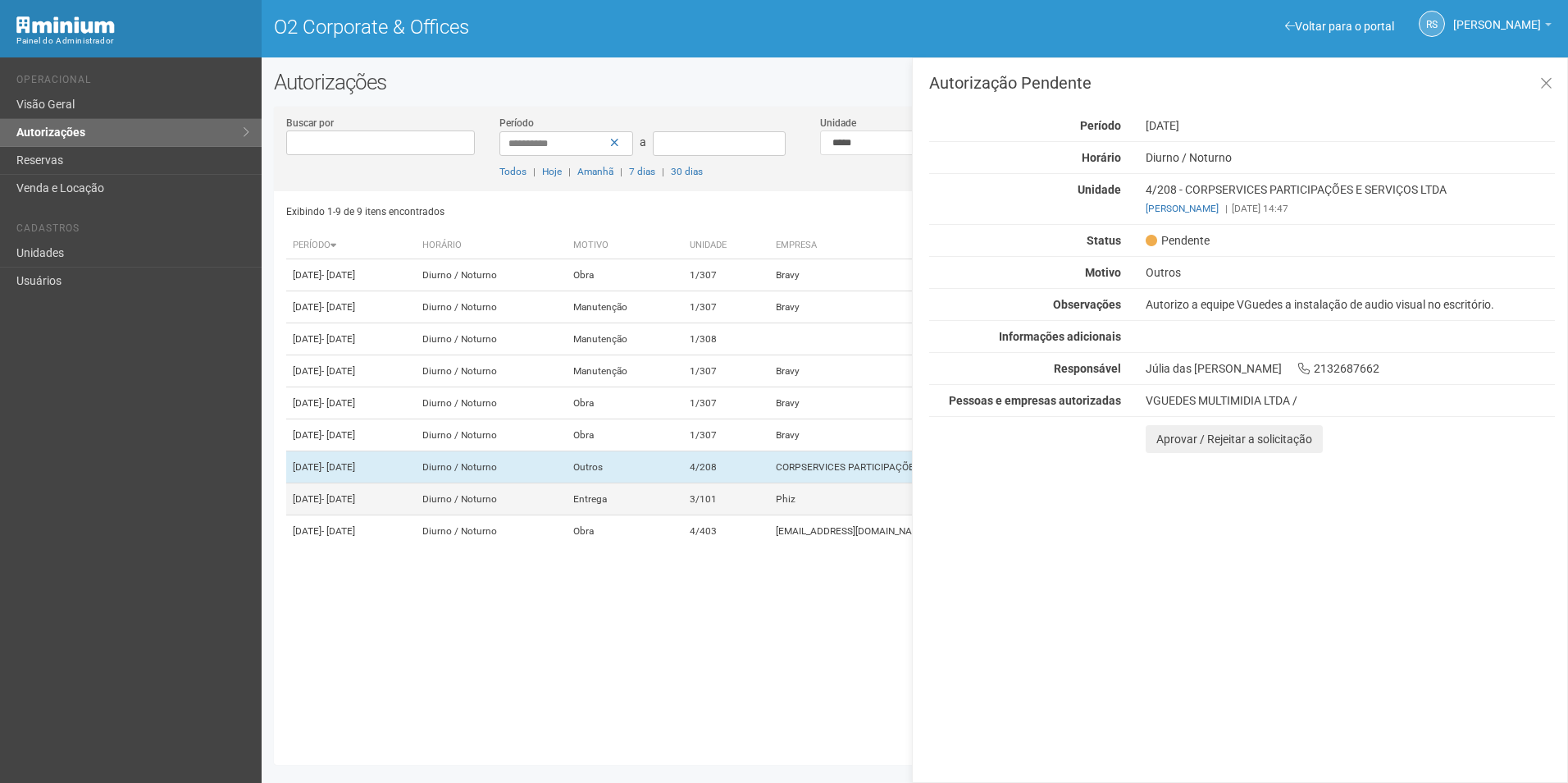
click at [863, 515] on td "Phiz" at bounding box center [974, 499] width 410 height 32
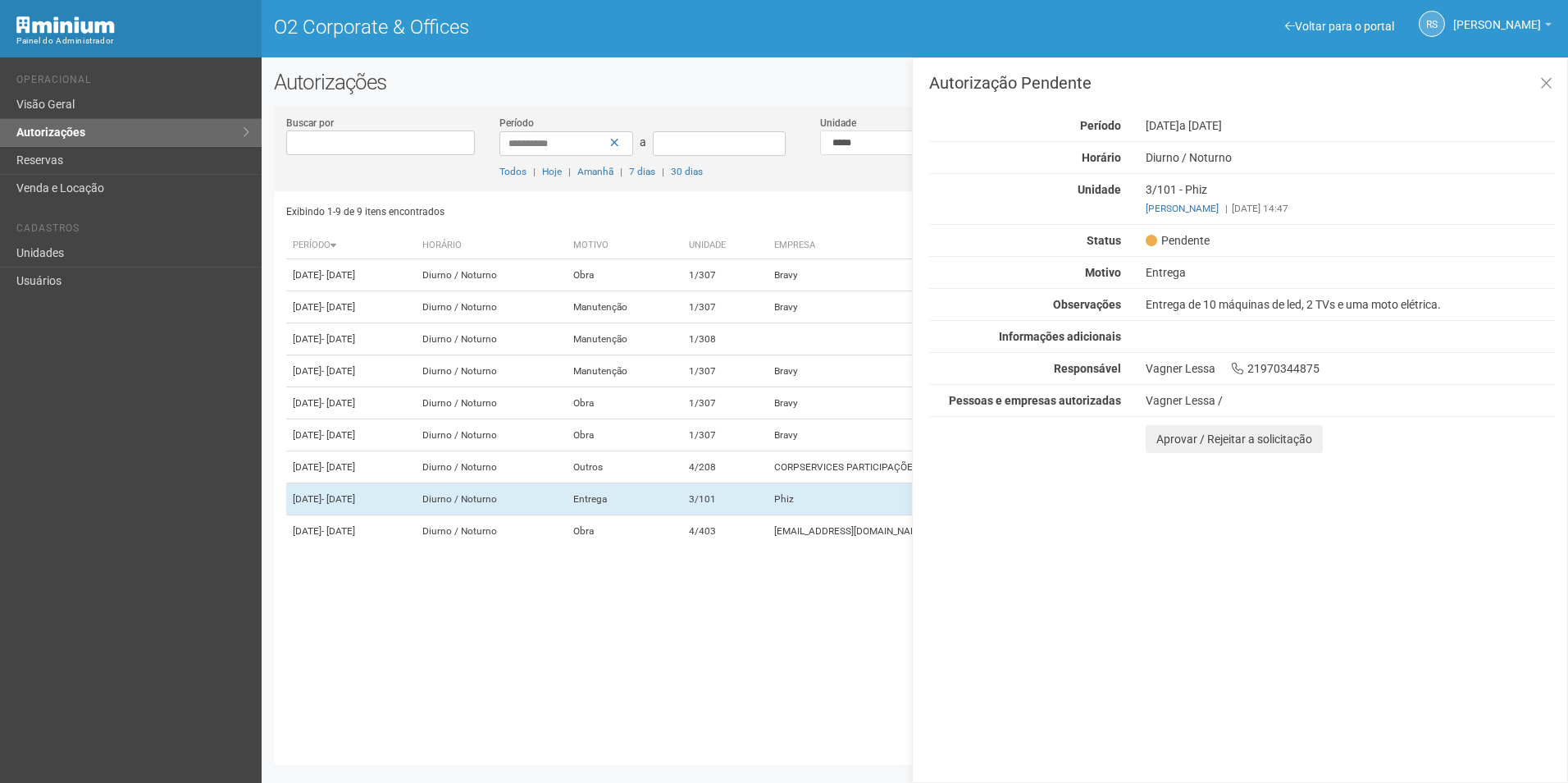
click at [1425, 681] on div "Autorização Pendente Período [DATE] a [DATE] [GEOGRAPHIC_DATA] [GEOGRAPHIC_DATA…" at bounding box center [1240, 419] width 656 height 725
click at [1173, 439] on button "Aprovar / Rejeitar a solicitação" at bounding box center [1234, 438] width 177 height 28
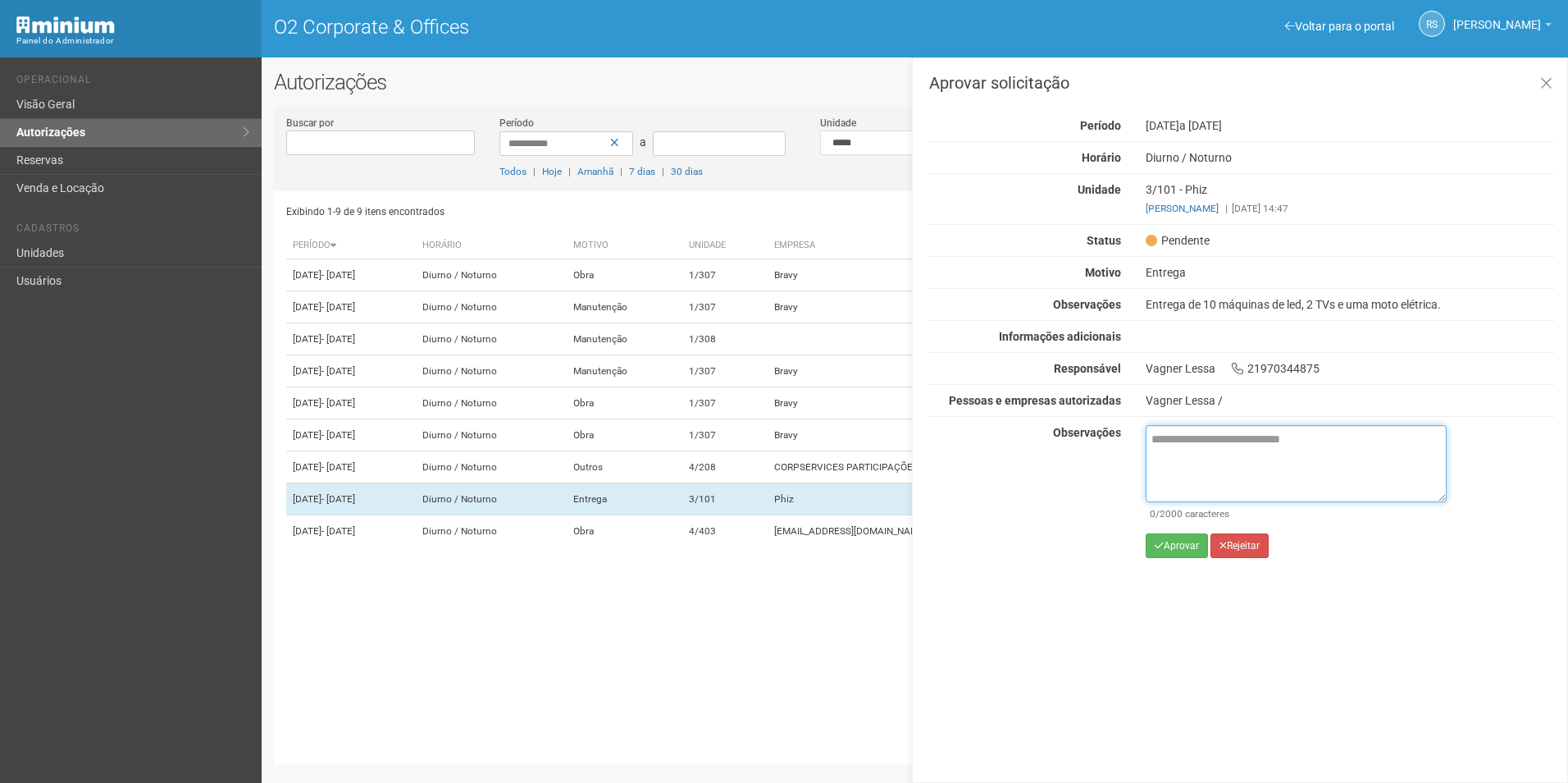
click at [1227, 476] on textarea at bounding box center [1296, 463] width 301 height 77
paste textarea "**********"
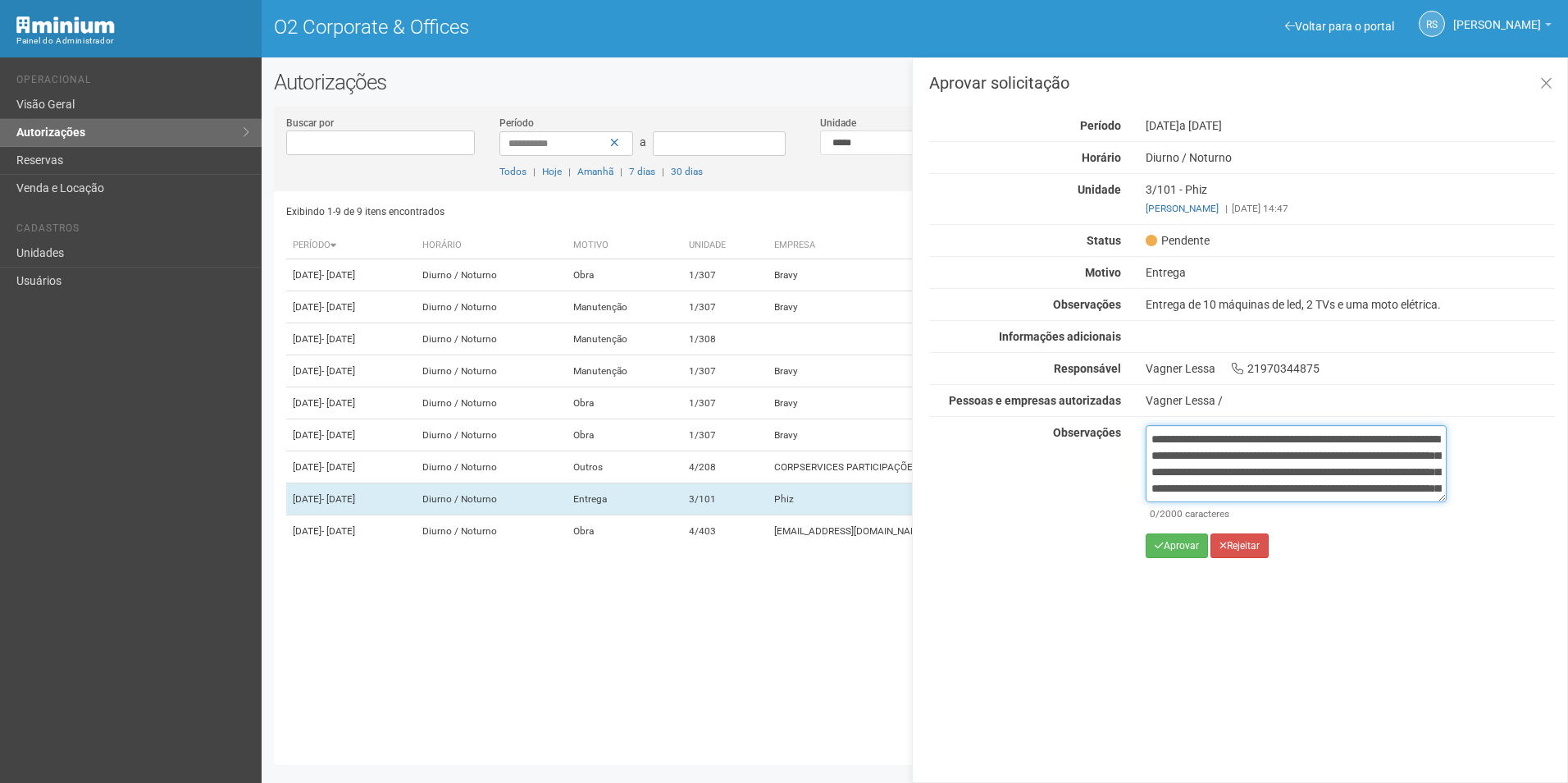
scroll to position [109, 0]
type textarea "**********"
click at [1176, 548] on button "Aprovar" at bounding box center [1176, 546] width 62 height 25
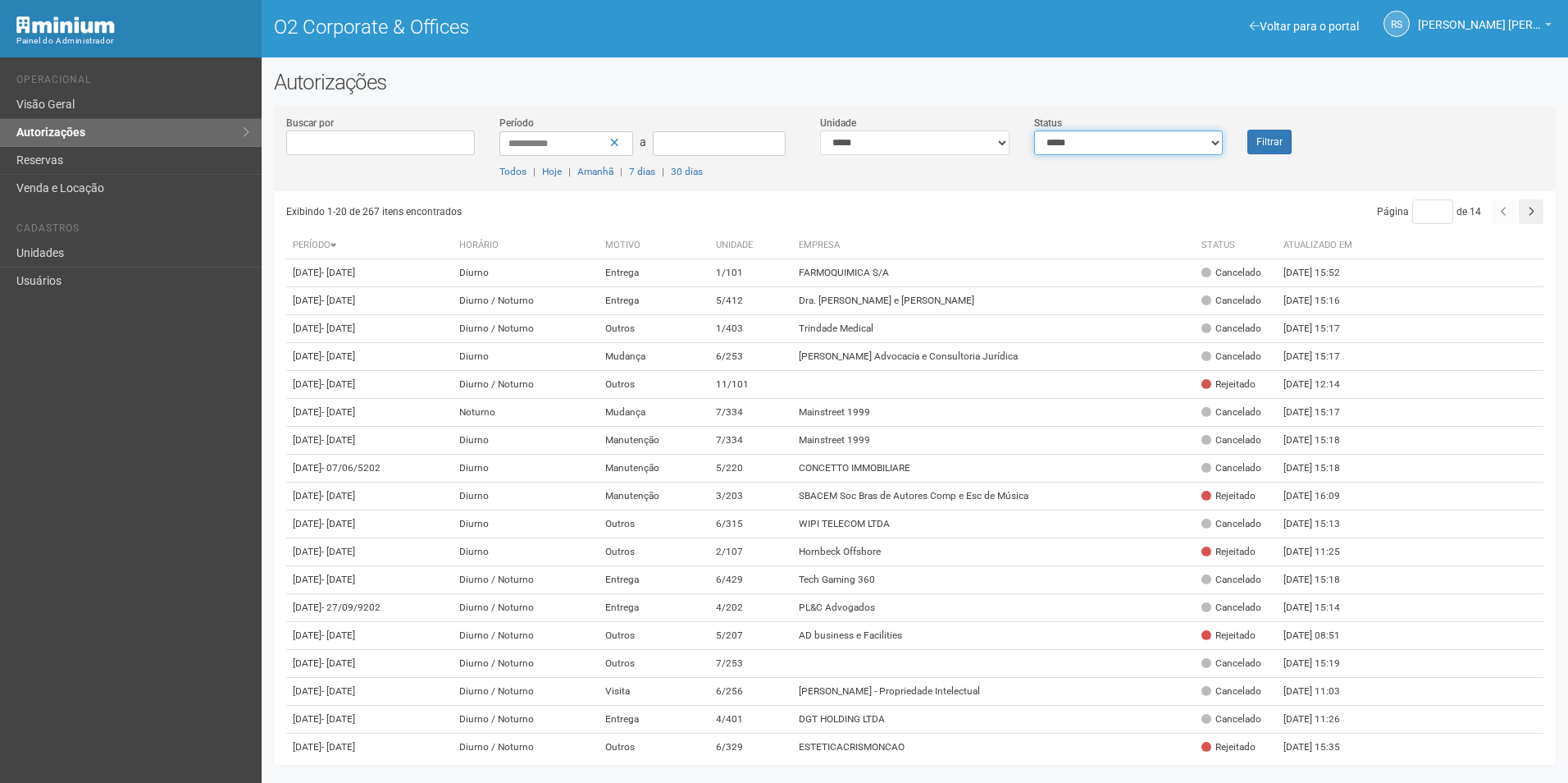
click at [1138, 141] on select "**********" at bounding box center [1128, 143] width 189 height 25
select select "*"
click at [1034, 130] on select "**********" at bounding box center [1128, 143] width 189 height 25
click at [1266, 134] on button "Filtrar" at bounding box center [1269, 142] width 45 height 25
